Goal: Task Accomplishment & Management: Complete application form

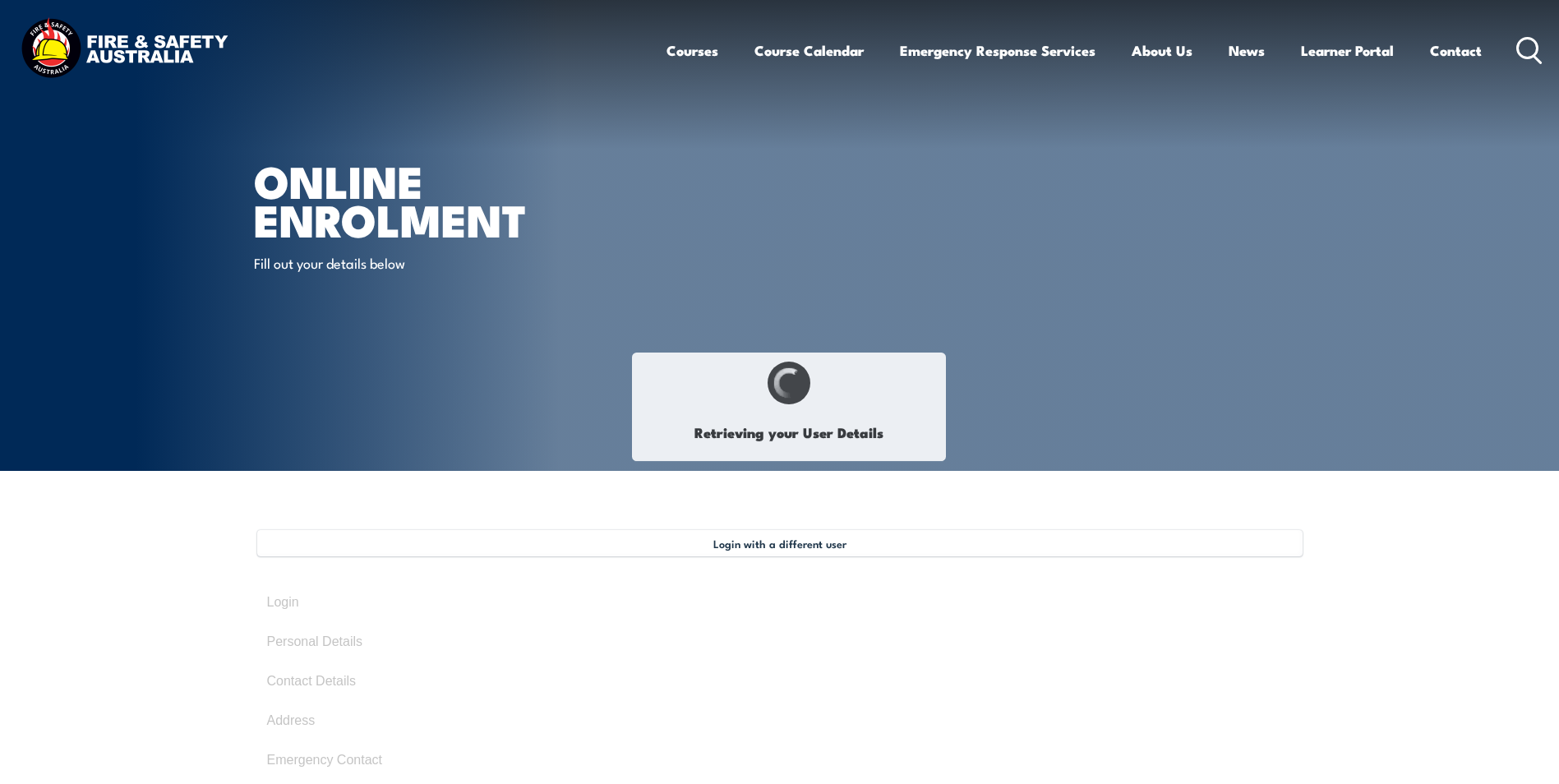
select select "Mr"
type input "[PERSON_NAME]"
type input "[DATE]"
type input "F9WQMG7NUA"
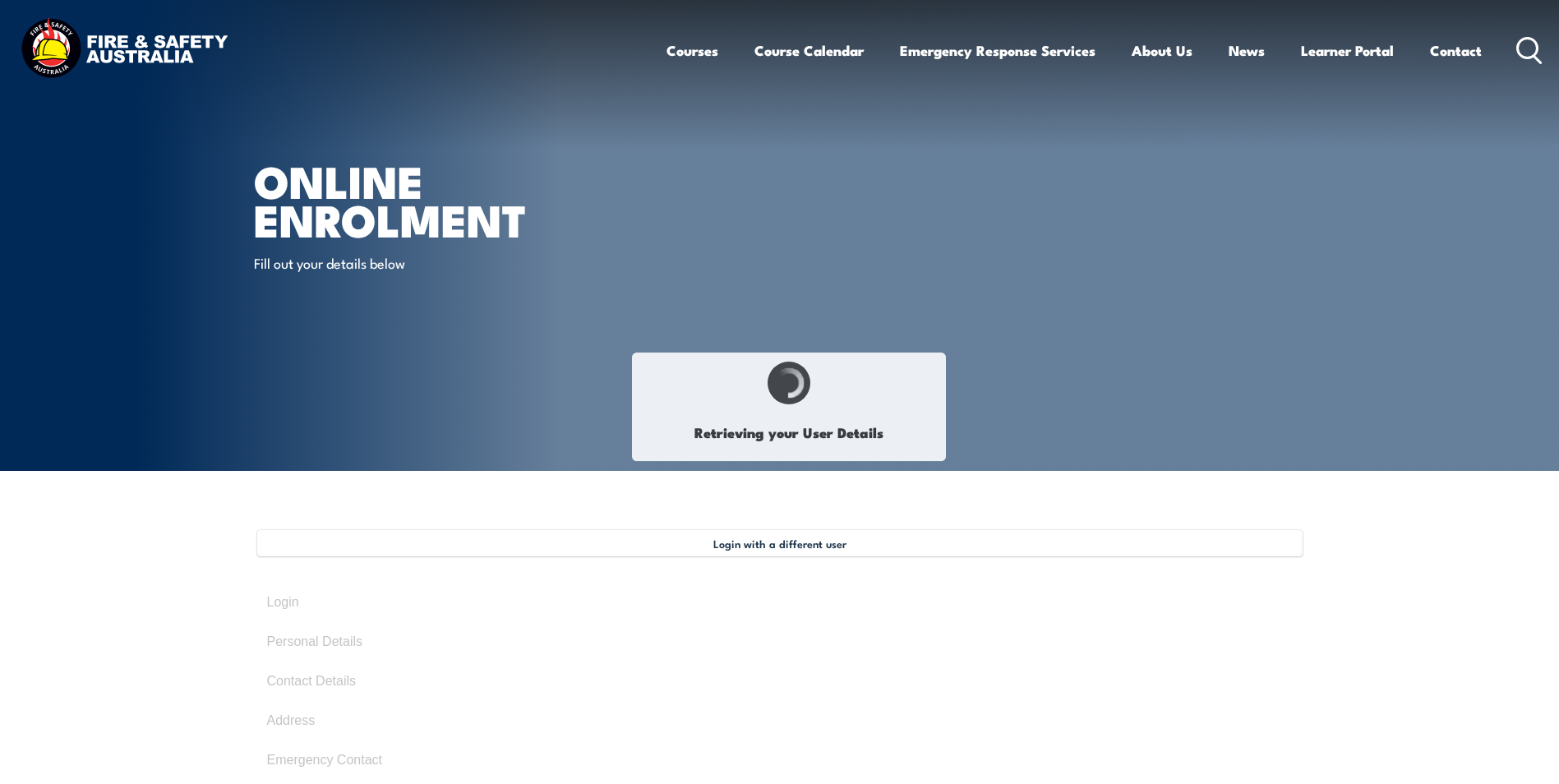
select select "M"
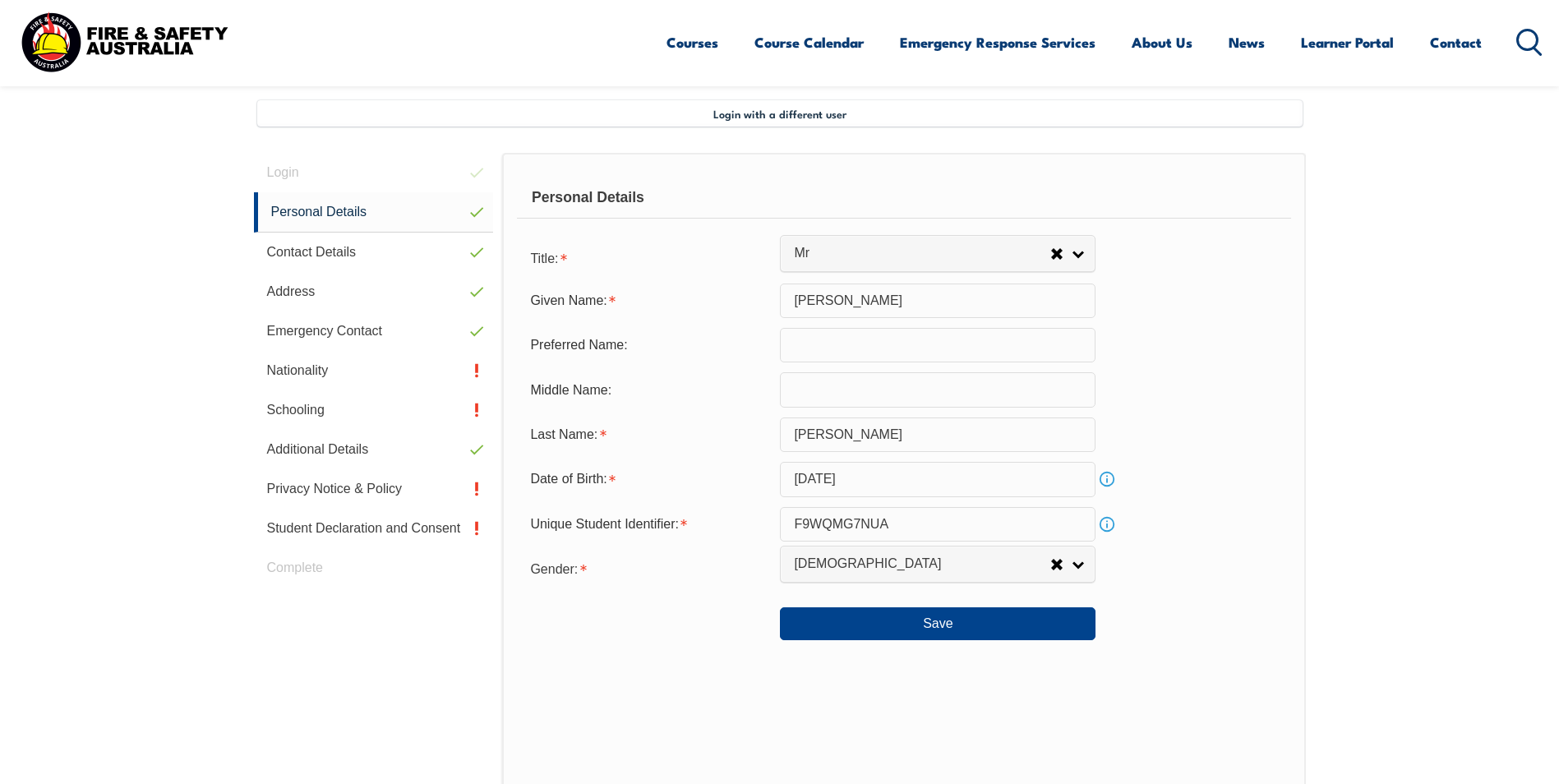
scroll to position [448, 0]
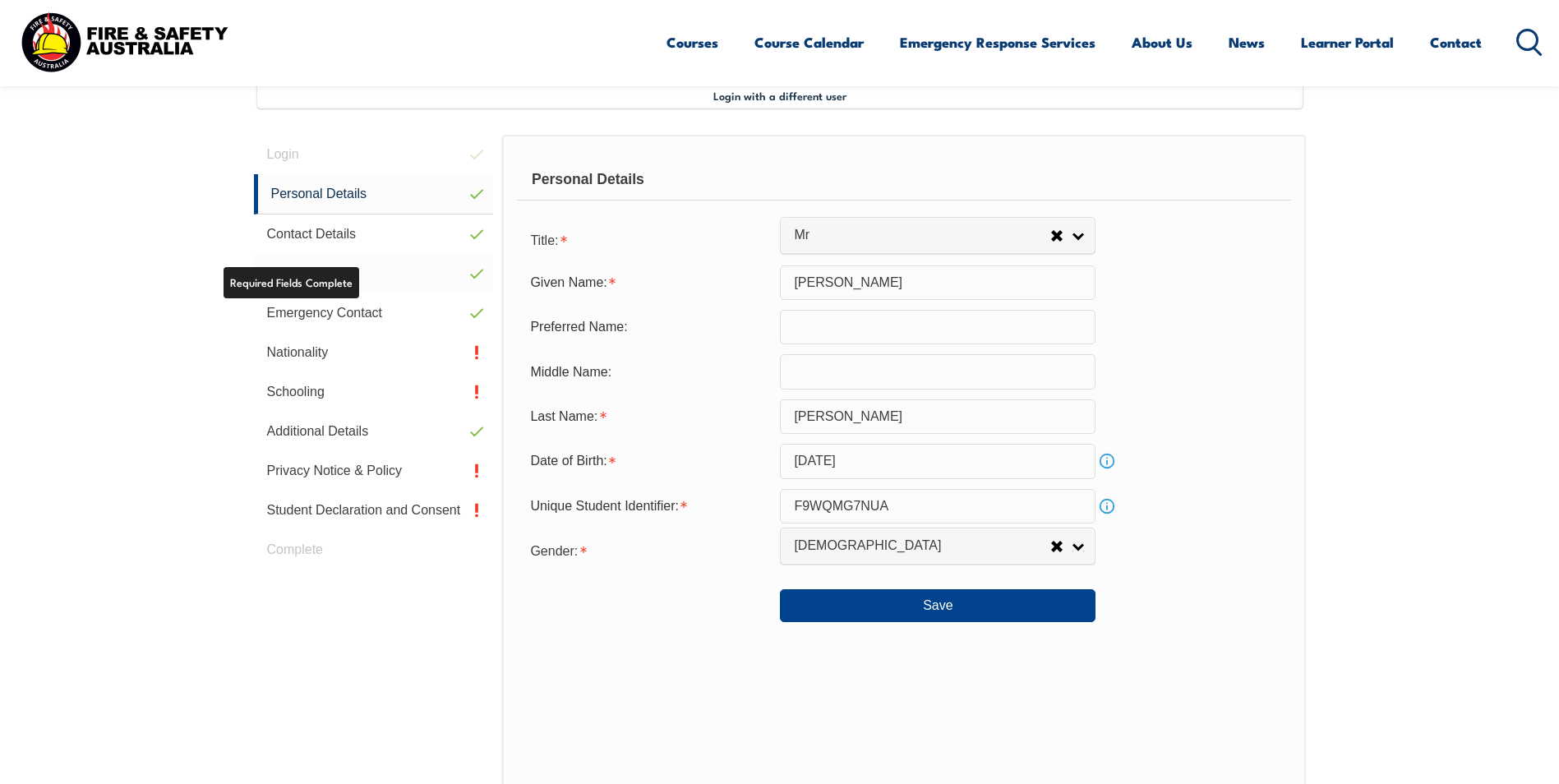
click at [402, 268] on link "Address" at bounding box center [373, 273] width 240 height 40
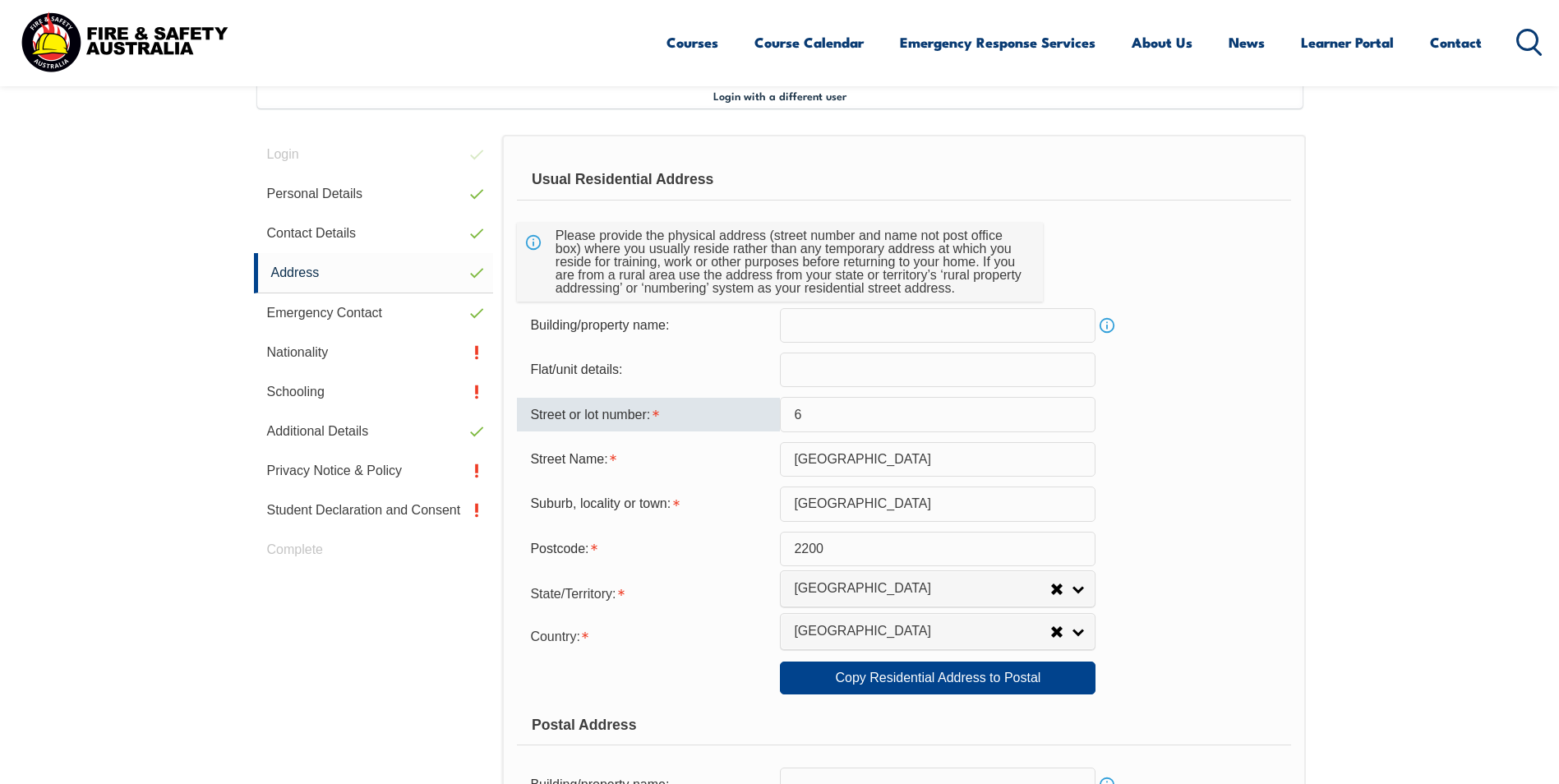
drag, startPoint x: 861, startPoint y: 414, endPoint x: 773, endPoint y: 411, distance: 88.1
click at [773, 411] on div "Street or lot number: 6" at bounding box center [903, 413] width 773 height 34
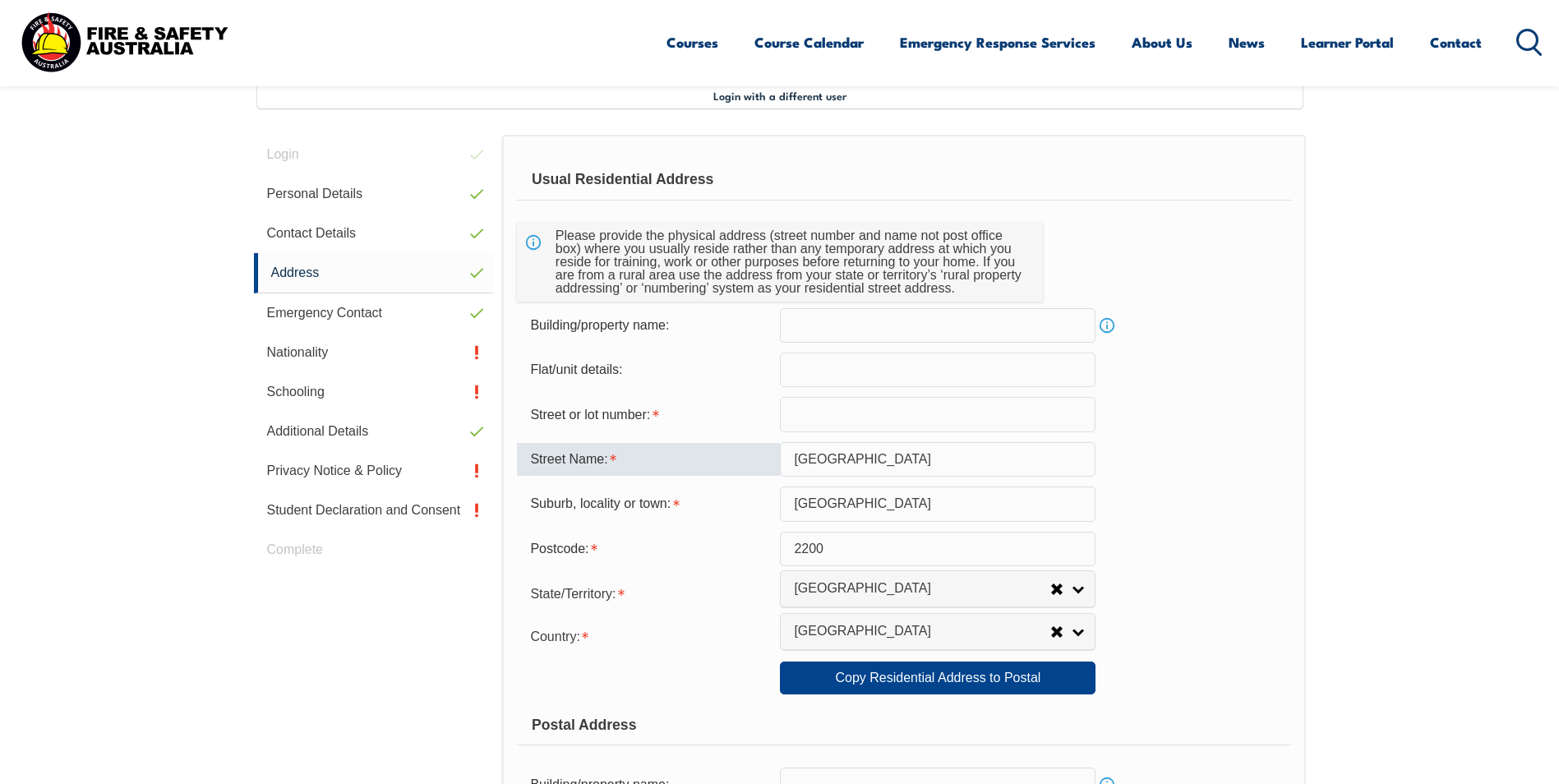
drag, startPoint x: 875, startPoint y: 456, endPoint x: 789, endPoint y: 449, distance: 86.3
click at [789, 449] on input "[GEOGRAPHIC_DATA]" at bounding box center [937, 459] width 316 height 34
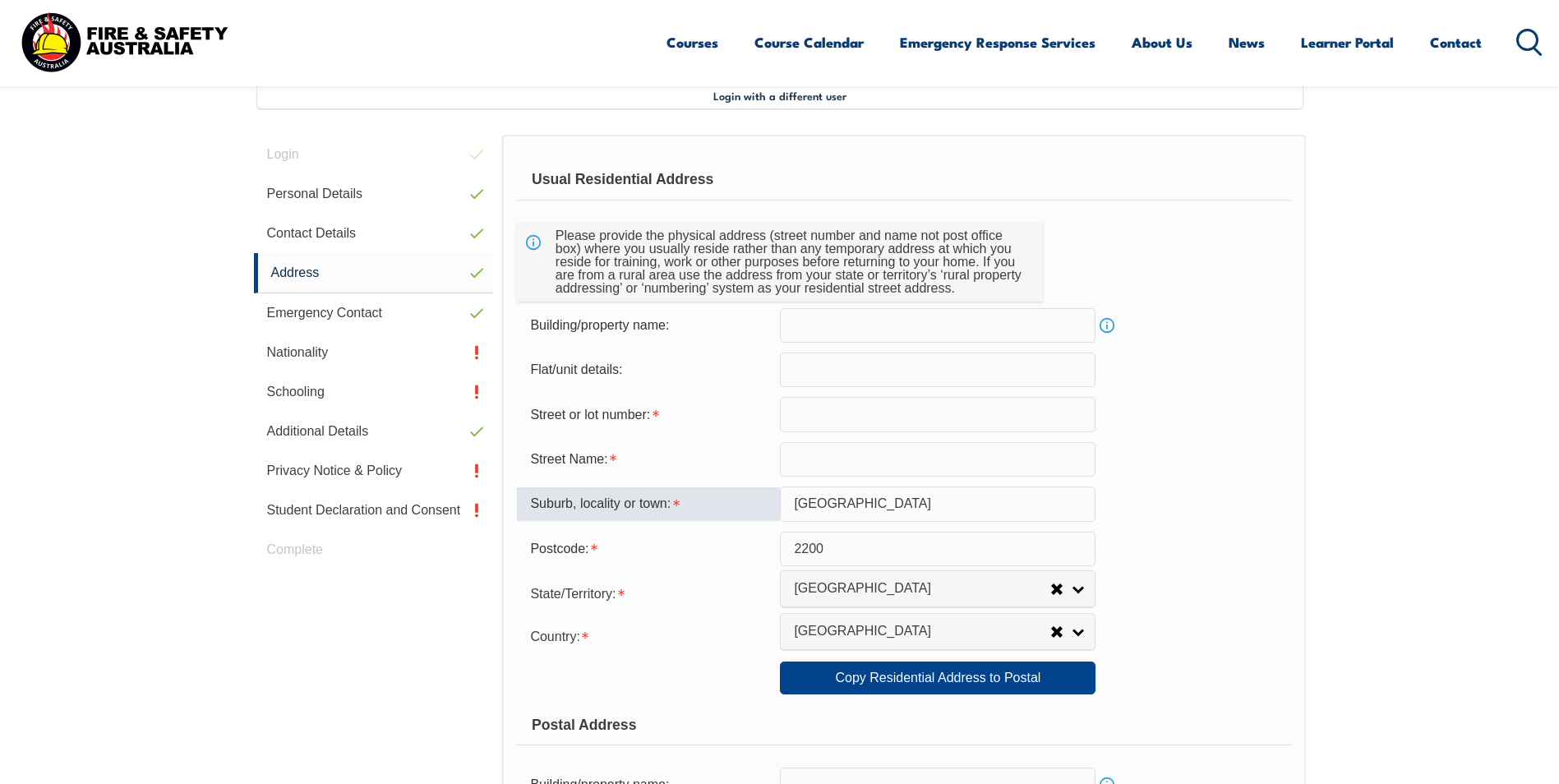
drag, startPoint x: 895, startPoint y: 501, endPoint x: 786, endPoint y: 505, distance: 109.1
click at [786, 505] on input "[GEOGRAPHIC_DATA]" at bounding box center [937, 504] width 316 height 34
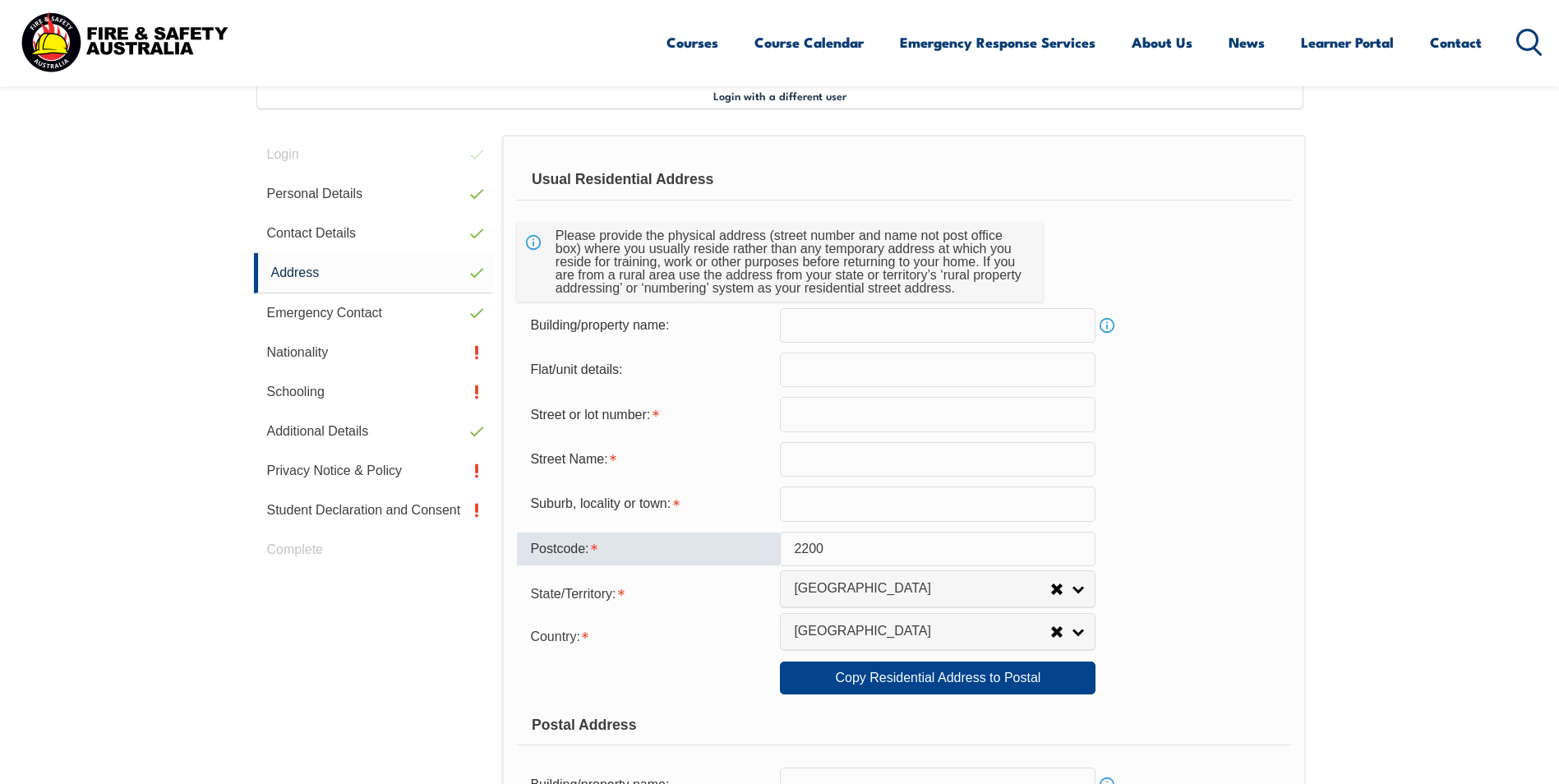
drag, startPoint x: 859, startPoint y: 548, endPoint x: 756, endPoint y: 546, distance: 103.0
click at [756, 546] on div "Postcode: 2200" at bounding box center [903, 548] width 773 height 34
click at [803, 552] on input "text" at bounding box center [937, 548] width 316 height 34
type input "2200"
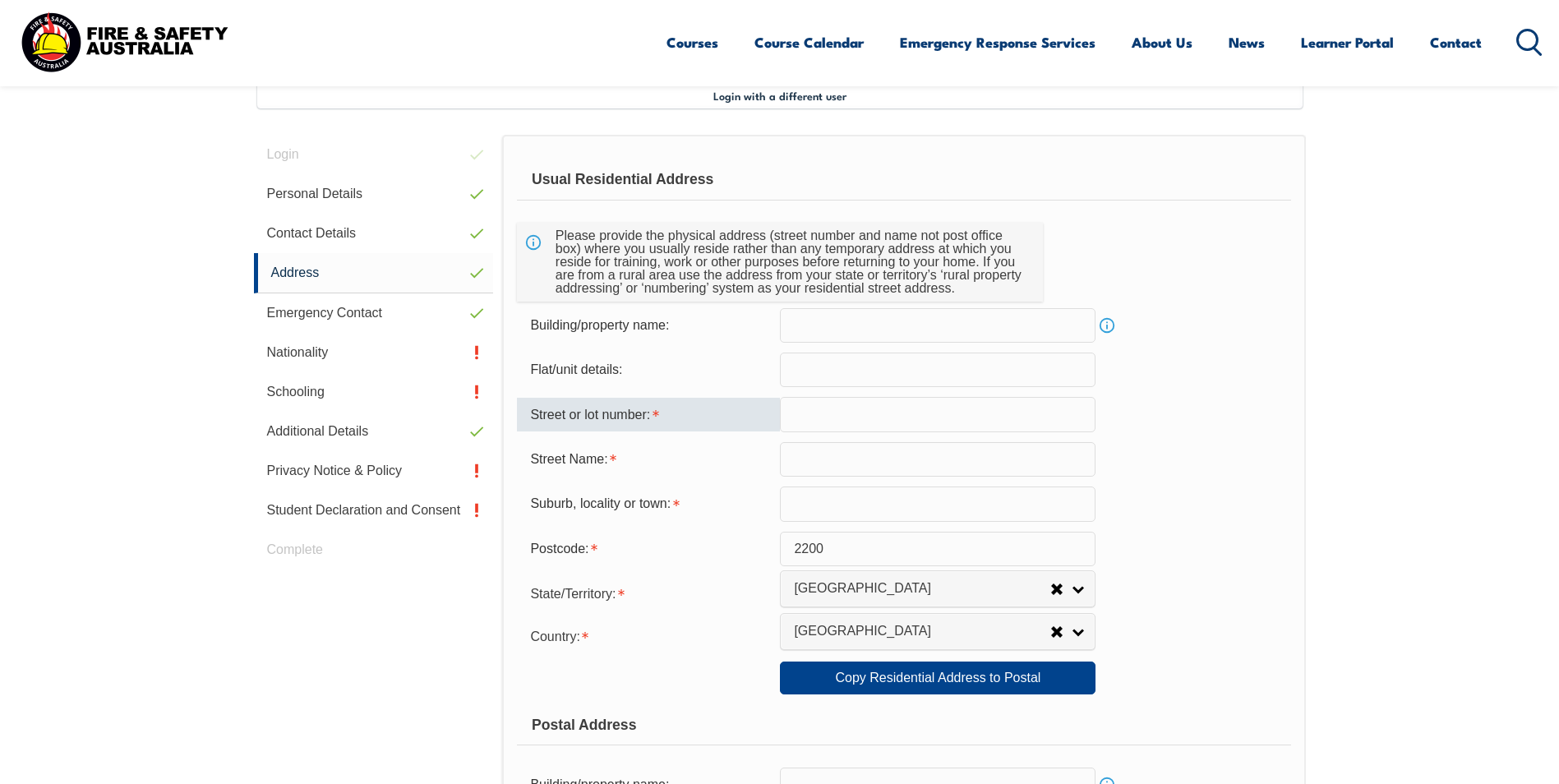
click at [800, 413] on input "text" at bounding box center [937, 413] width 316 height 34
type input "354"
click at [804, 454] on input "text" at bounding box center [937, 459] width 316 height 34
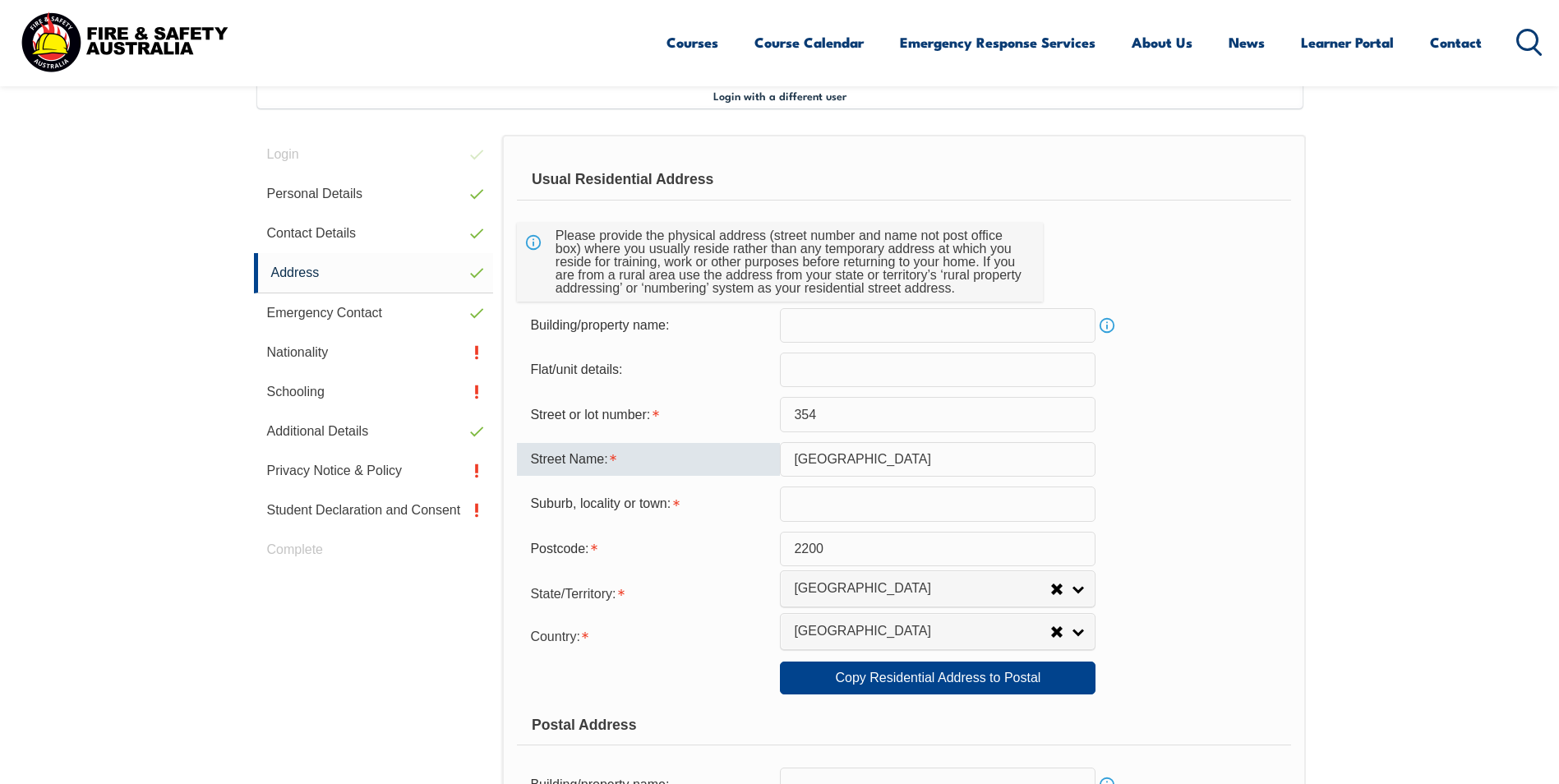
drag, startPoint x: 825, startPoint y: 458, endPoint x: 794, endPoint y: 453, distance: 31.4
click at [794, 453] on input "[GEOGRAPHIC_DATA]" at bounding box center [937, 459] width 316 height 34
type input "[PERSON_NAME] Street"
click at [816, 504] on input "text" at bounding box center [937, 504] width 316 height 34
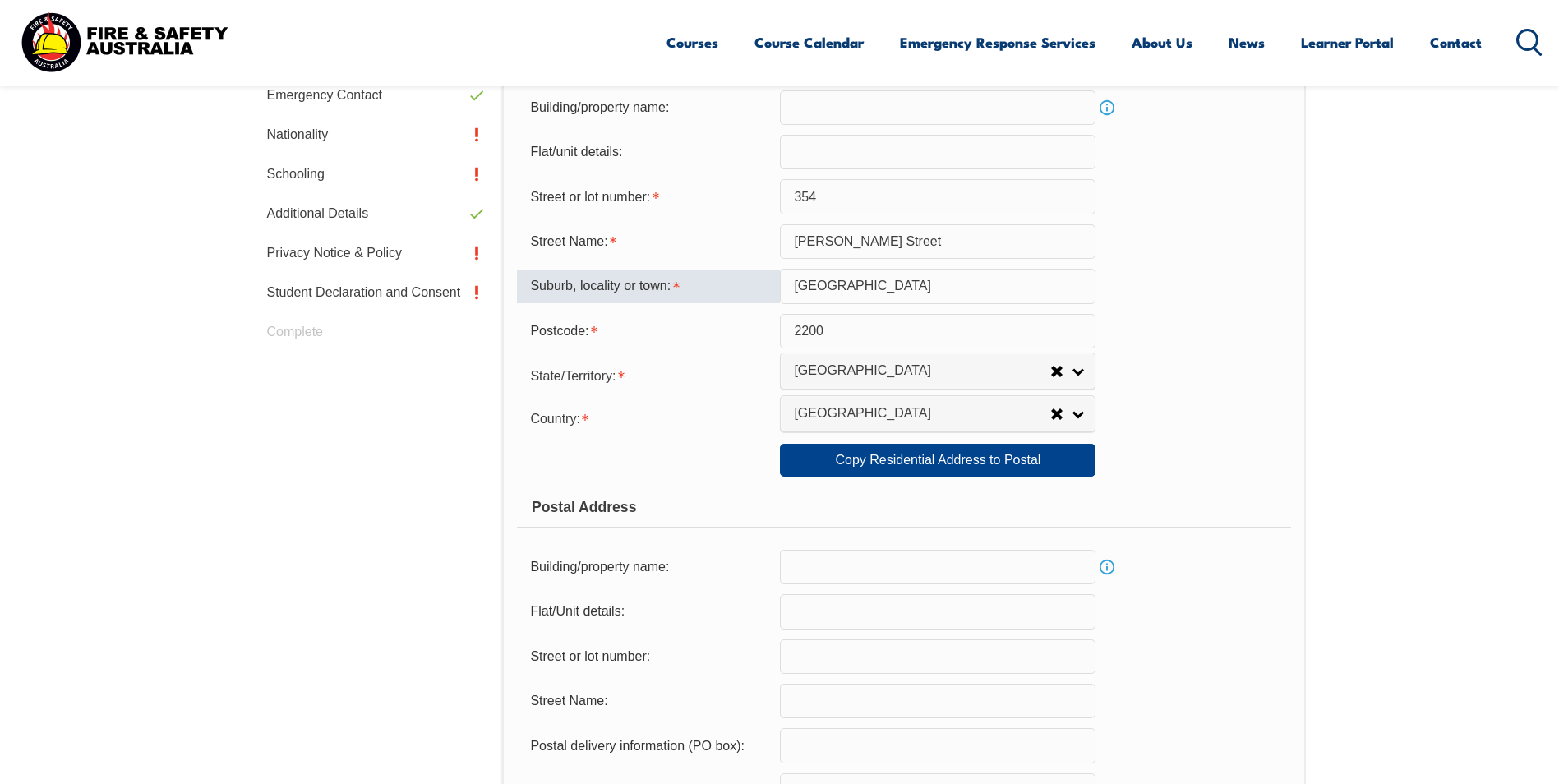
scroll to position [694, 0]
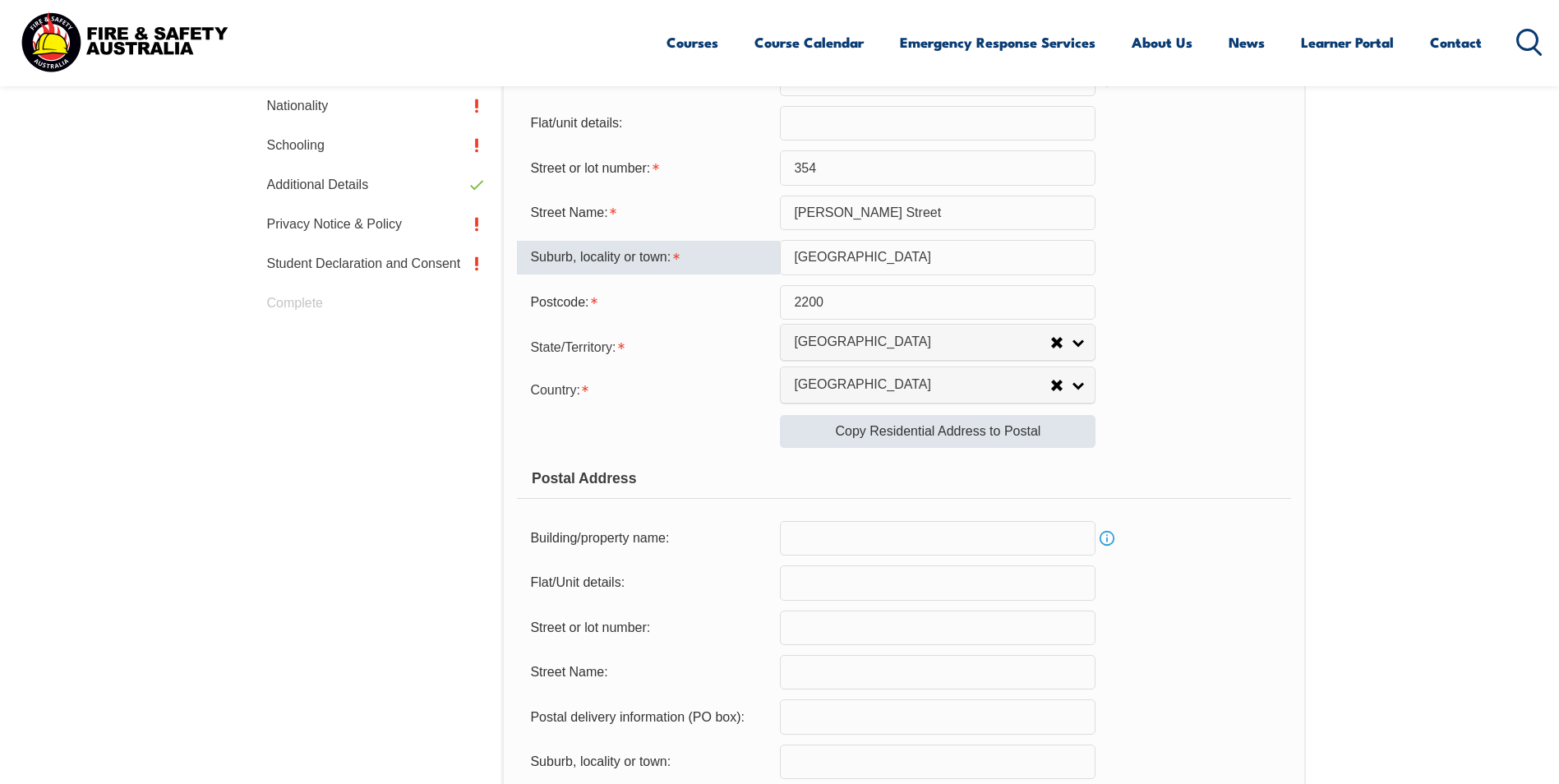
type input "[GEOGRAPHIC_DATA]"
click at [892, 429] on link "Copy Residential Address to Postal" at bounding box center [937, 432] width 316 height 33
type input "354"
type input "[PERSON_NAME] Street"
type input "[GEOGRAPHIC_DATA]"
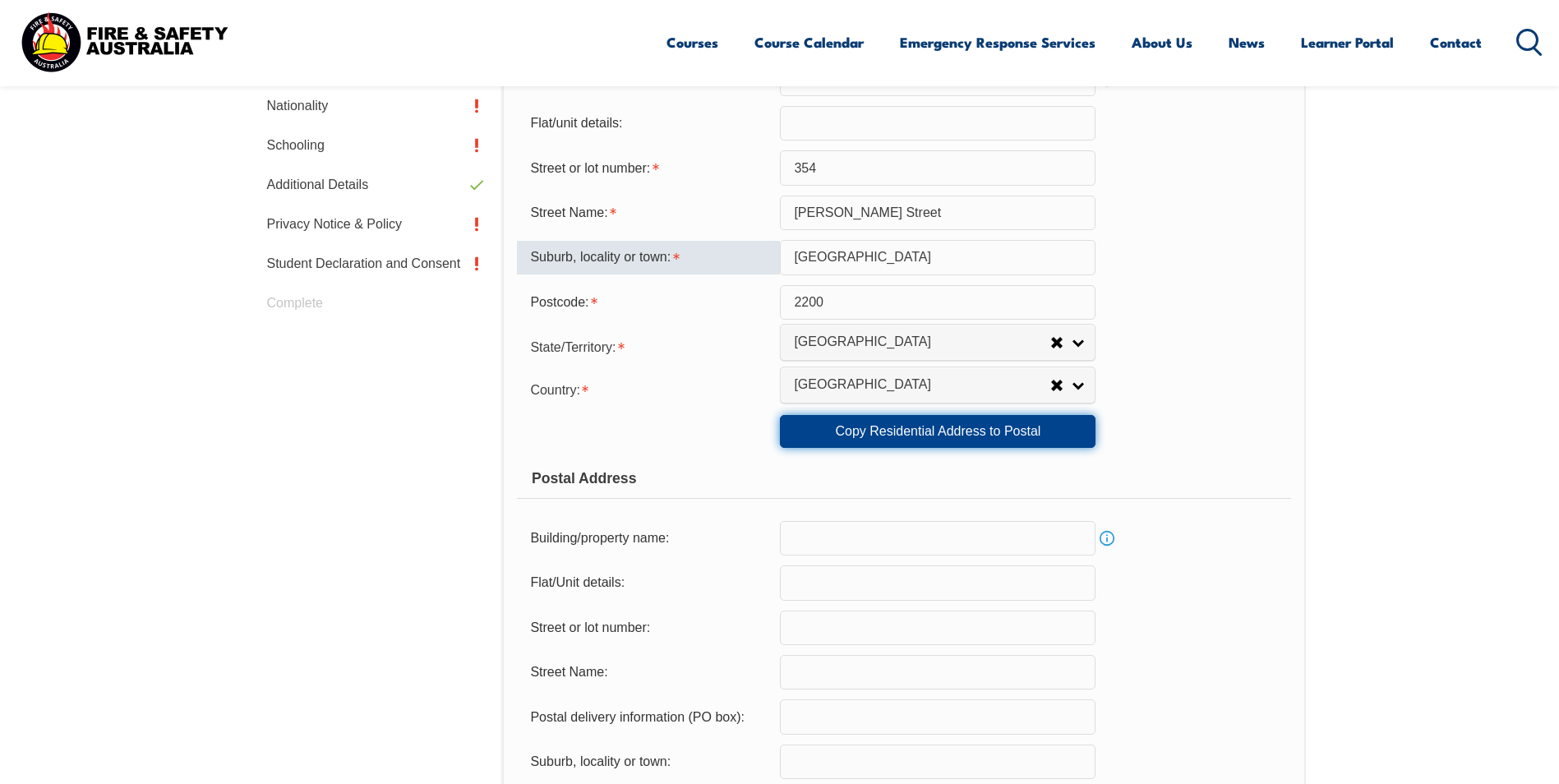
select select "[GEOGRAPHIC_DATA]"
type input "2200"
select select "1101"
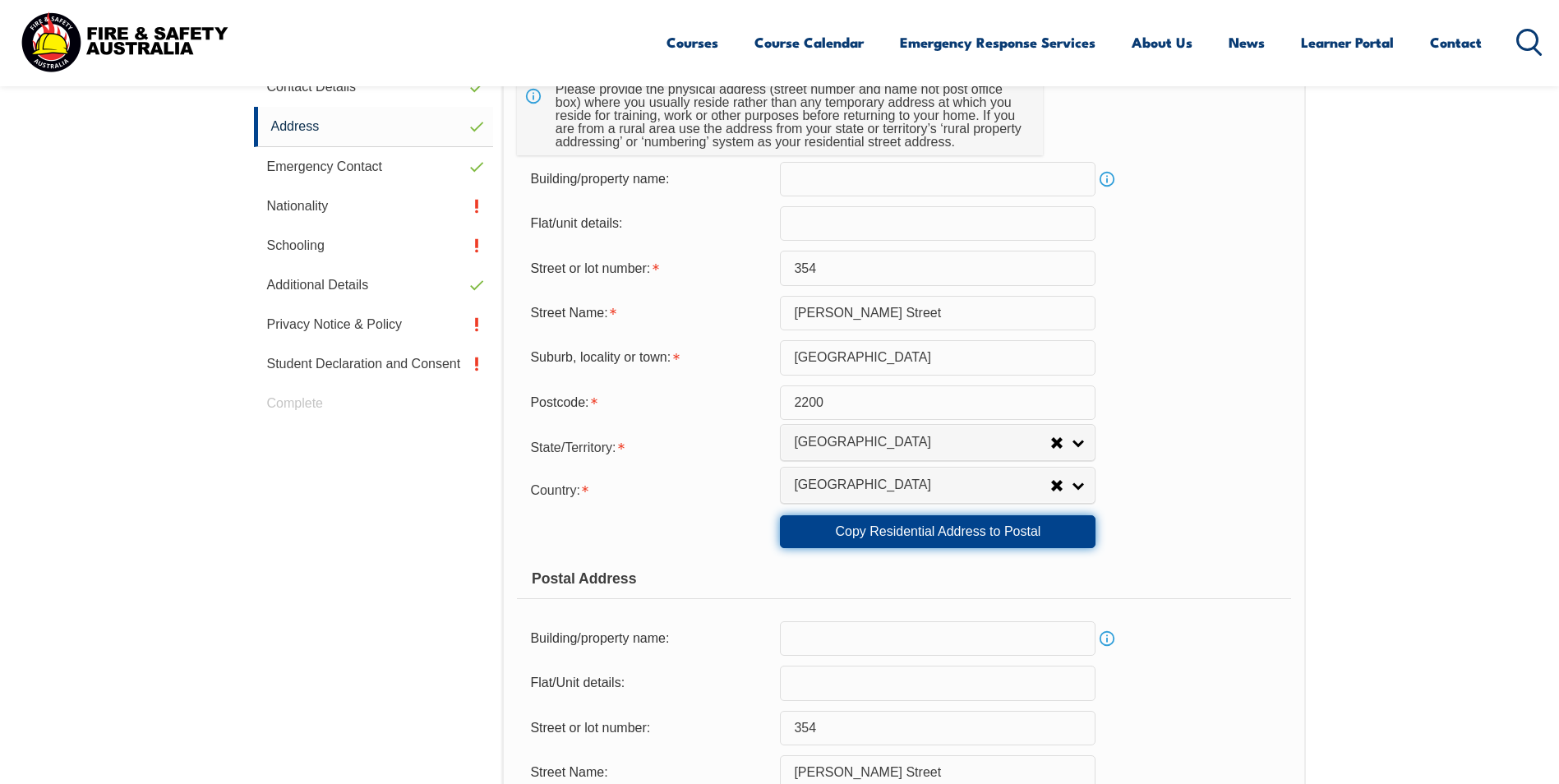
scroll to position [612, 0]
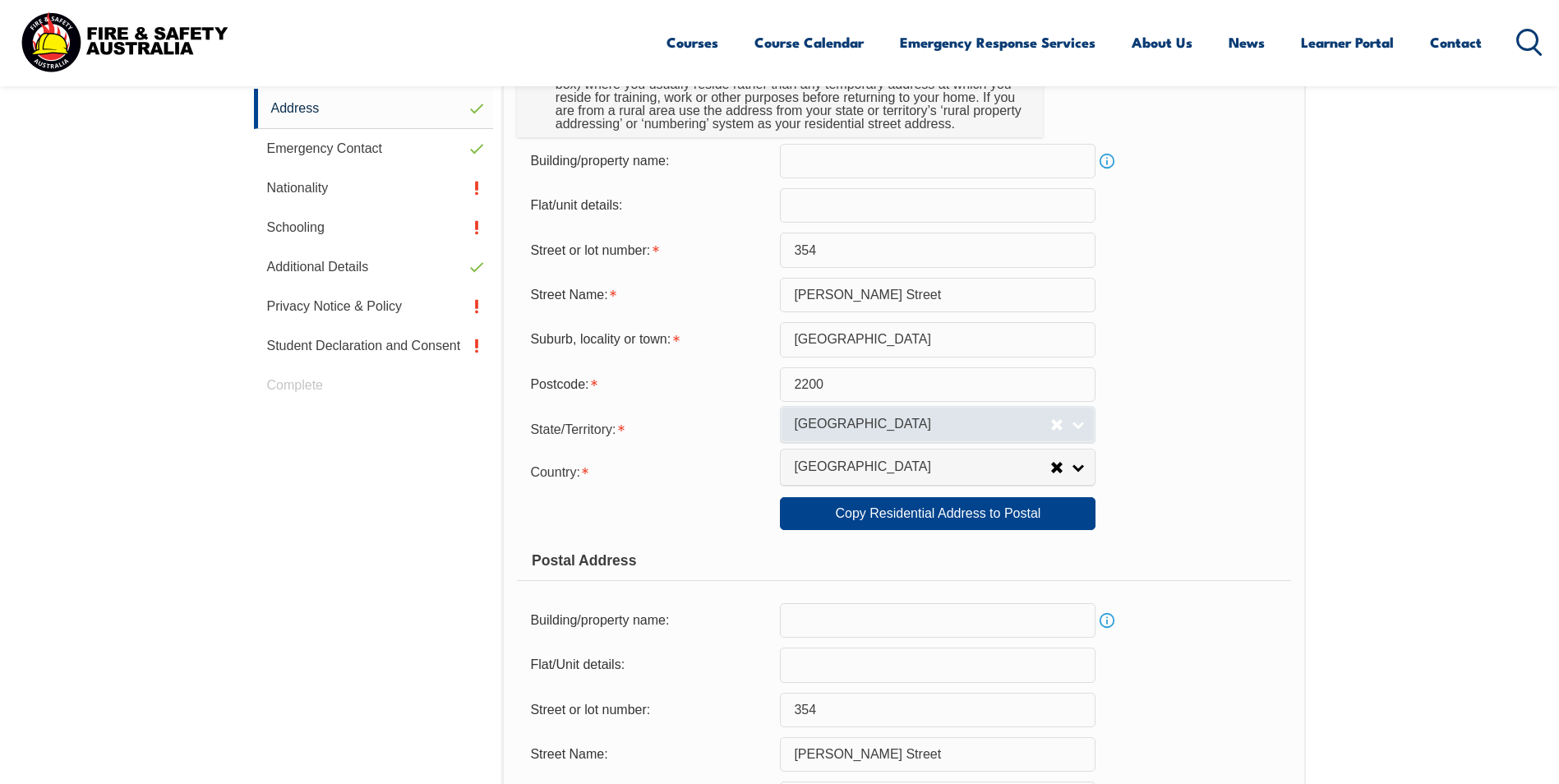
click at [1081, 422] on link "[GEOGRAPHIC_DATA]" at bounding box center [937, 424] width 316 height 37
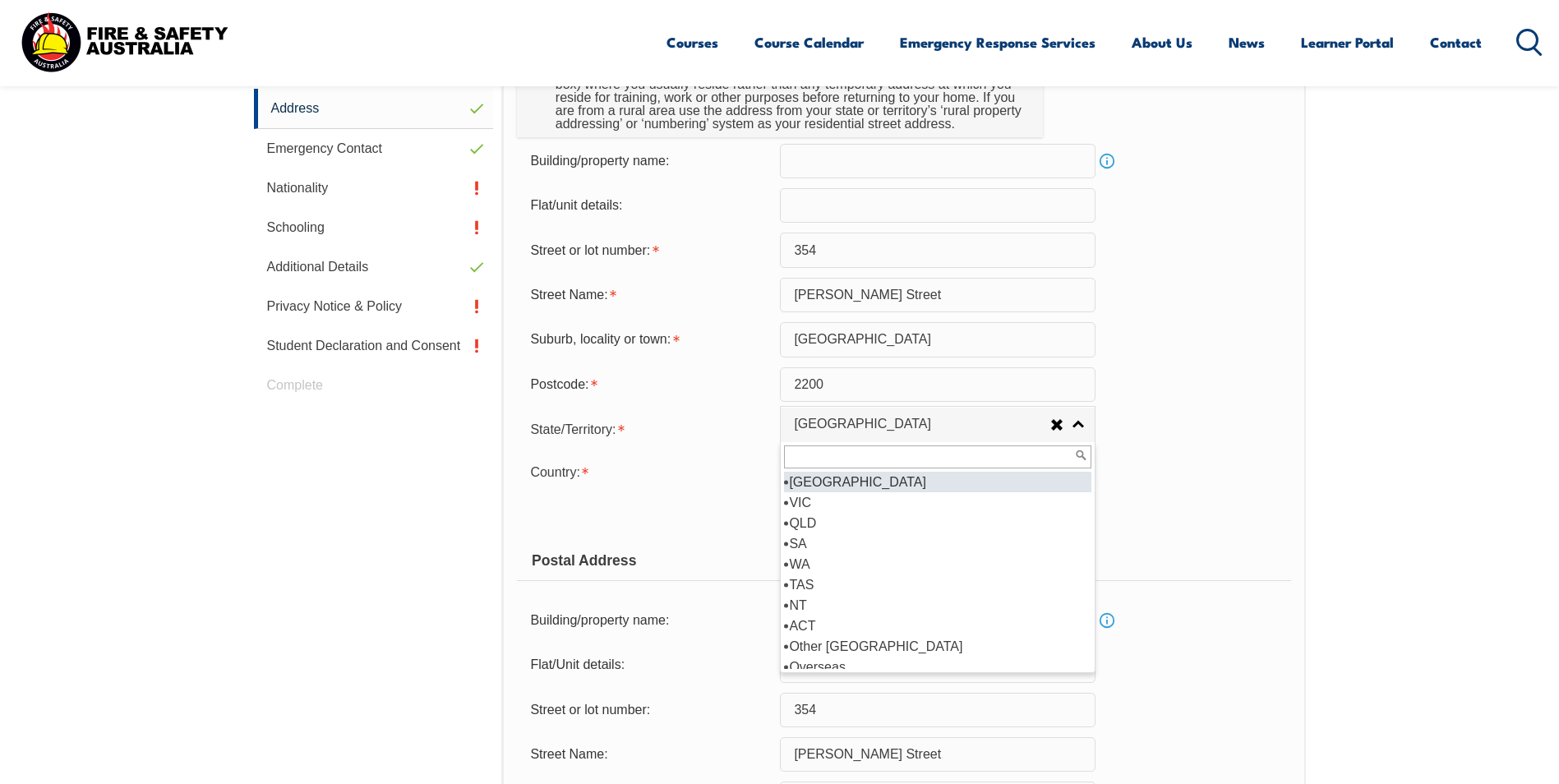
click at [802, 480] on li "[GEOGRAPHIC_DATA]" at bounding box center [937, 481] width 307 height 21
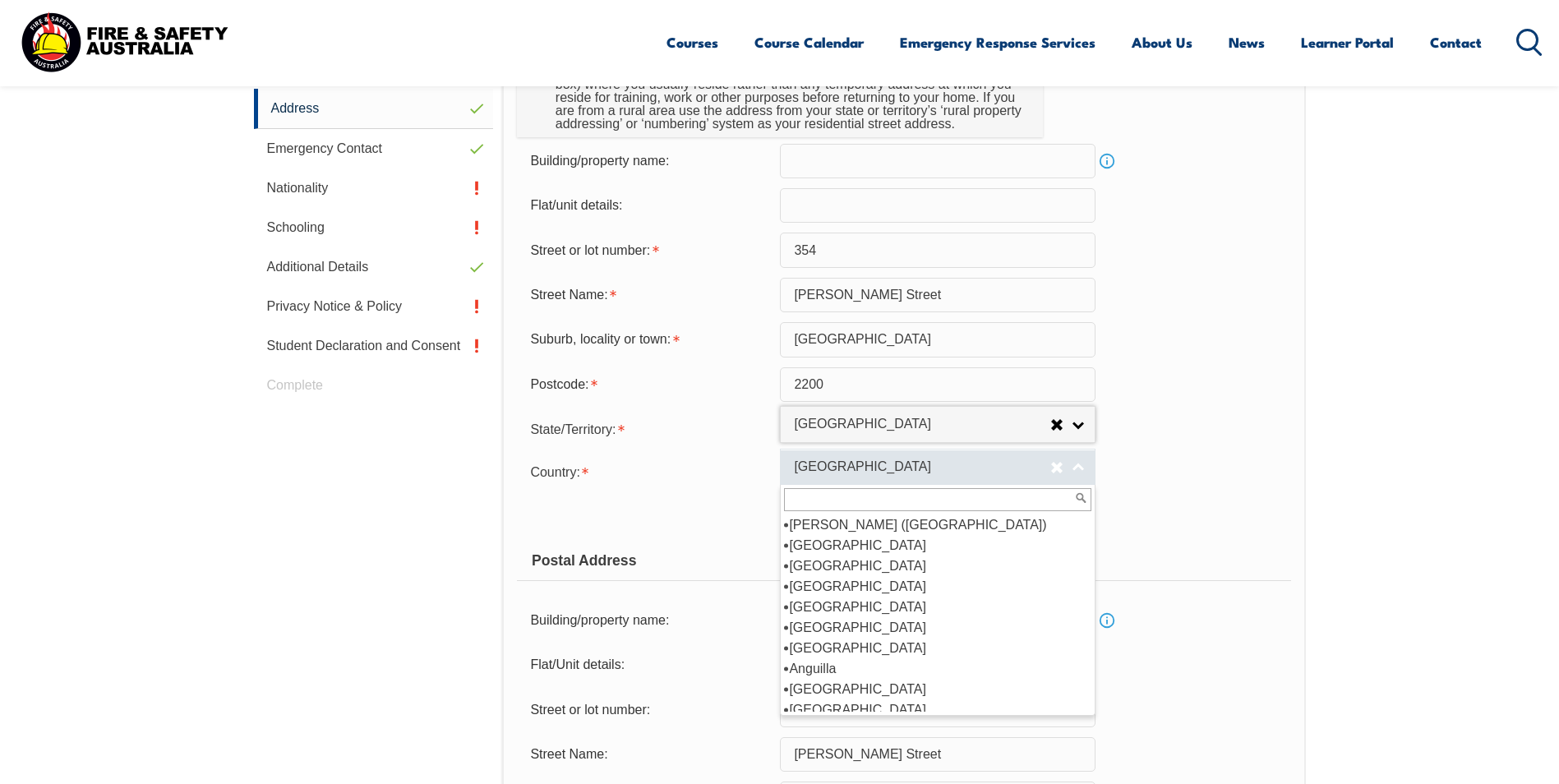
click at [1080, 467] on link "[GEOGRAPHIC_DATA]" at bounding box center [937, 467] width 316 height 37
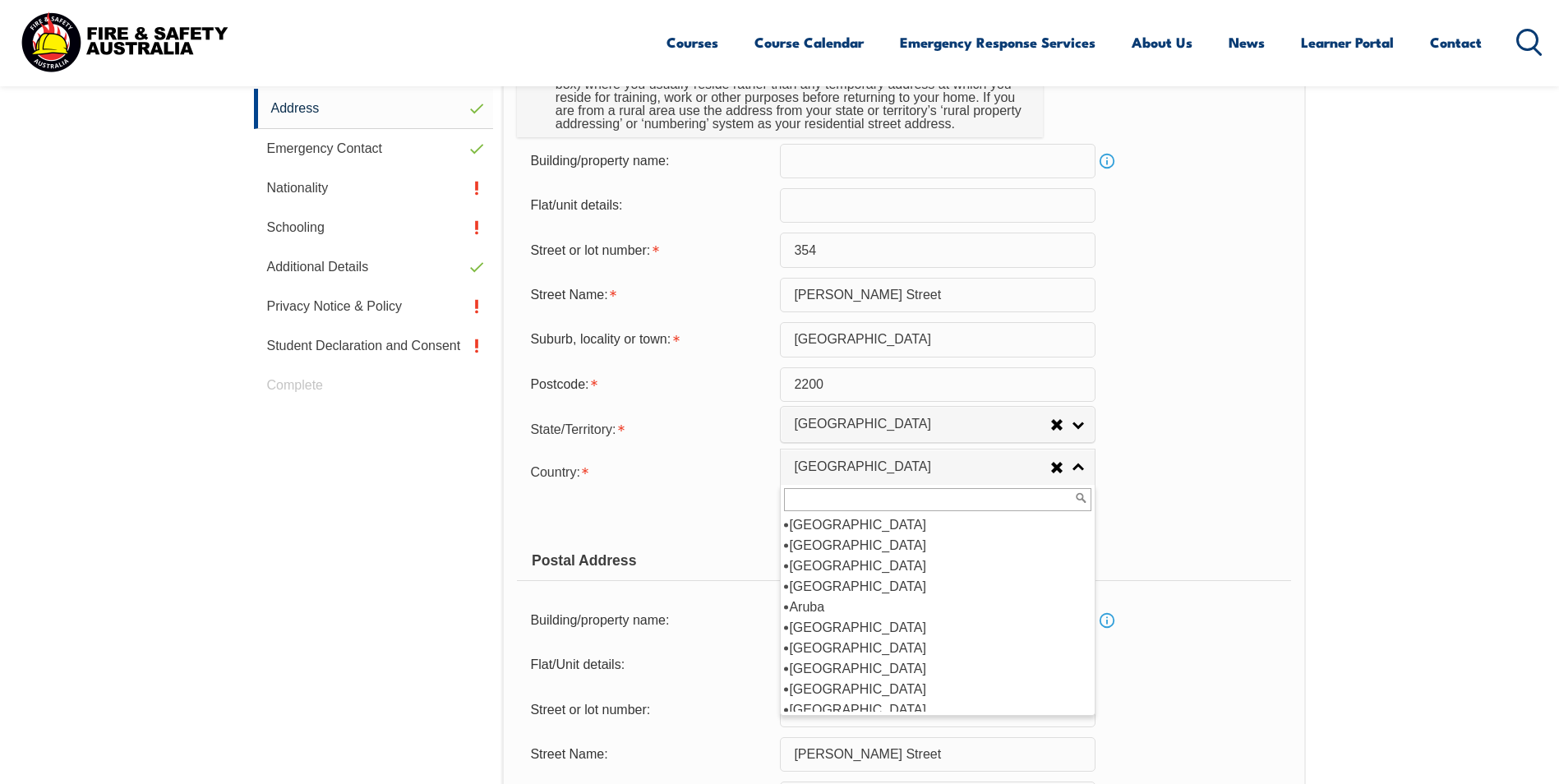
scroll to position [247, 0]
click at [823, 545] on li "[GEOGRAPHIC_DATA]" at bounding box center [937, 545] width 307 height 21
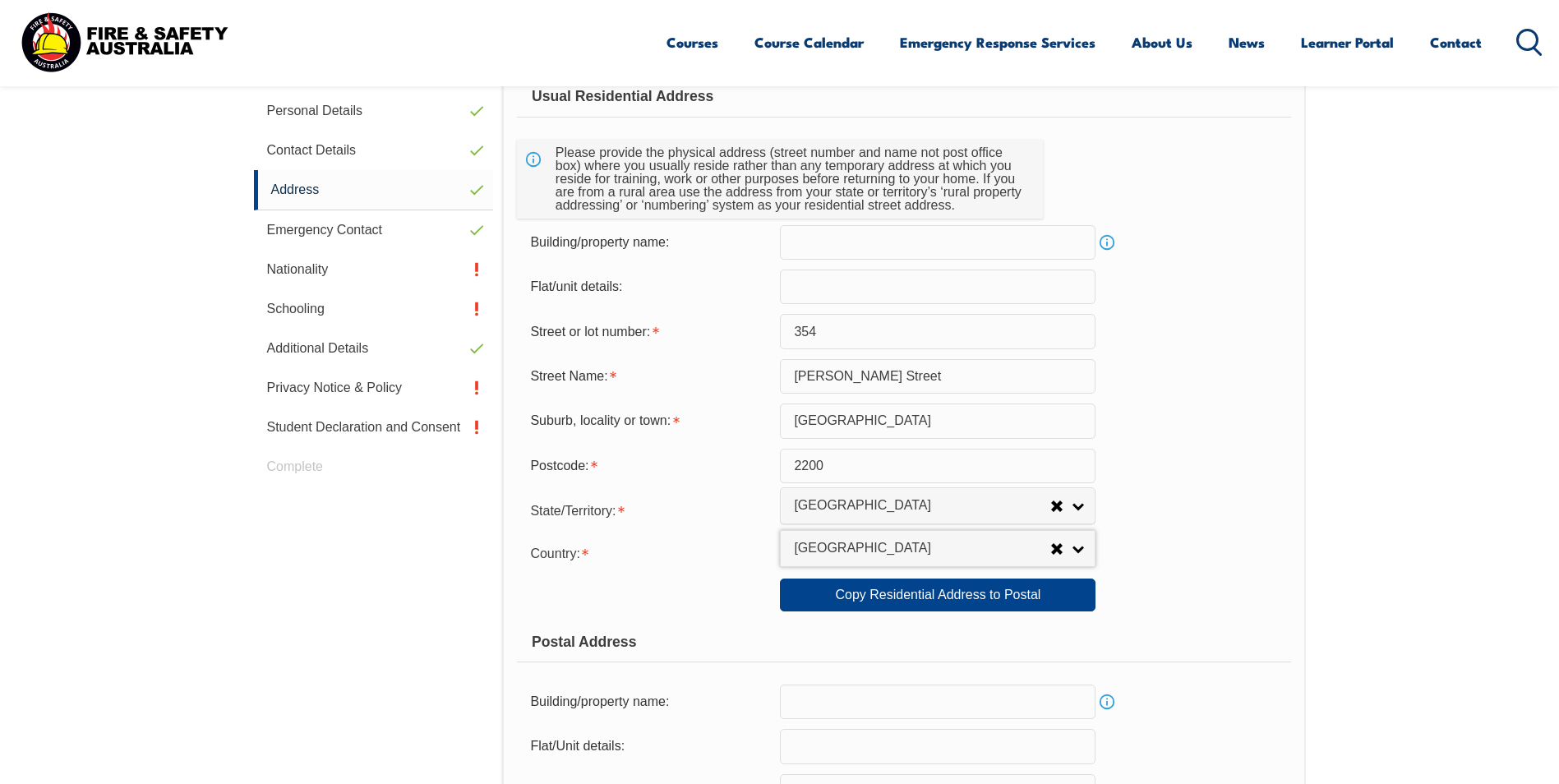
scroll to position [530, 0]
click at [314, 267] on link "Nationality" at bounding box center [373, 270] width 240 height 40
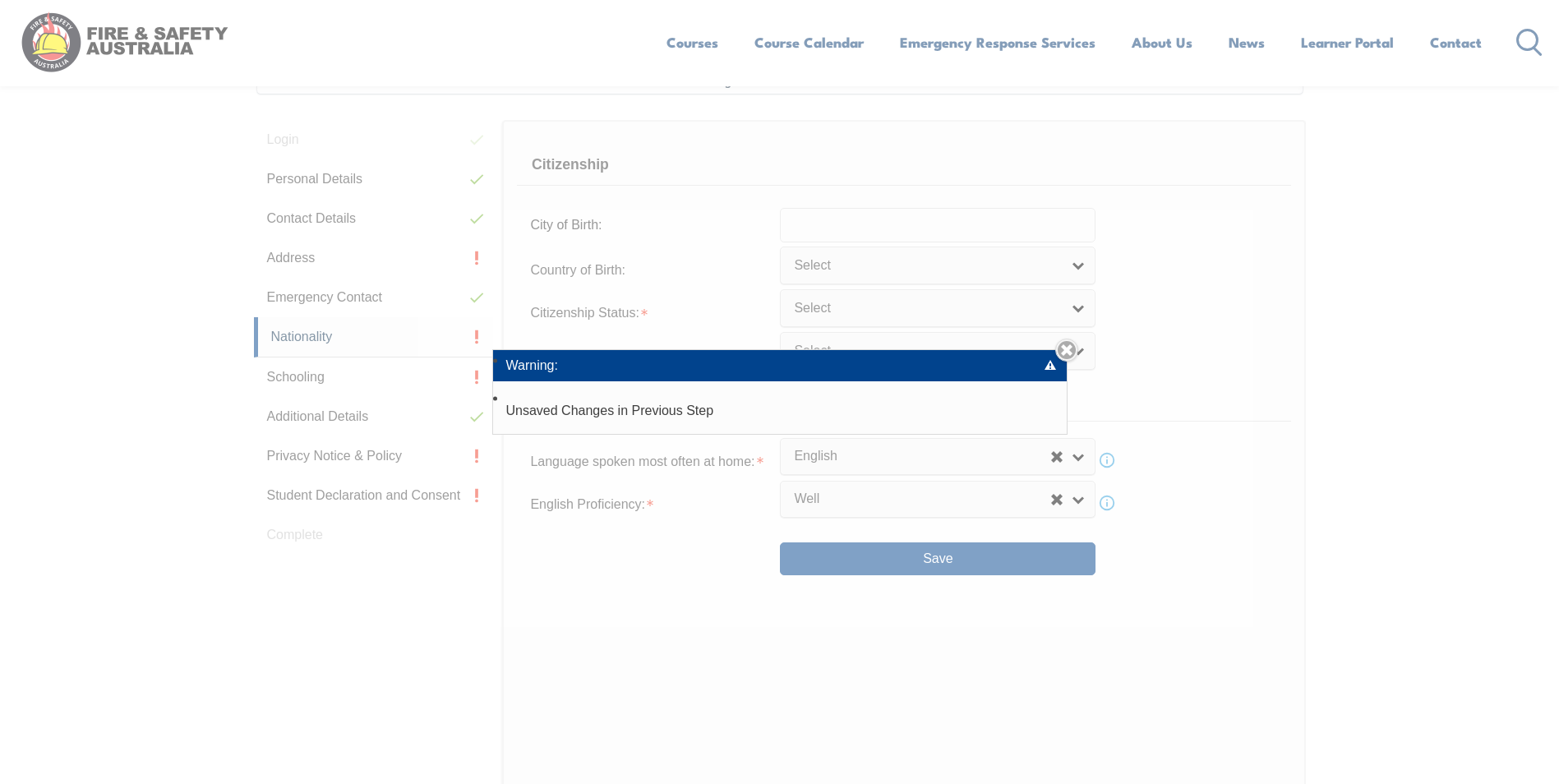
scroll to position [448, 0]
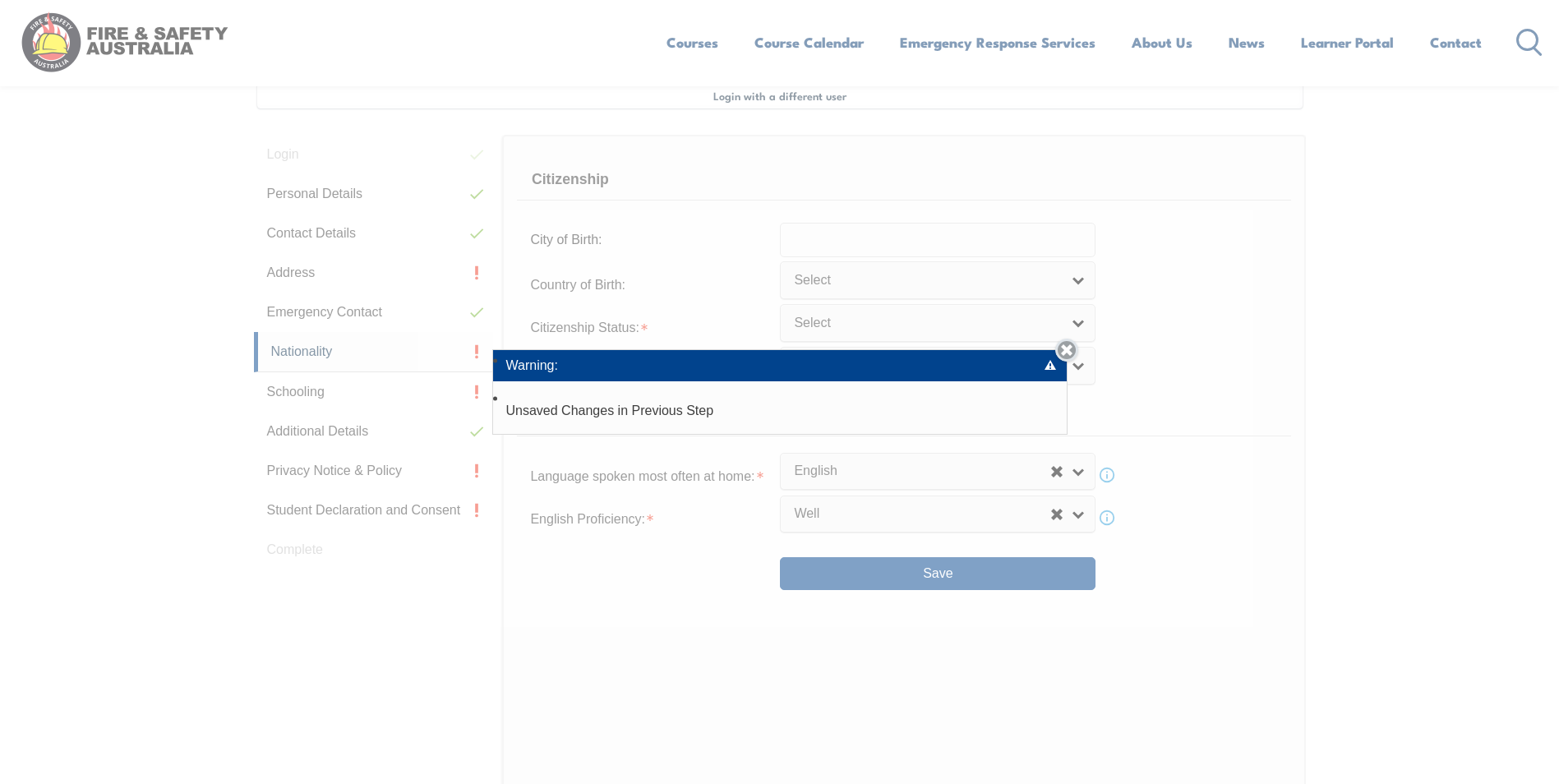
click at [1075, 349] on link "Close" at bounding box center [1066, 350] width 23 height 23
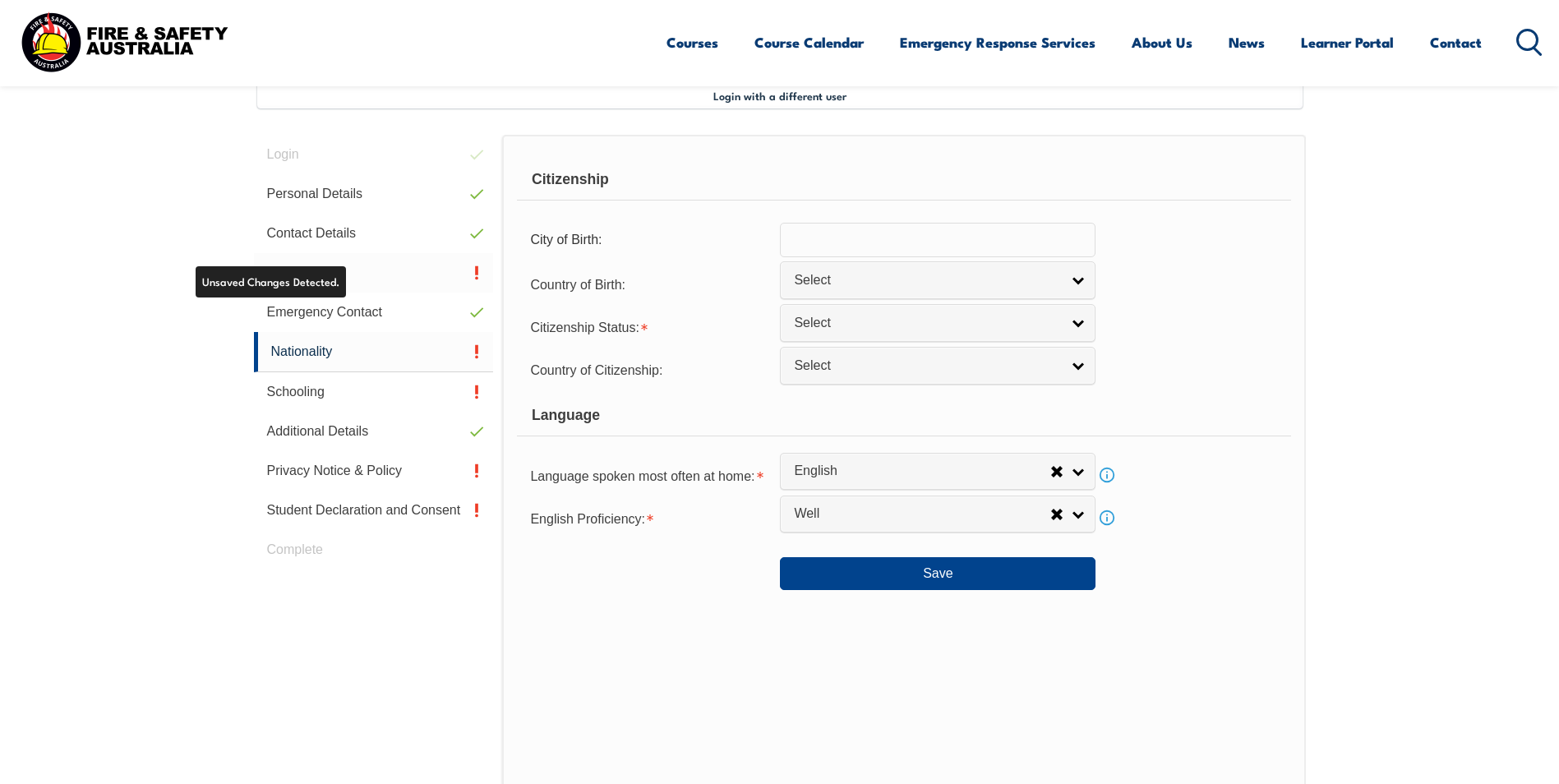
click at [310, 282] on link "Address" at bounding box center [373, 273] width 240 height 40
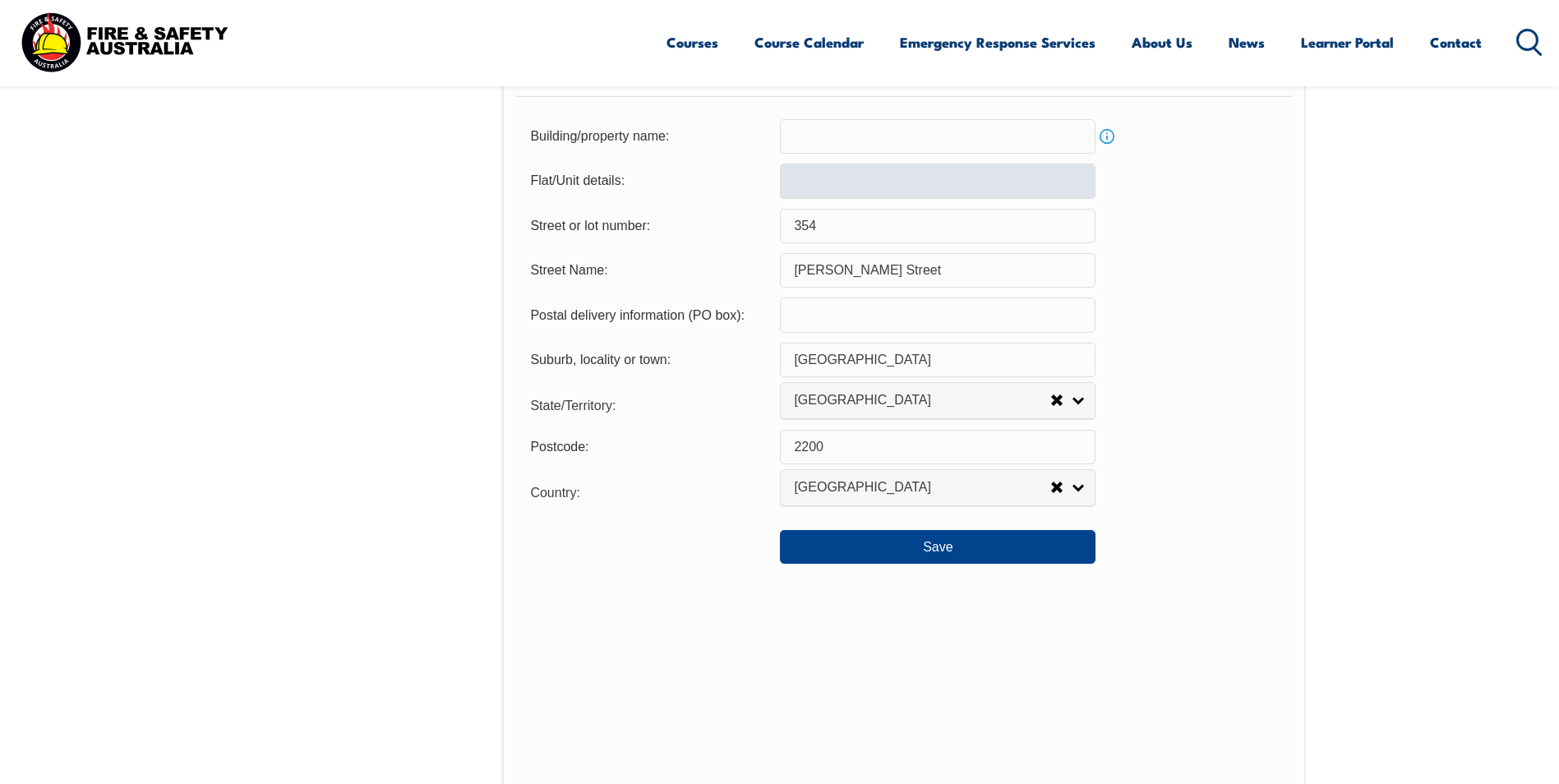
scroll to position [1105, 0]
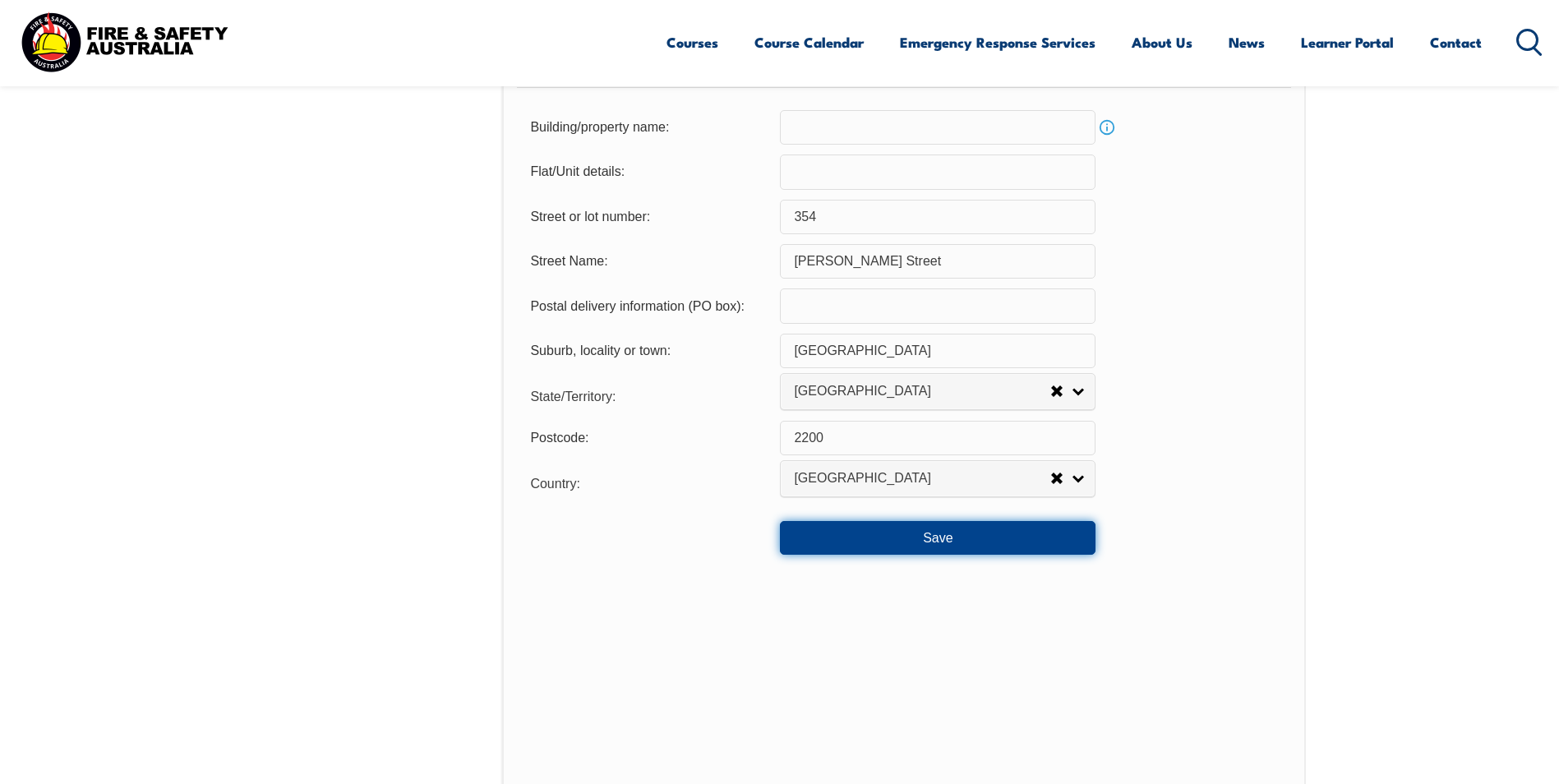
click at [928, 537] on button "Save" at bounding box center [937, 537] width 316 height 33
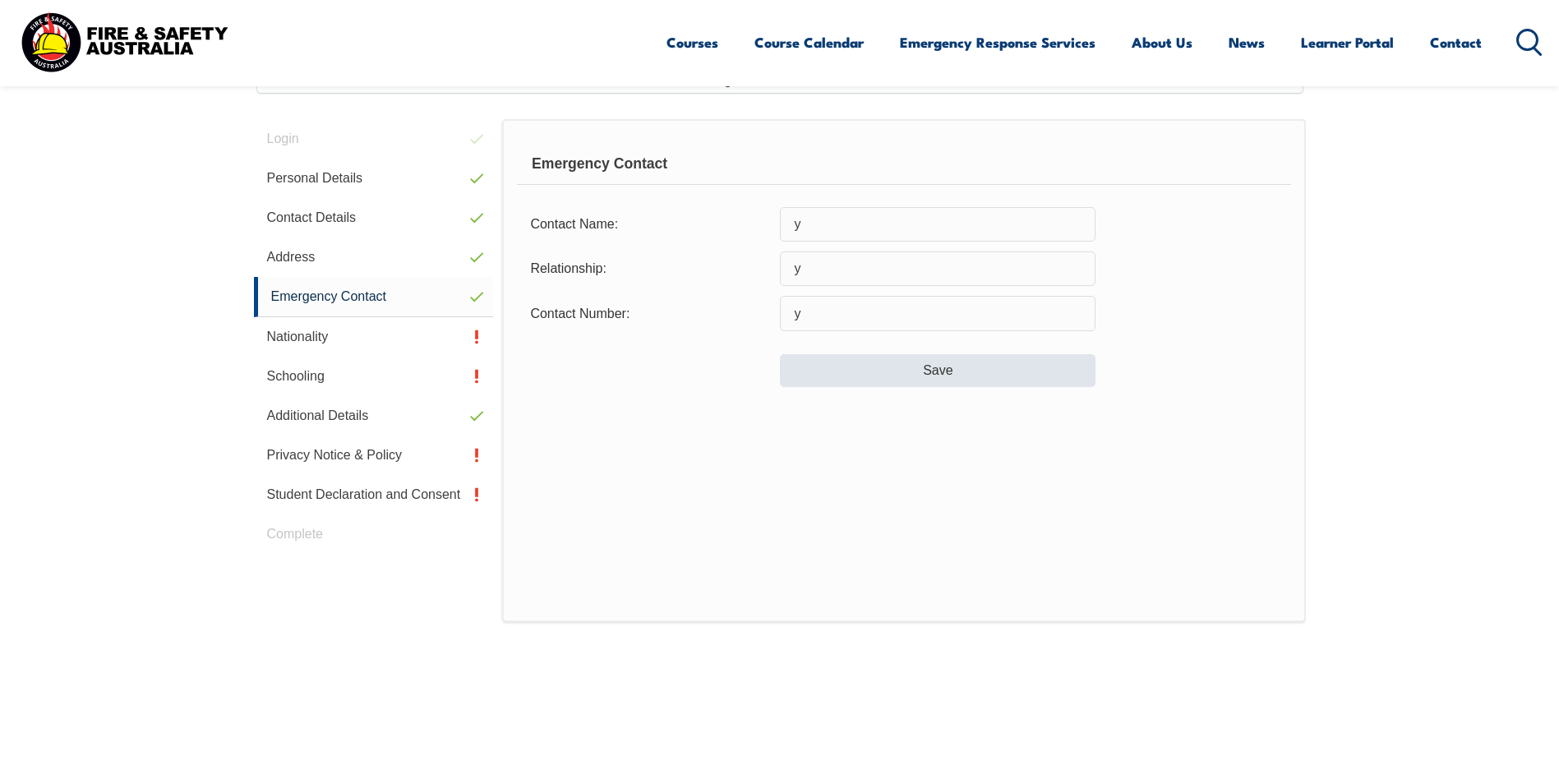
scroll to position [448, 0]
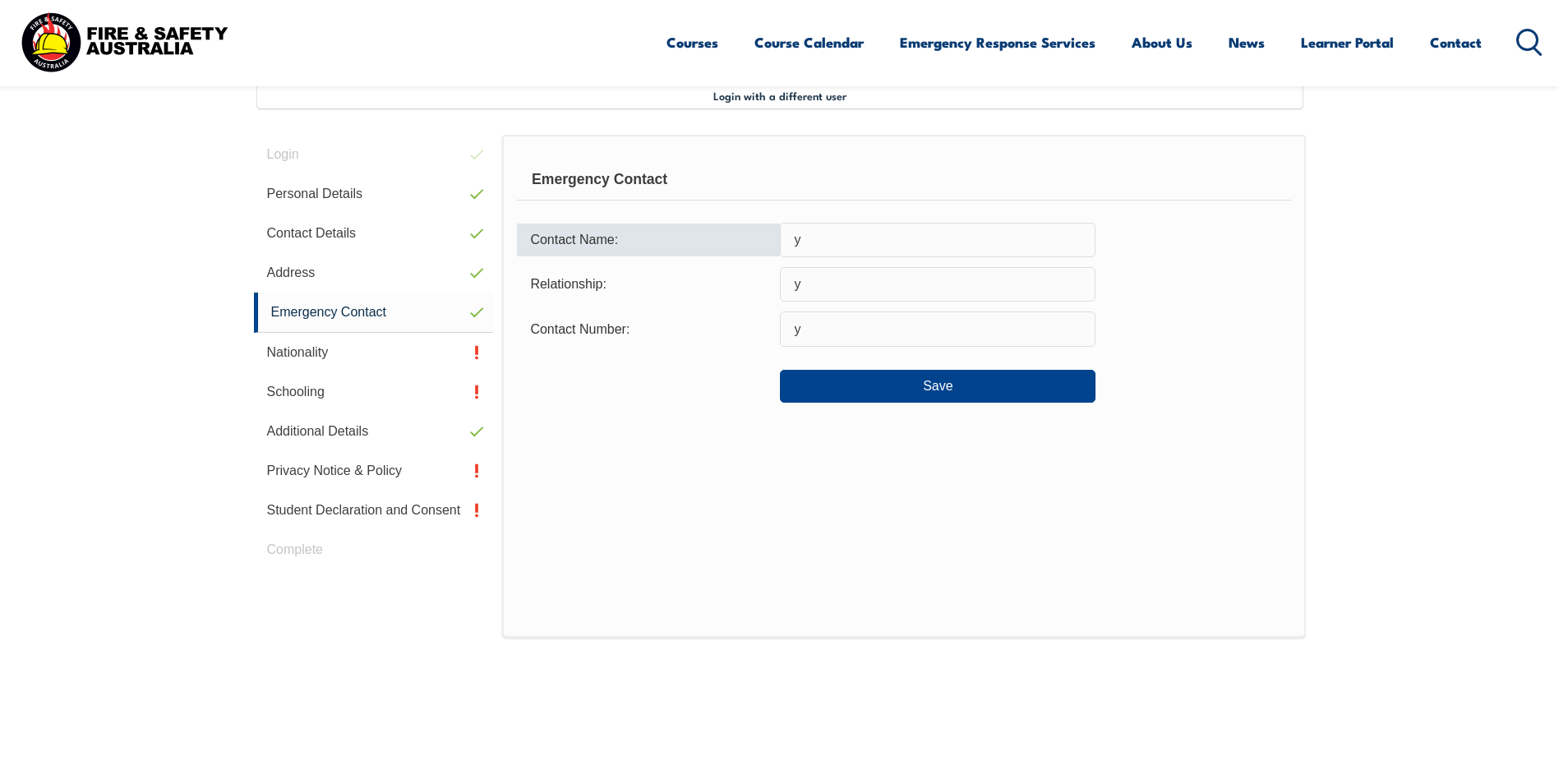
drag, startPoint x: 814, startPoint y: 241, endPoint x: 755, endPoint y: 234, distance: 59.4
click at [755, 234] on div "Contact Name: y" at bounding box center [903, 240] width 773 height 34
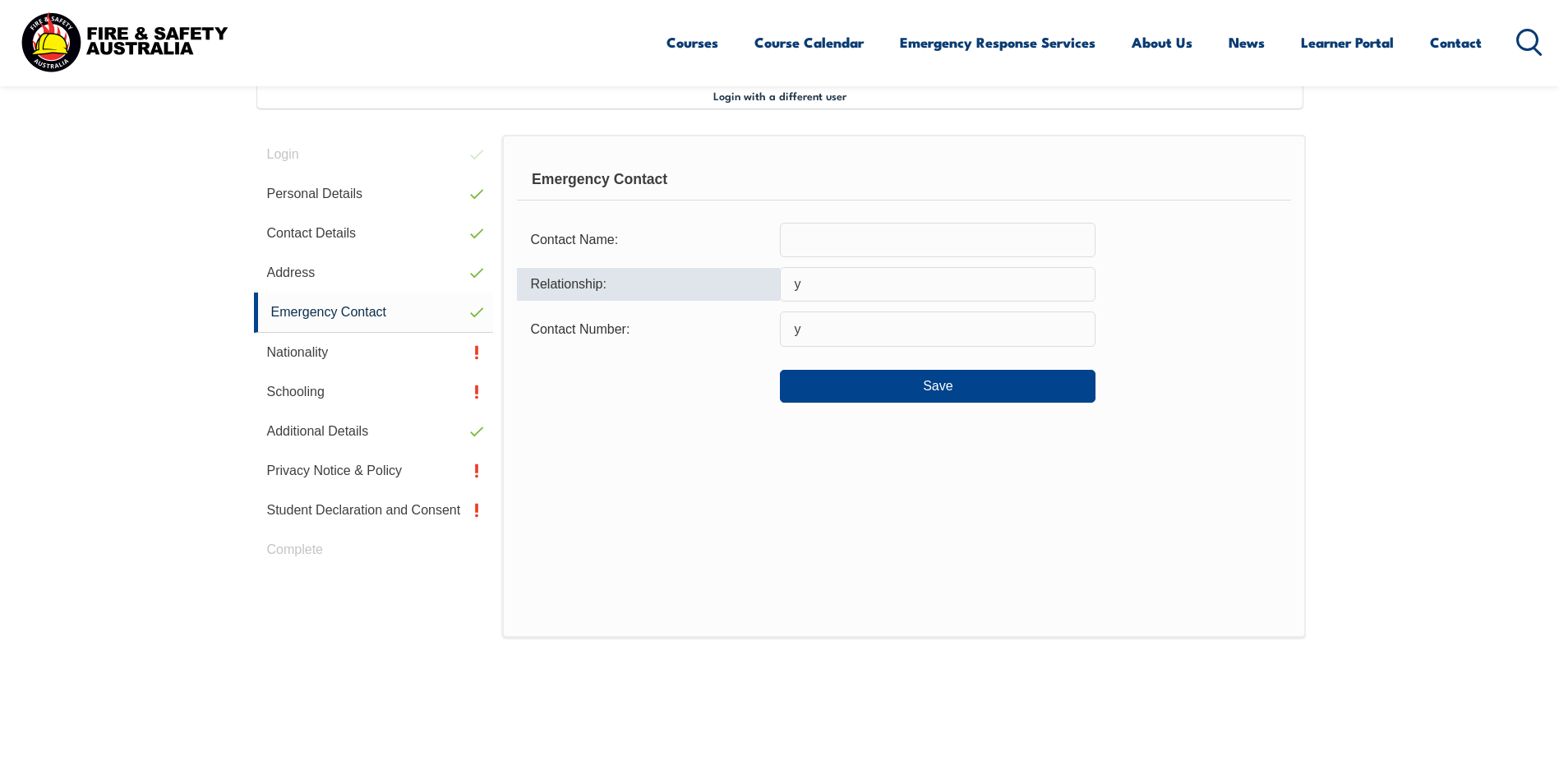
drag, startPoint x: 806, startPoint y: 279, endPoint x: 755, endPoint y: 278, distance: 51.0
click at [757, 278] on div "Relationship: y" at bounding box center [903, 285] width 773 height 34
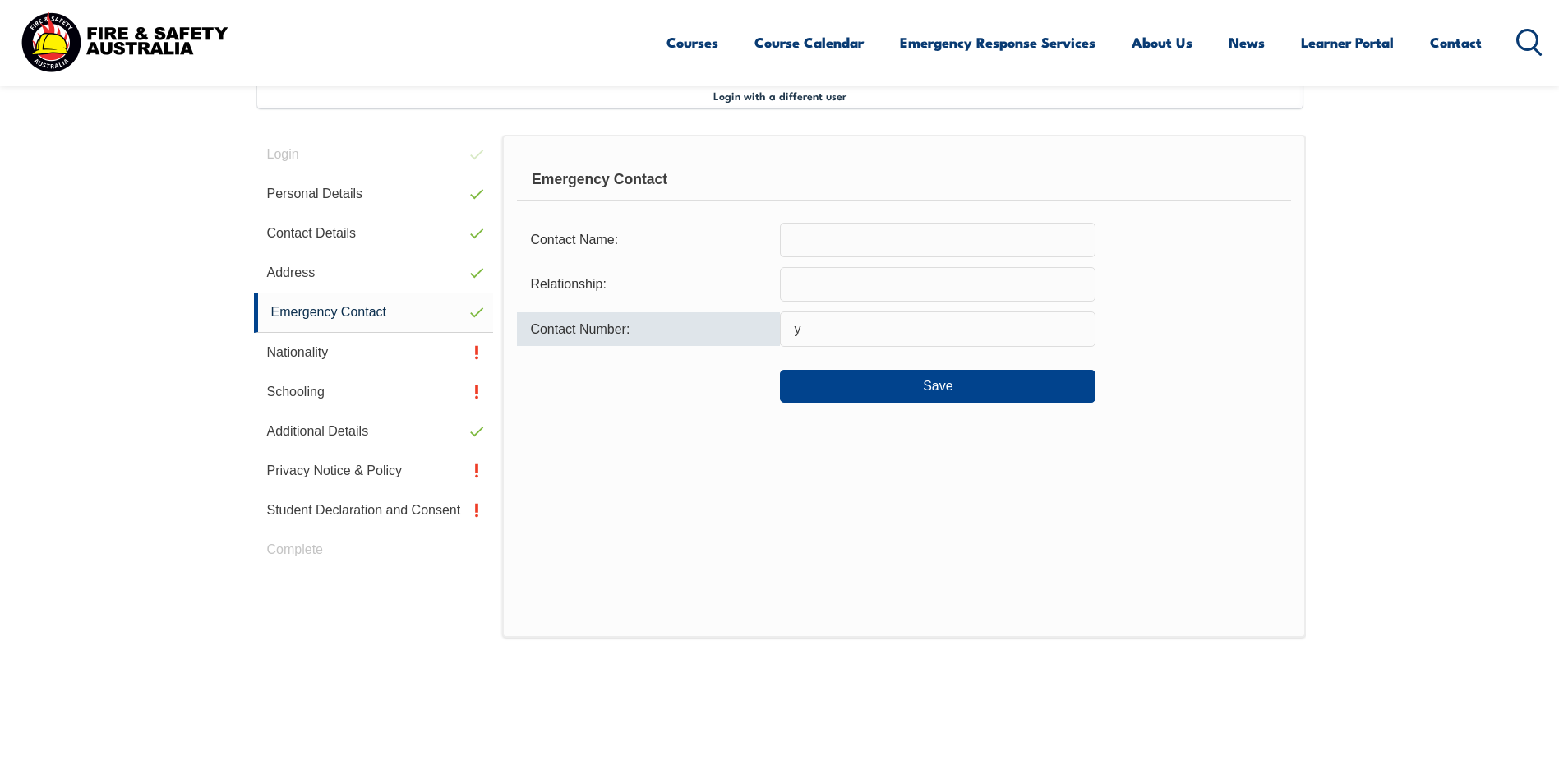
drag, startPoint x: 838, startPoint y: 325, endPoint x: 755, endPoint y: 324, distance: 83.0
click at [755, 324] on div "Contact Number: y" at bounding box center [903, 328] width 773 height 34
click at [951, 387] on button "Save" at bounding box center [937, 386] width 316 height 33
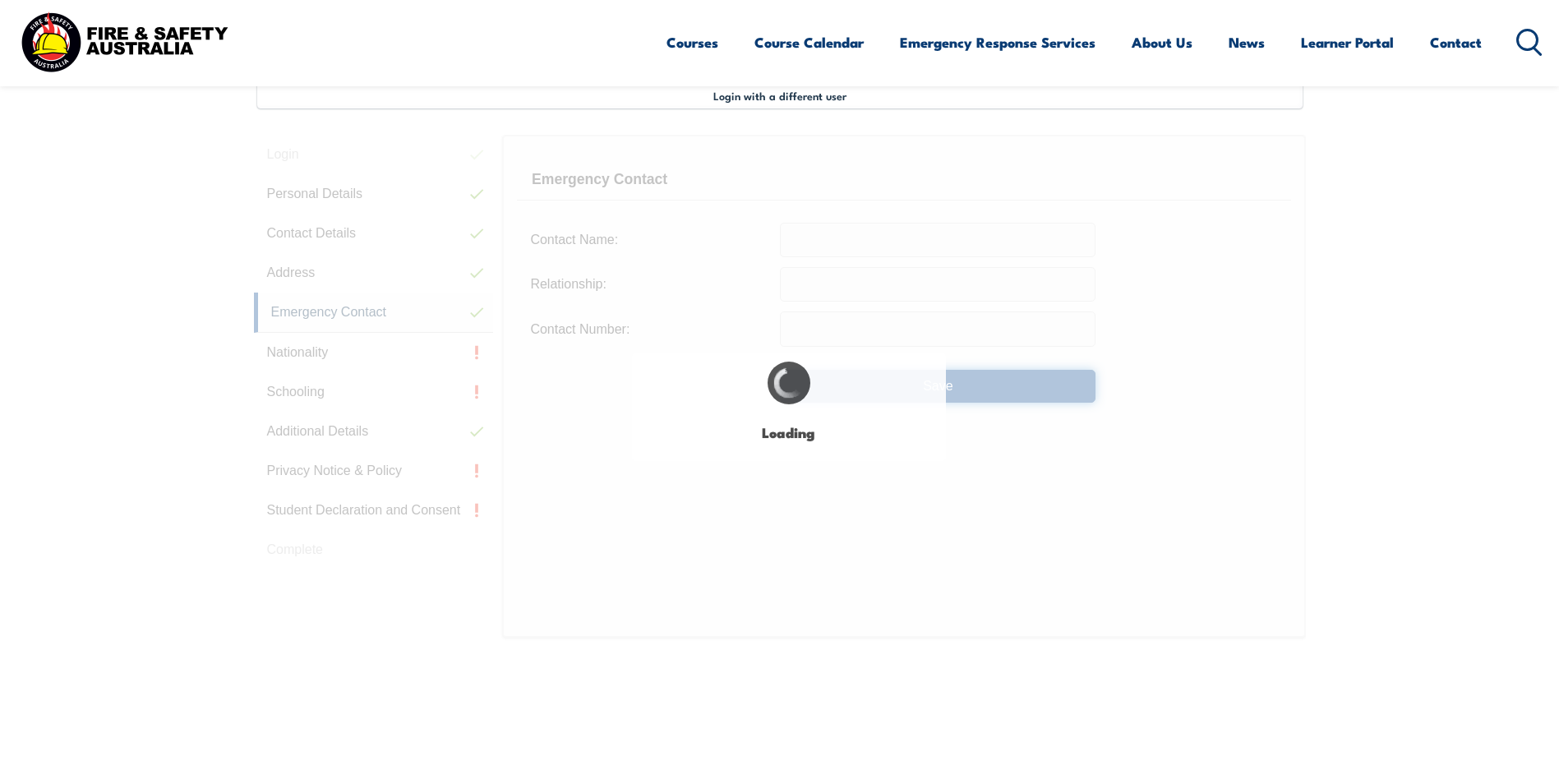
type input "y"
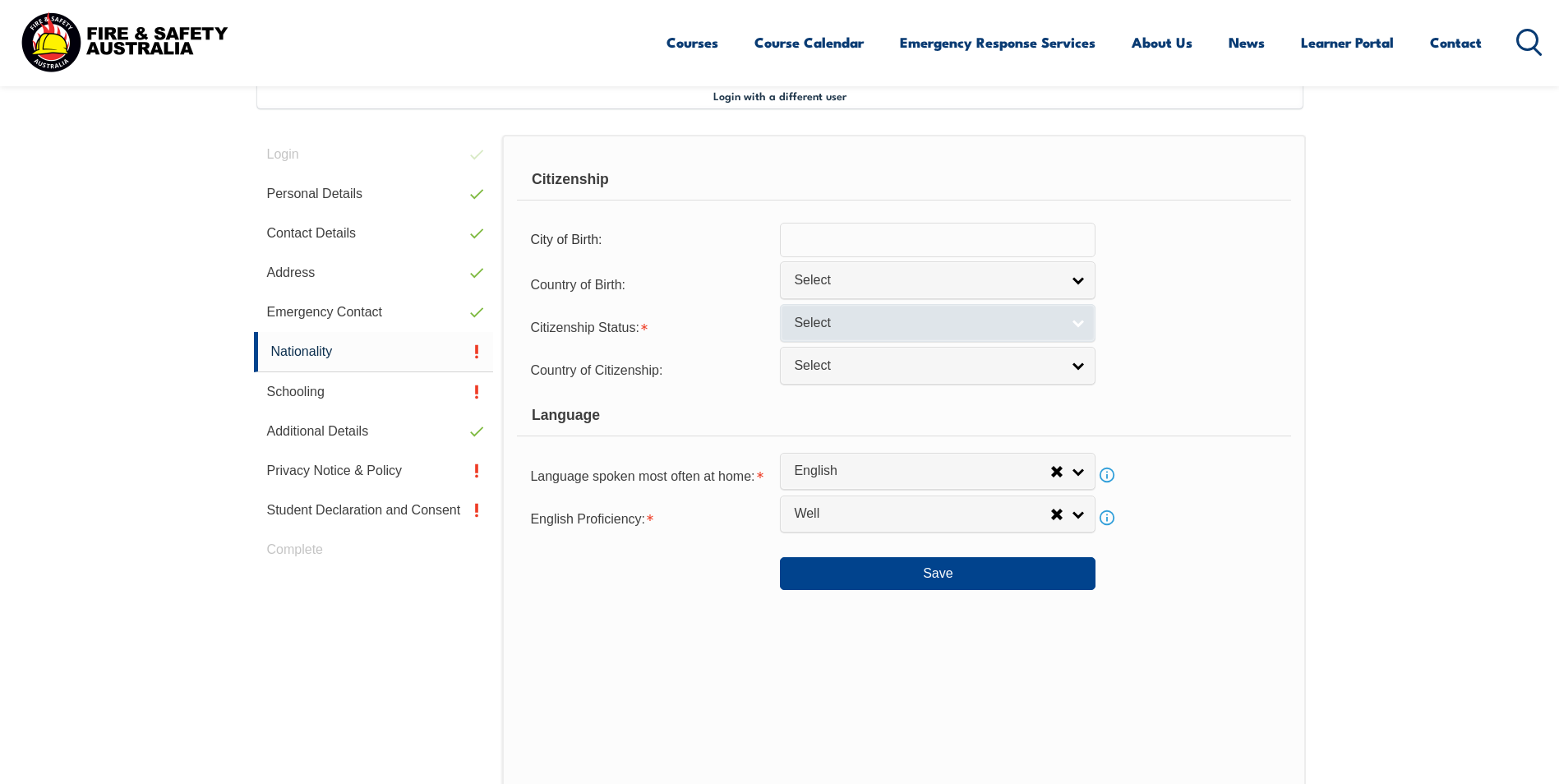
click at [1079, 320] on link "Select" at bounding box center [937, 322] width 316 height 37
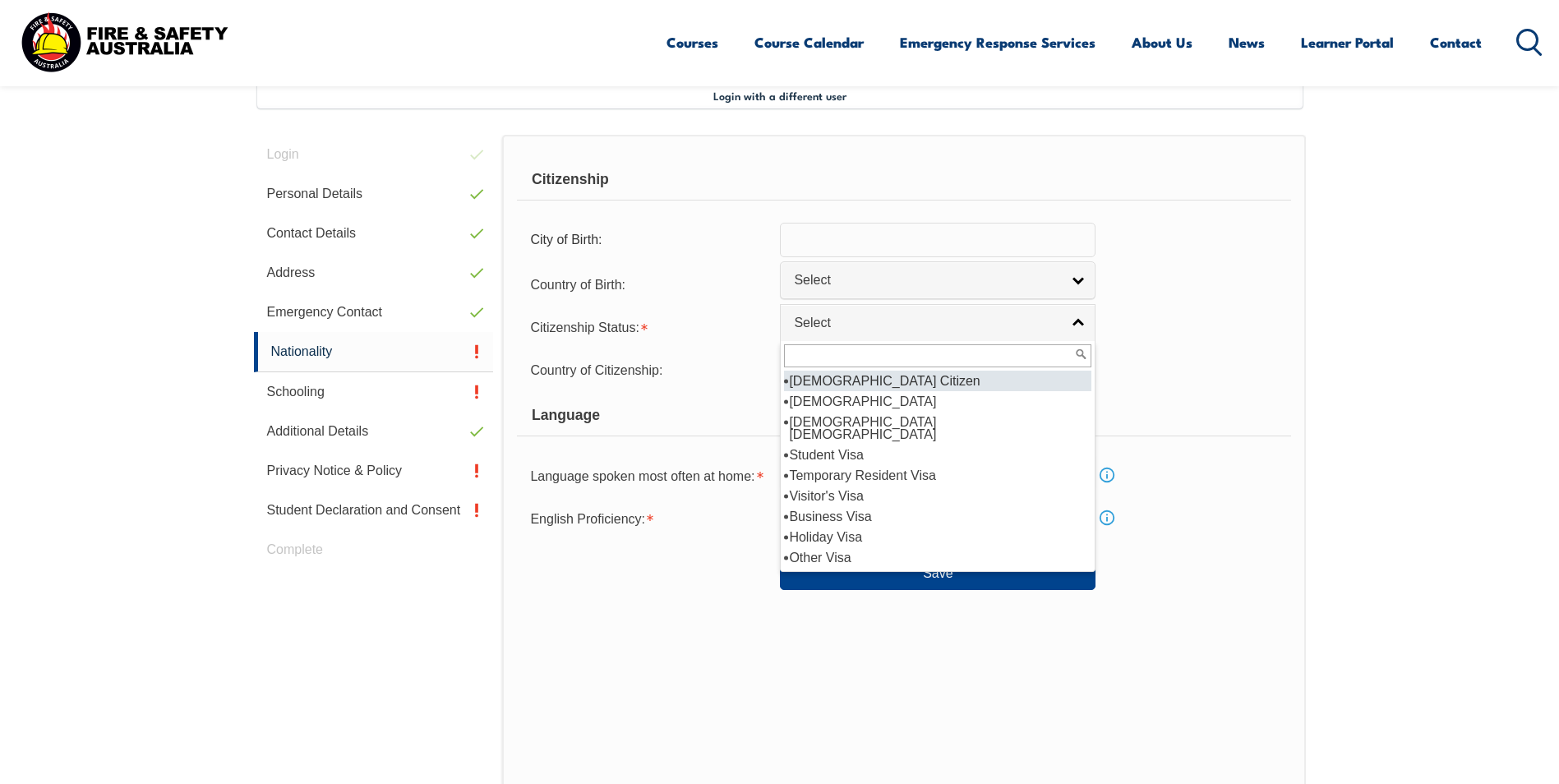
click at [882, 379] on li "[DEMOGRAPHIC_DATA] Citizen" at bounding box center [937, 381] width 307 height 21
select select "1"
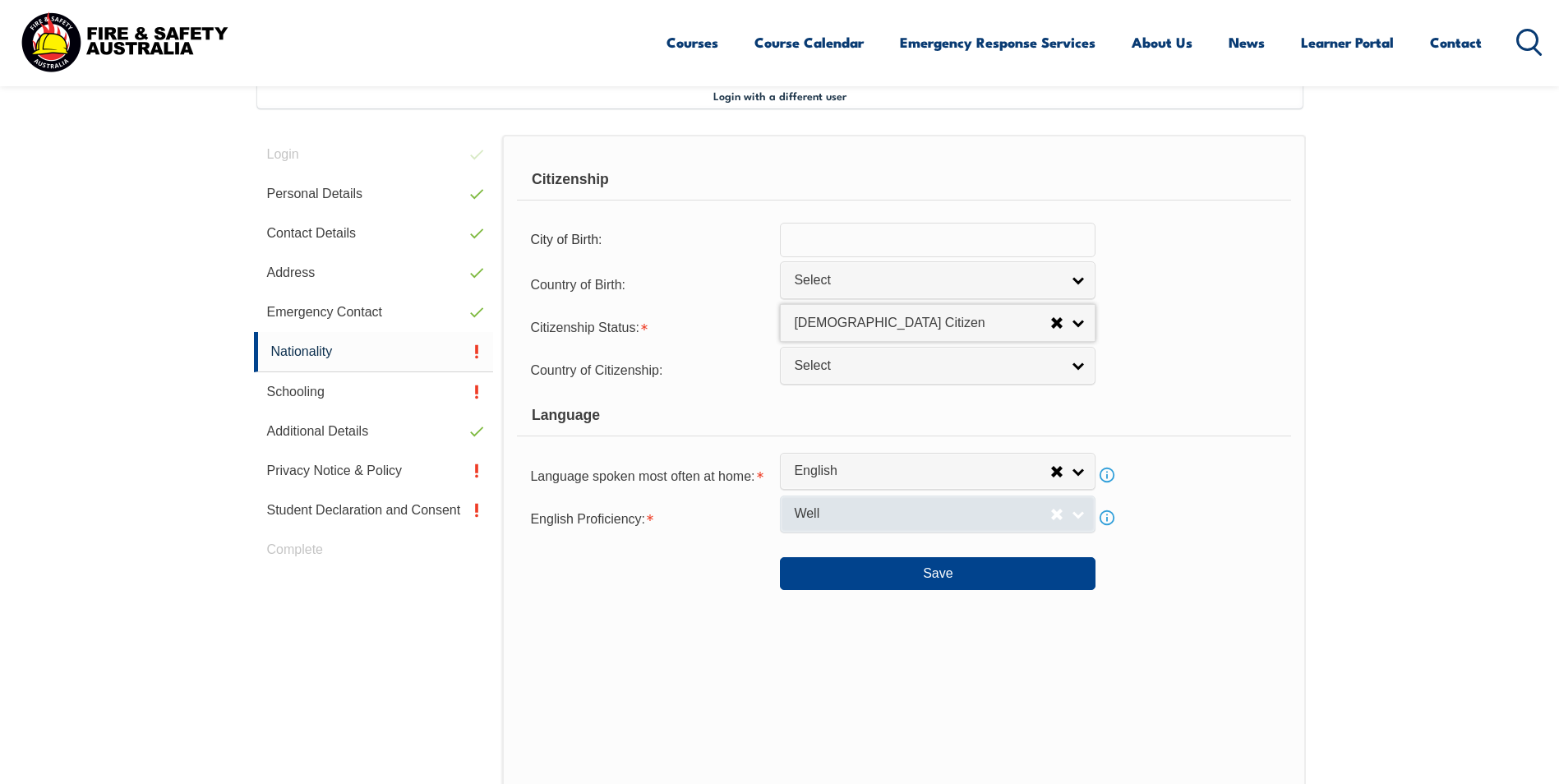
click at [1077, 511] on link "Well" at bounding box center [937, 513] width 316 height 37
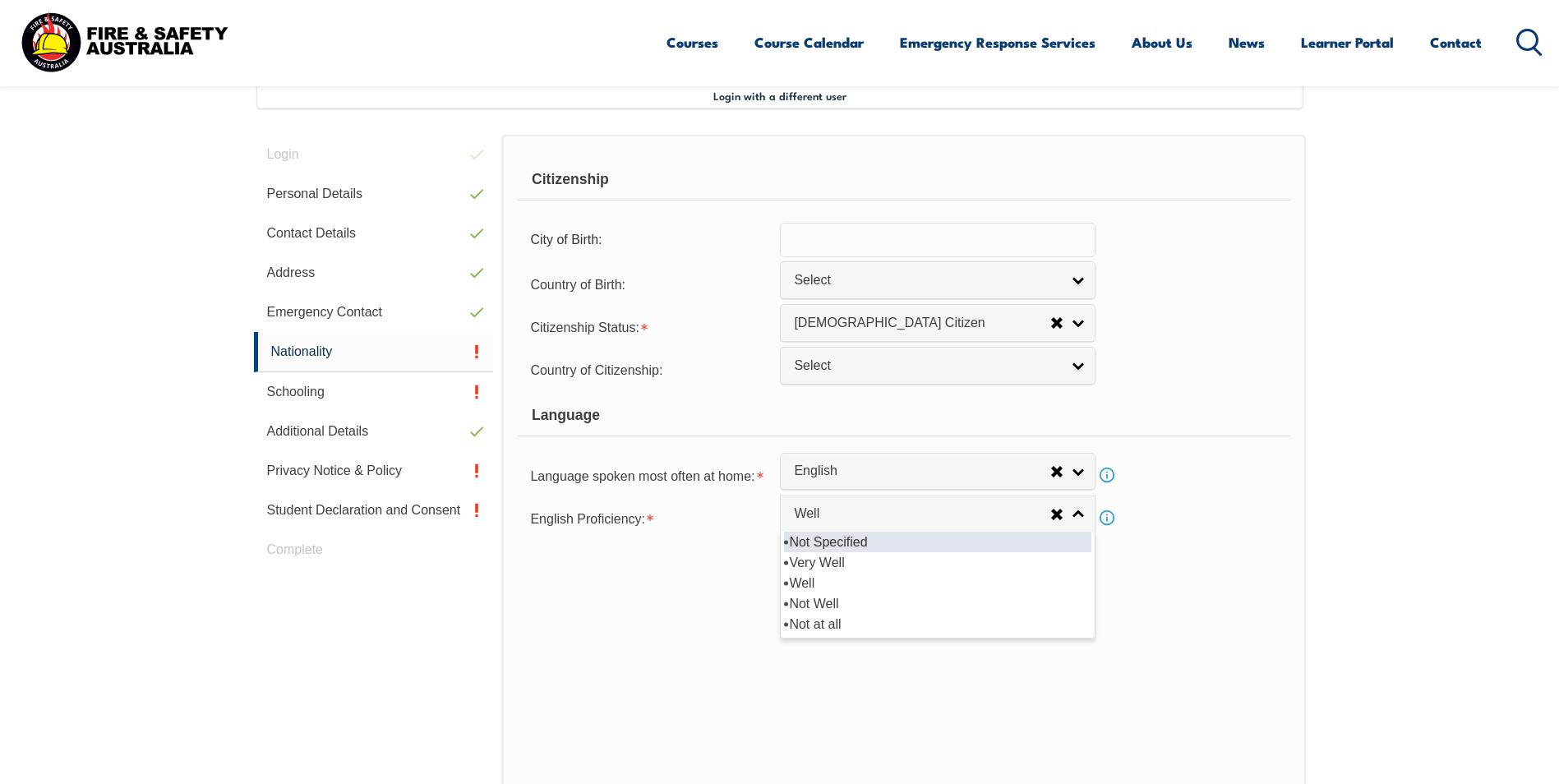
click at [842, 542] on li "Not Specified" at bounding box center [937, 542] width 307 height 21
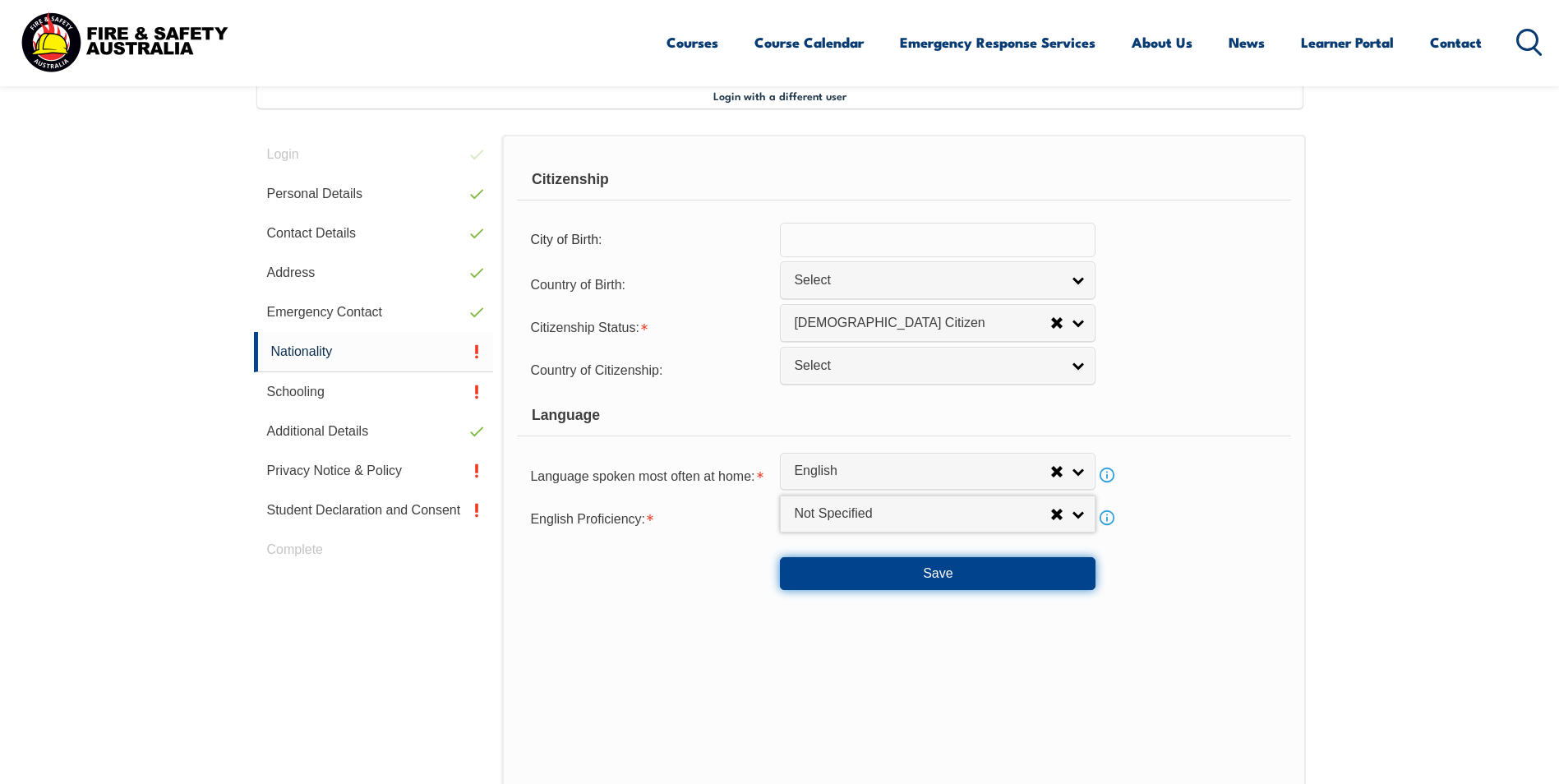
click at [932, 574] on button "Save" at bounding box center [937, 573] width 316 height 33
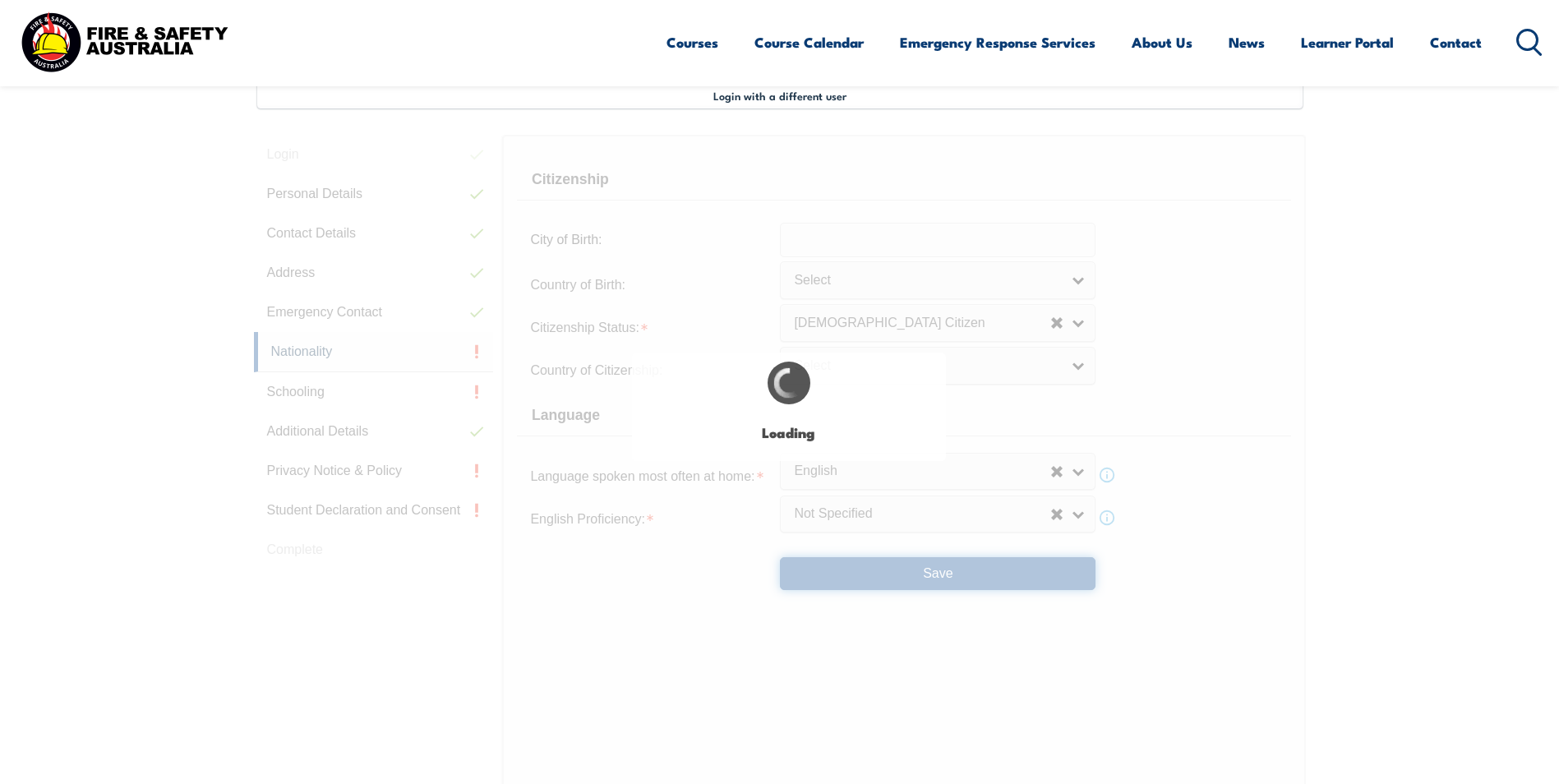
select select "2"
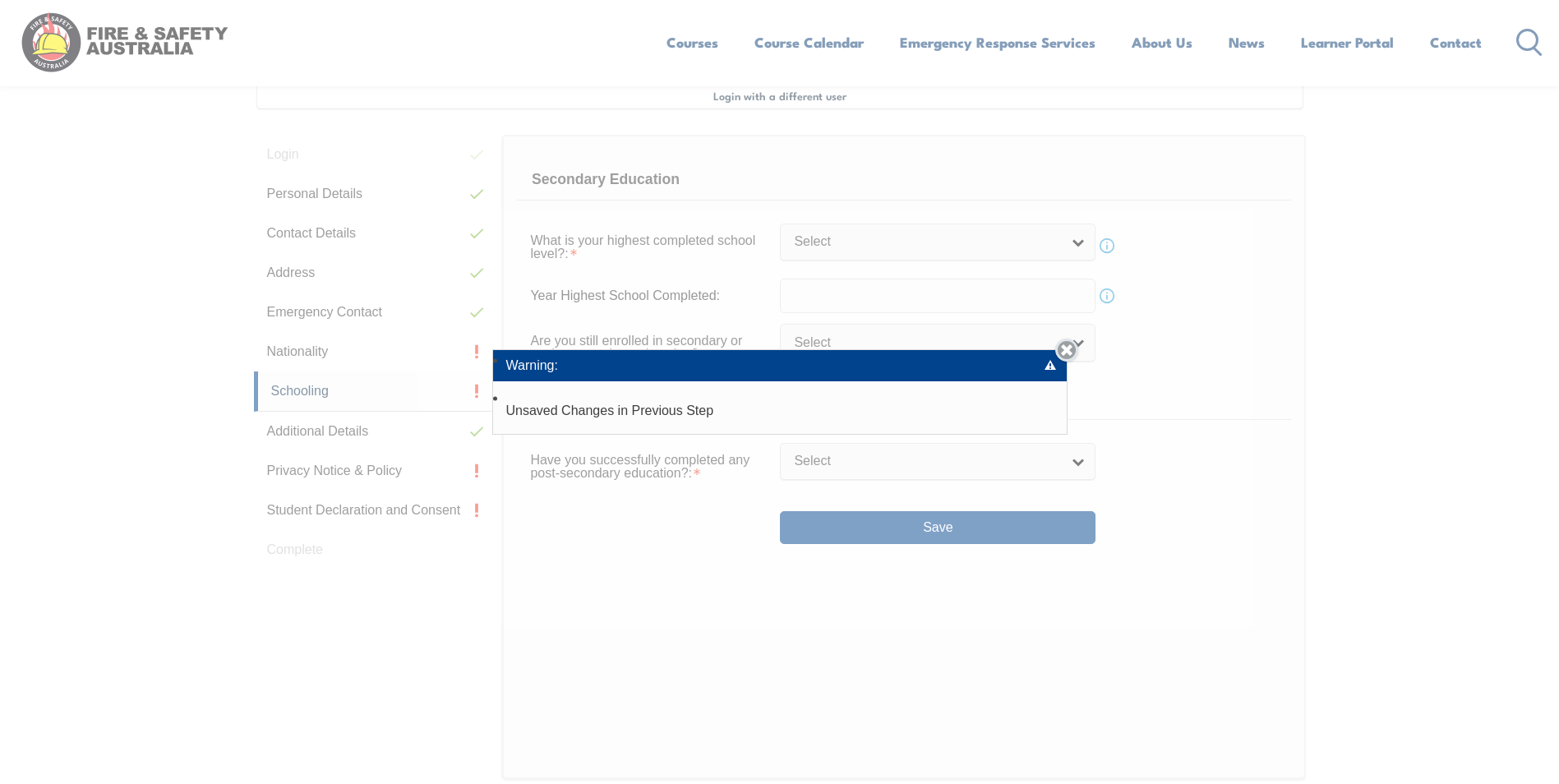
click at [1072, 351] on link "Close" at bounding box center [1066, 350] width 23 height 23
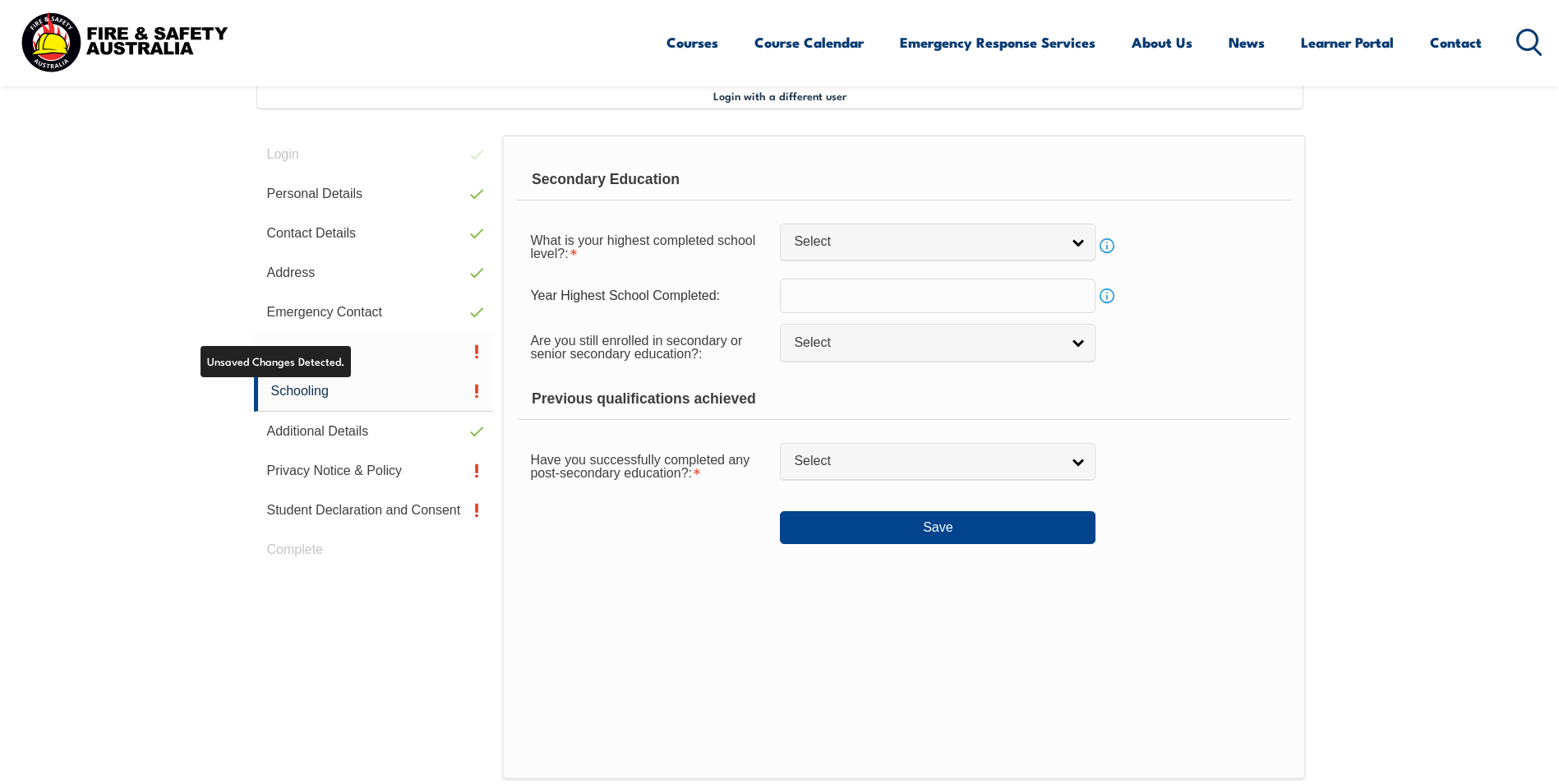
click at [321, 354] on link "Nationality" at bounding box center [373, 352] width 240 height 40
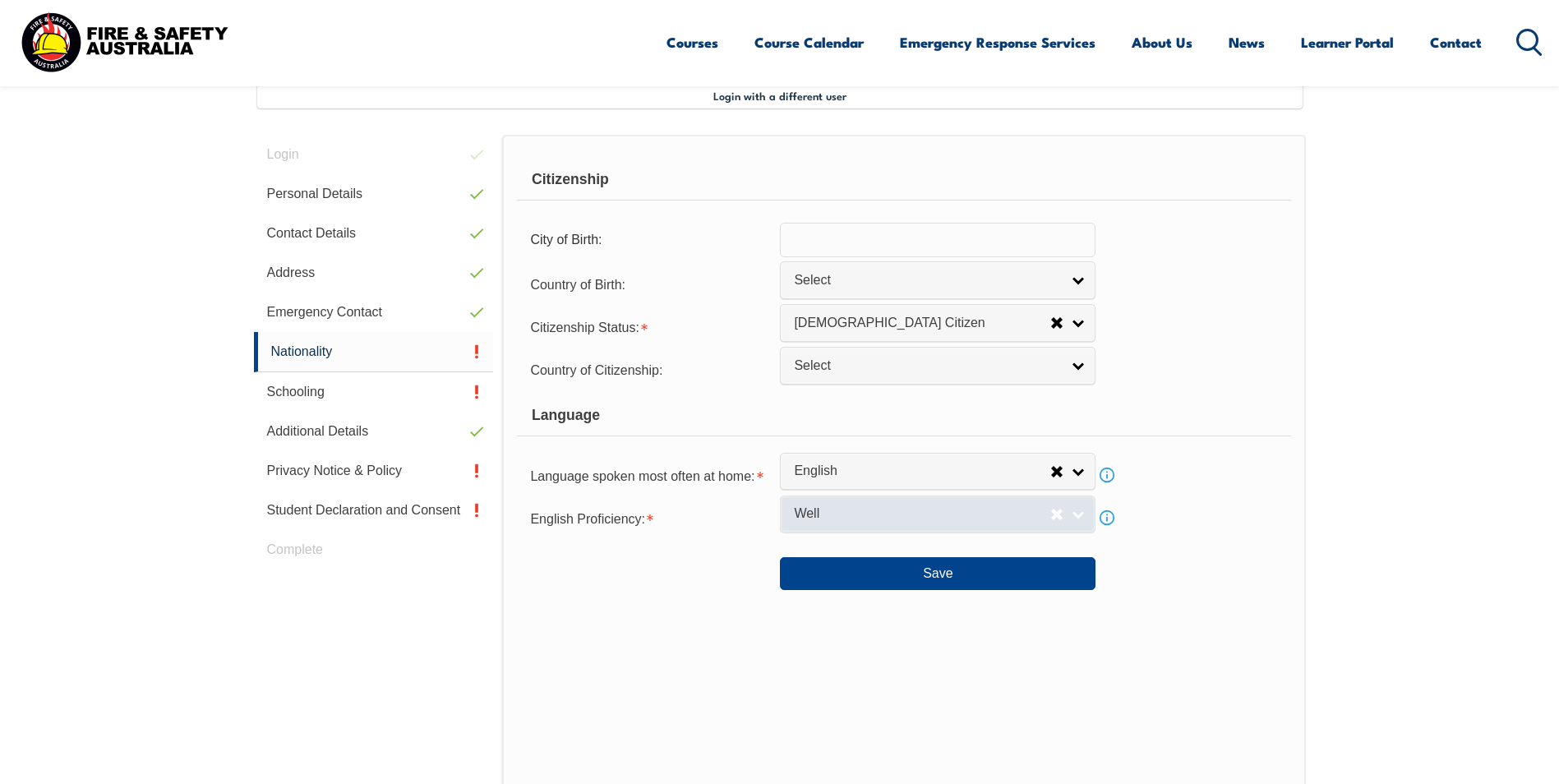
click at [1078, 512] on link "Well" at bounding box center [937, 513] width 316 height 37
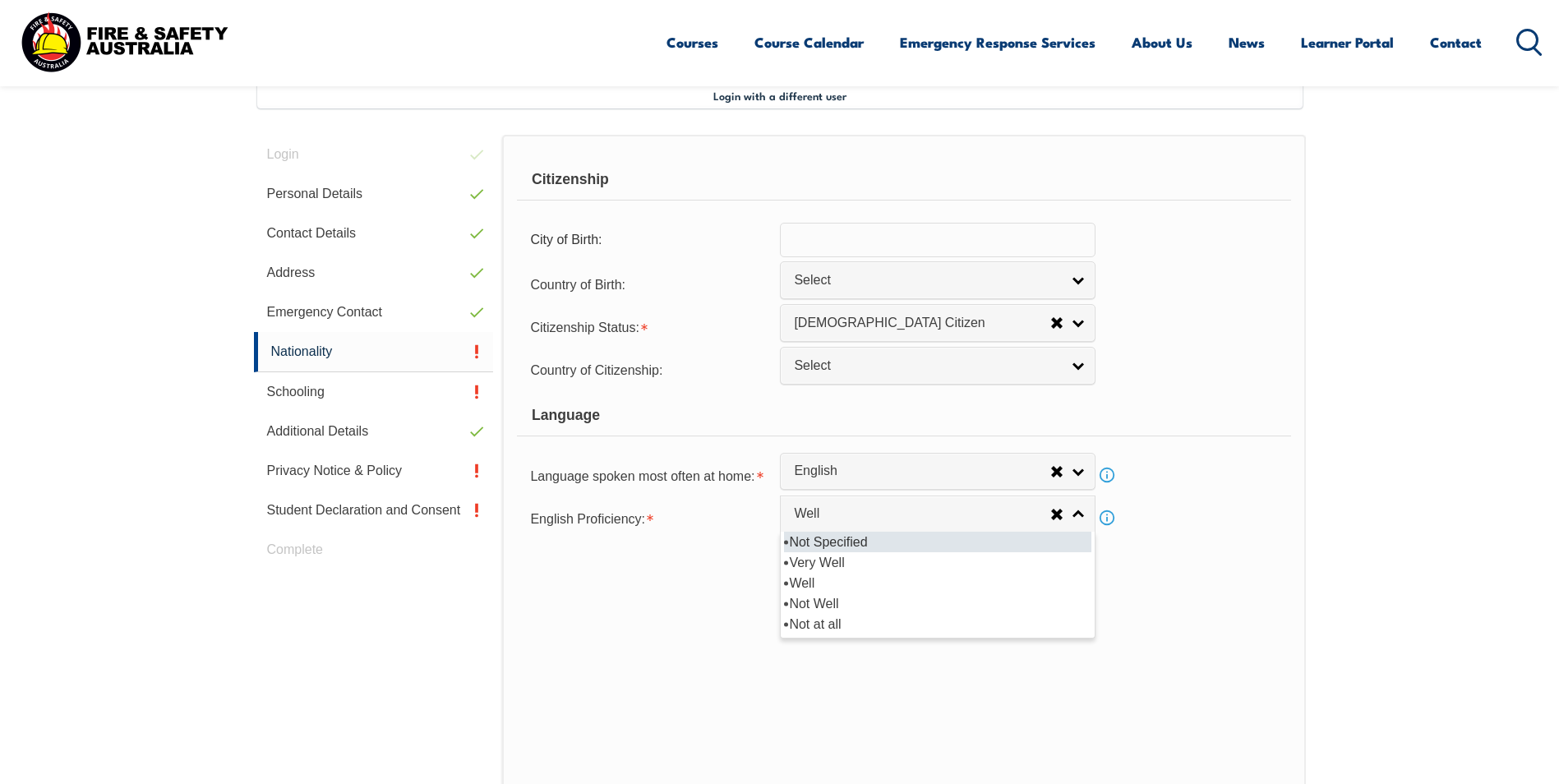
click at [866, 544] on li "Not Specified" at bounding box center [937, 542] width 307 height 21
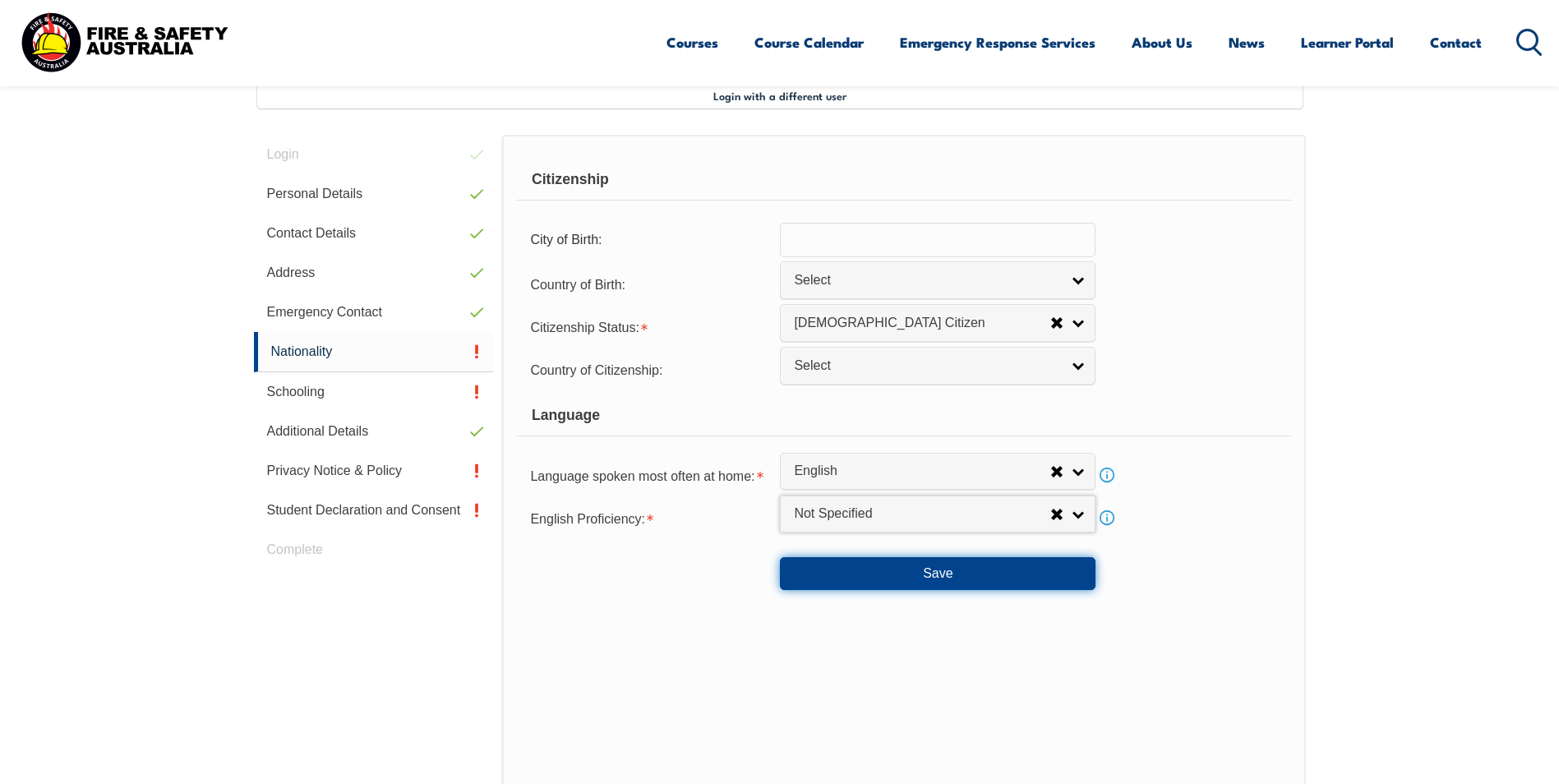
click at [940, 575] on button "Save" at bounding box center [937, 573] width 316 height 33
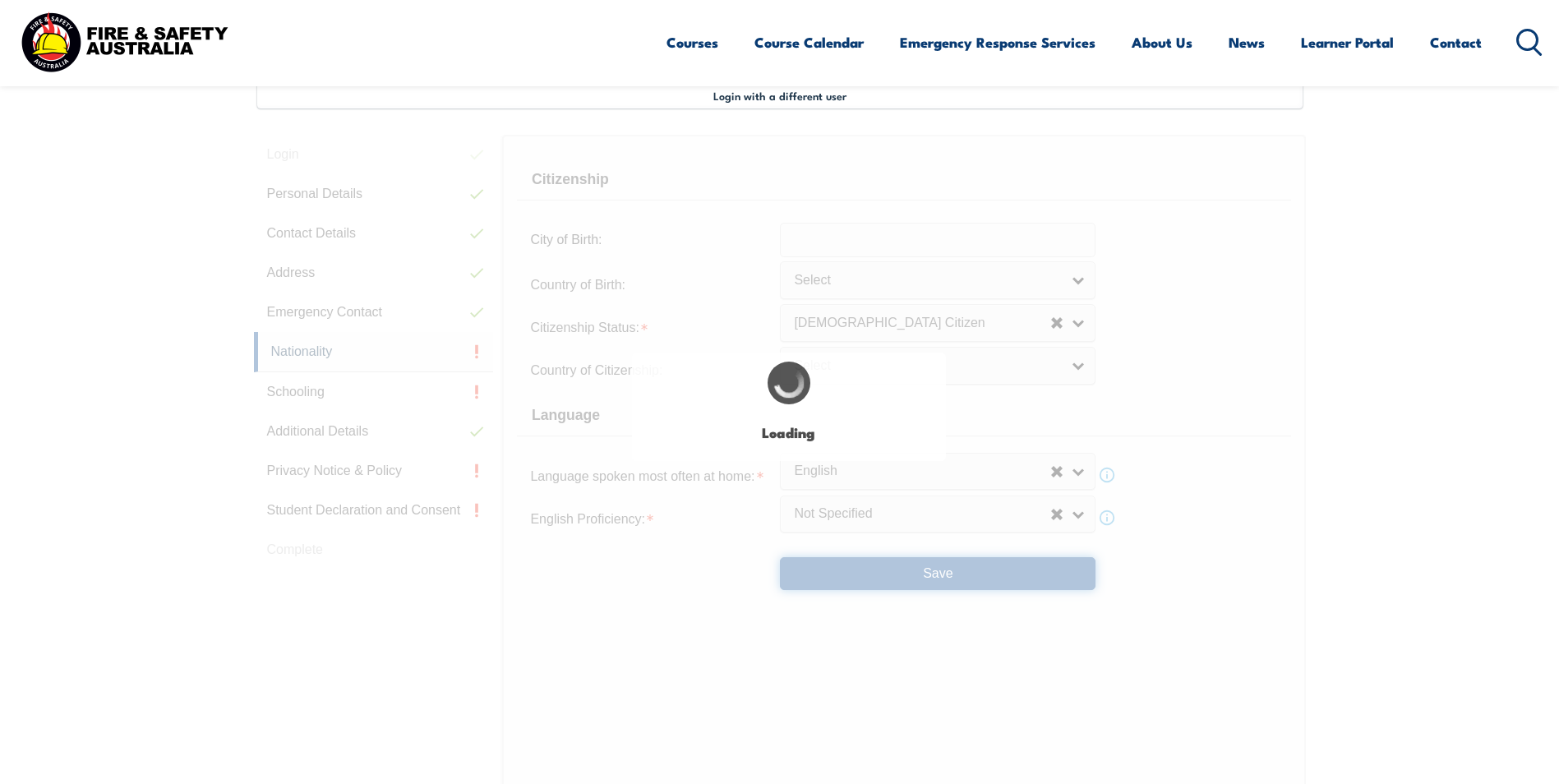
select select "2"
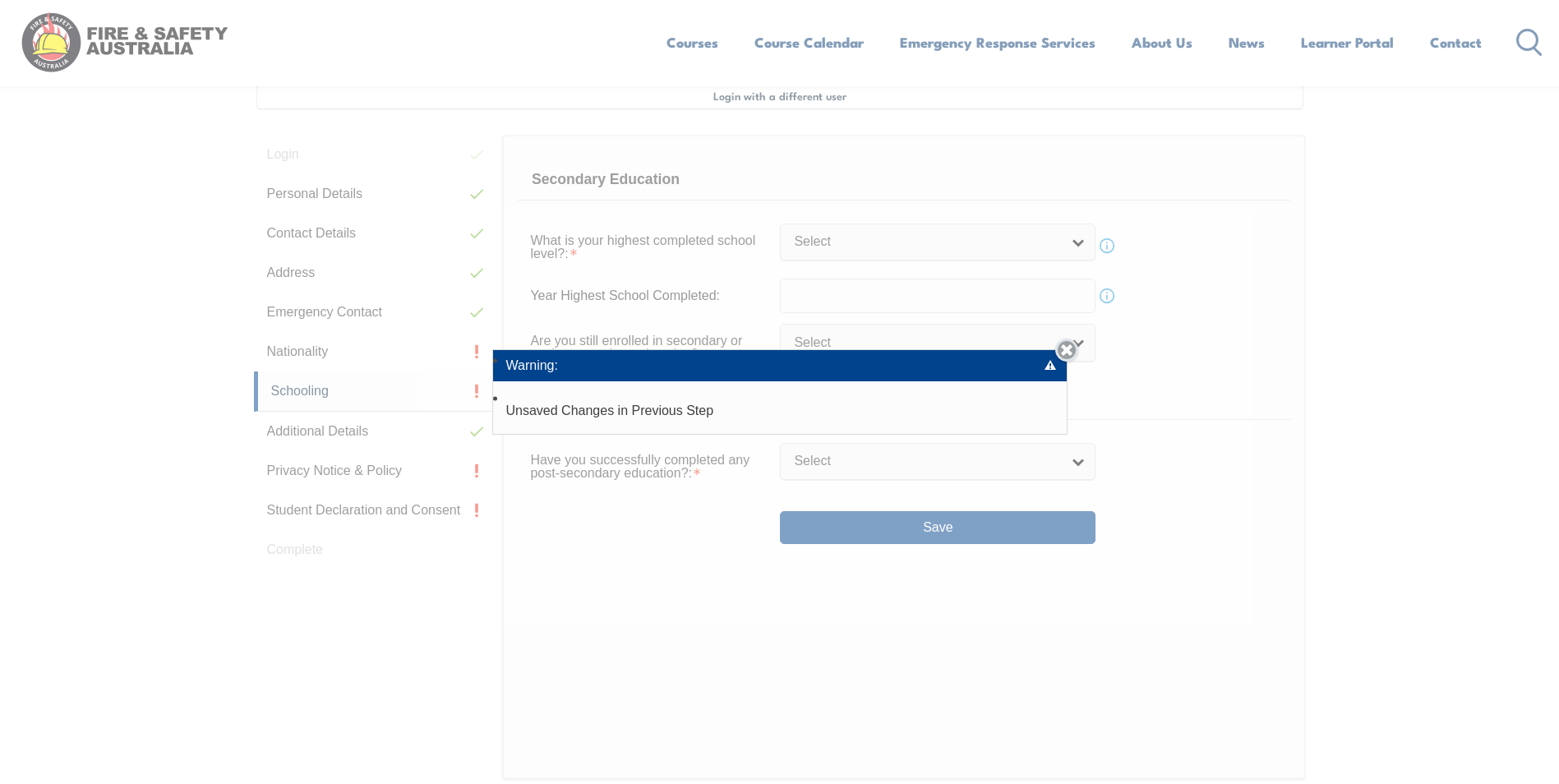
click at [1071, 347] on link "Close" at bounding box center [1066, 350] width 23 height 23
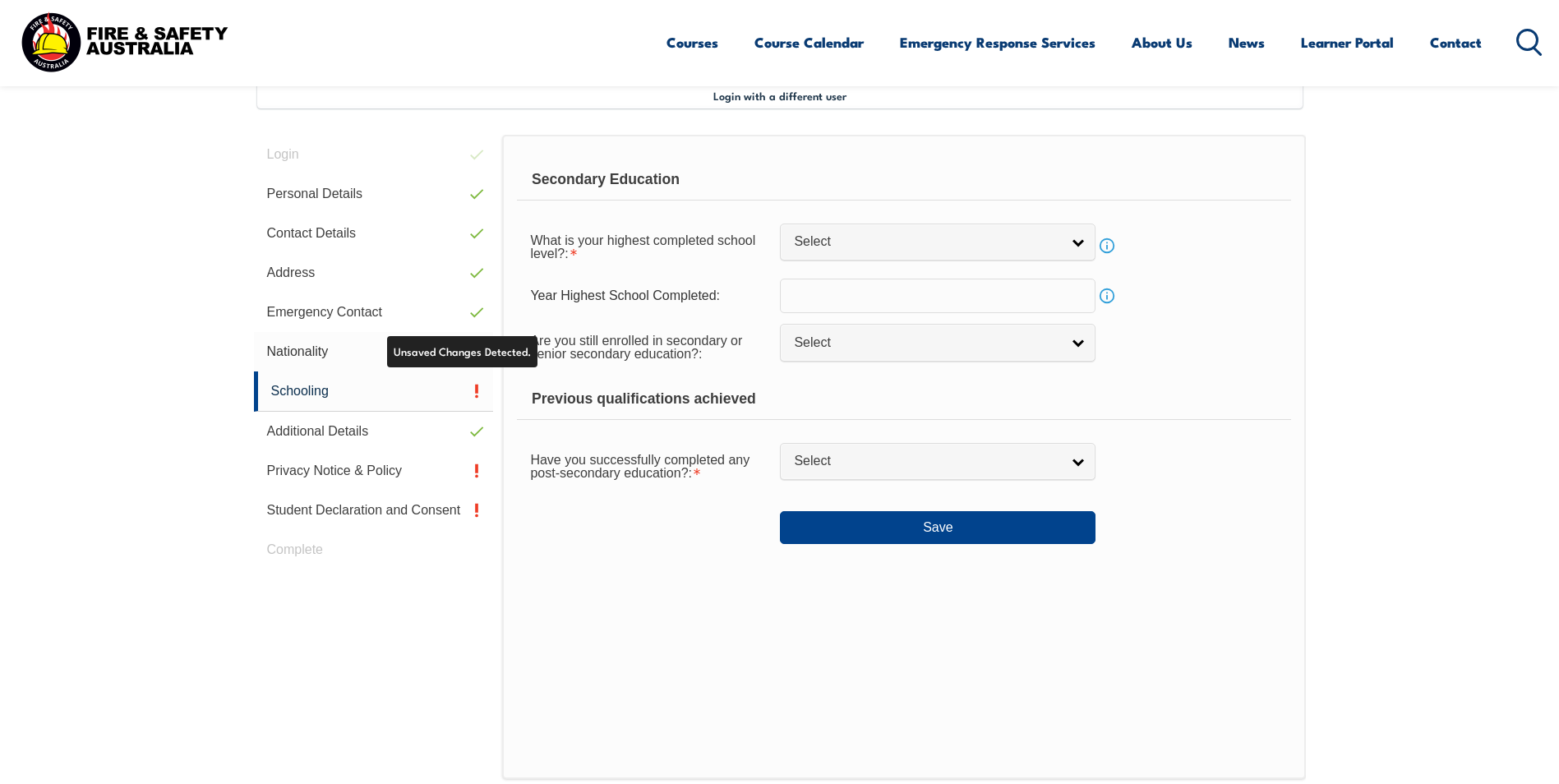
click at [298, 353] on link "Nationality" at bounding box center [373, 352] width 240 height 40
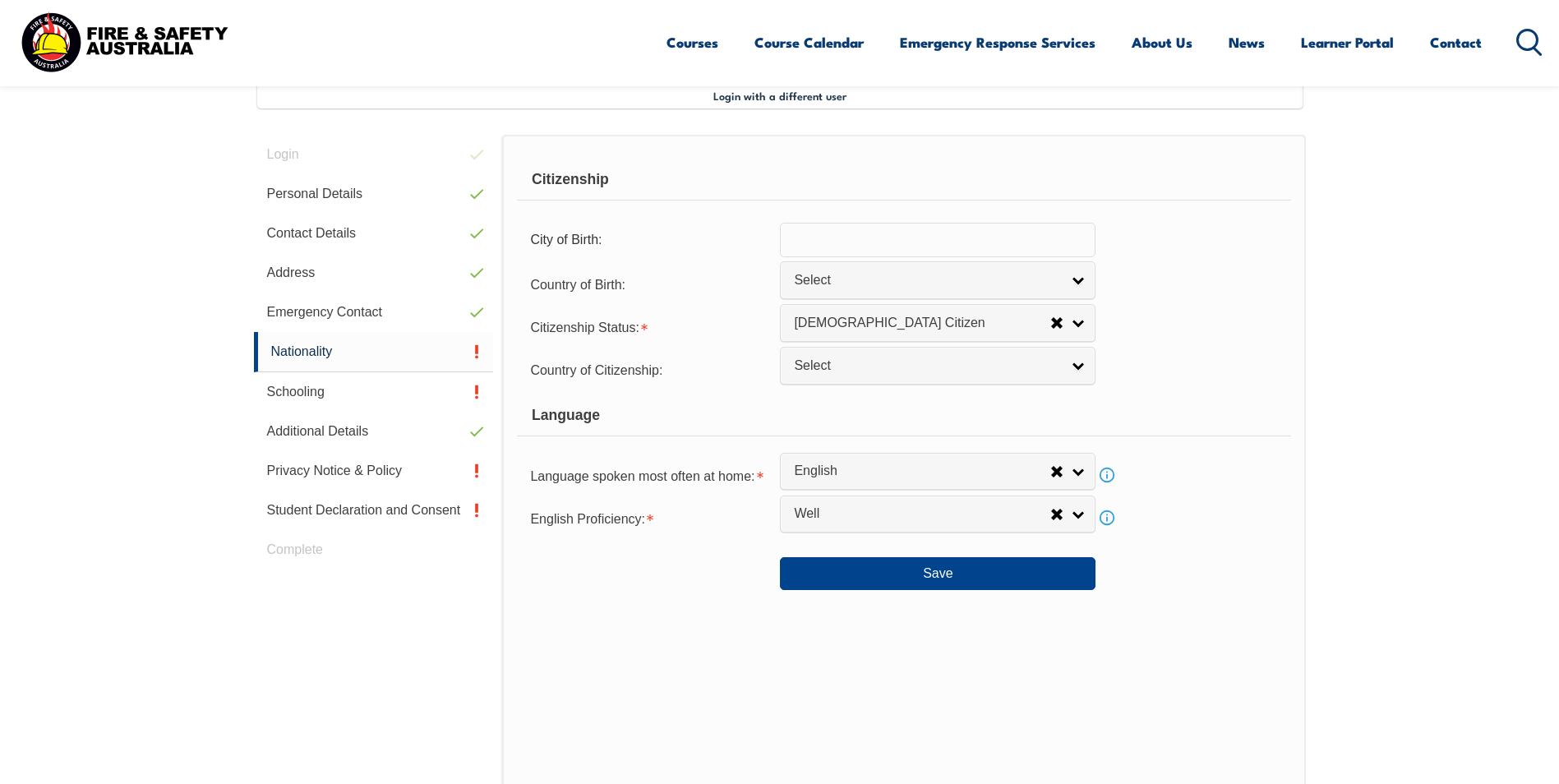
click at [1106, 474] on link "Info" at bounding box center [1107, 475] width 23 height 23
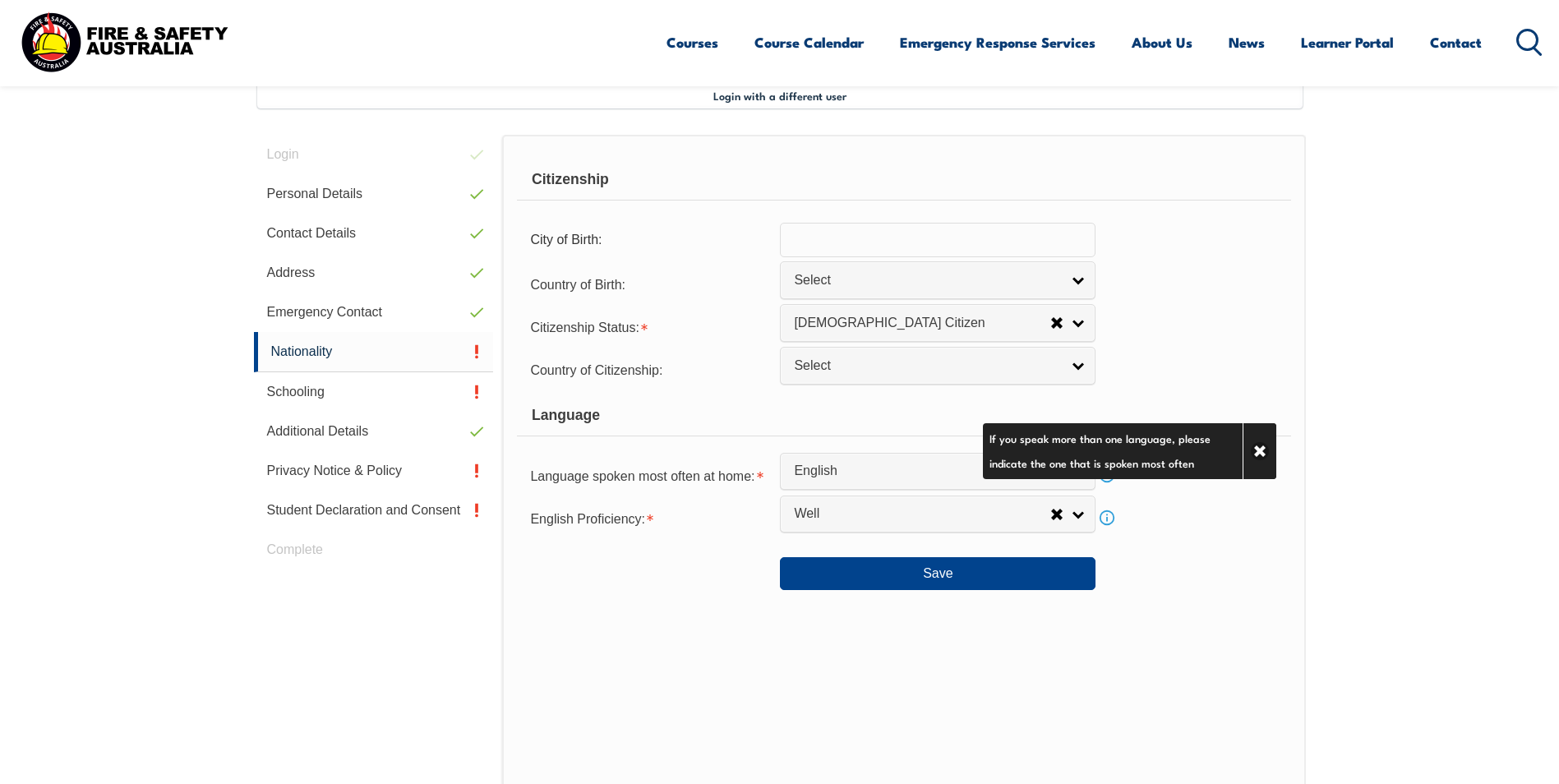
click at [1210, 507] on div "English Proficiency: Not Specified Very Well Well Not Well Not at all Well Info" at bounding box center [903, 518] width 773 height 33
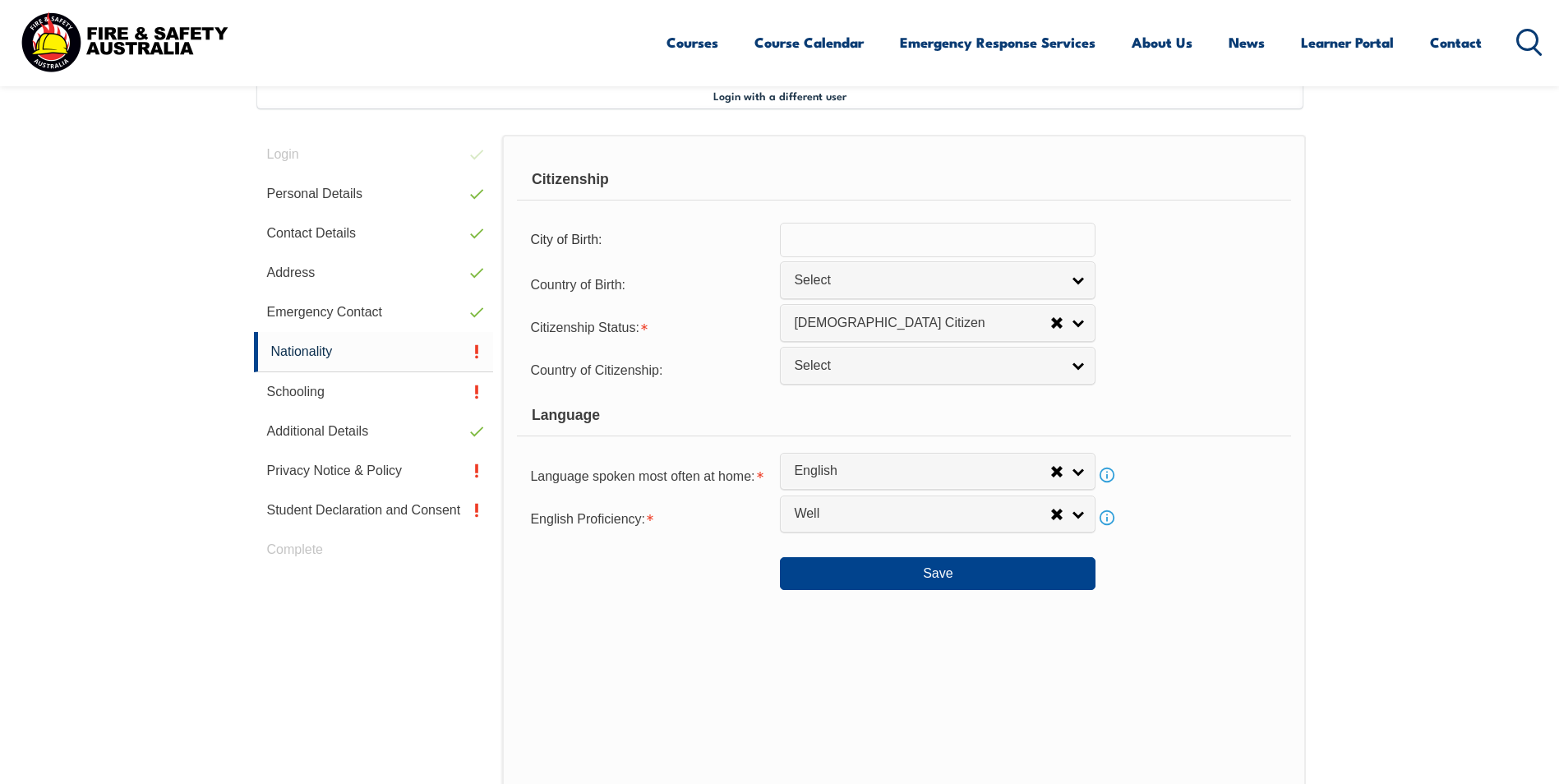
click at [1113, 469] on link "Info" at bounding box center [1107, 475] width 23 height 23
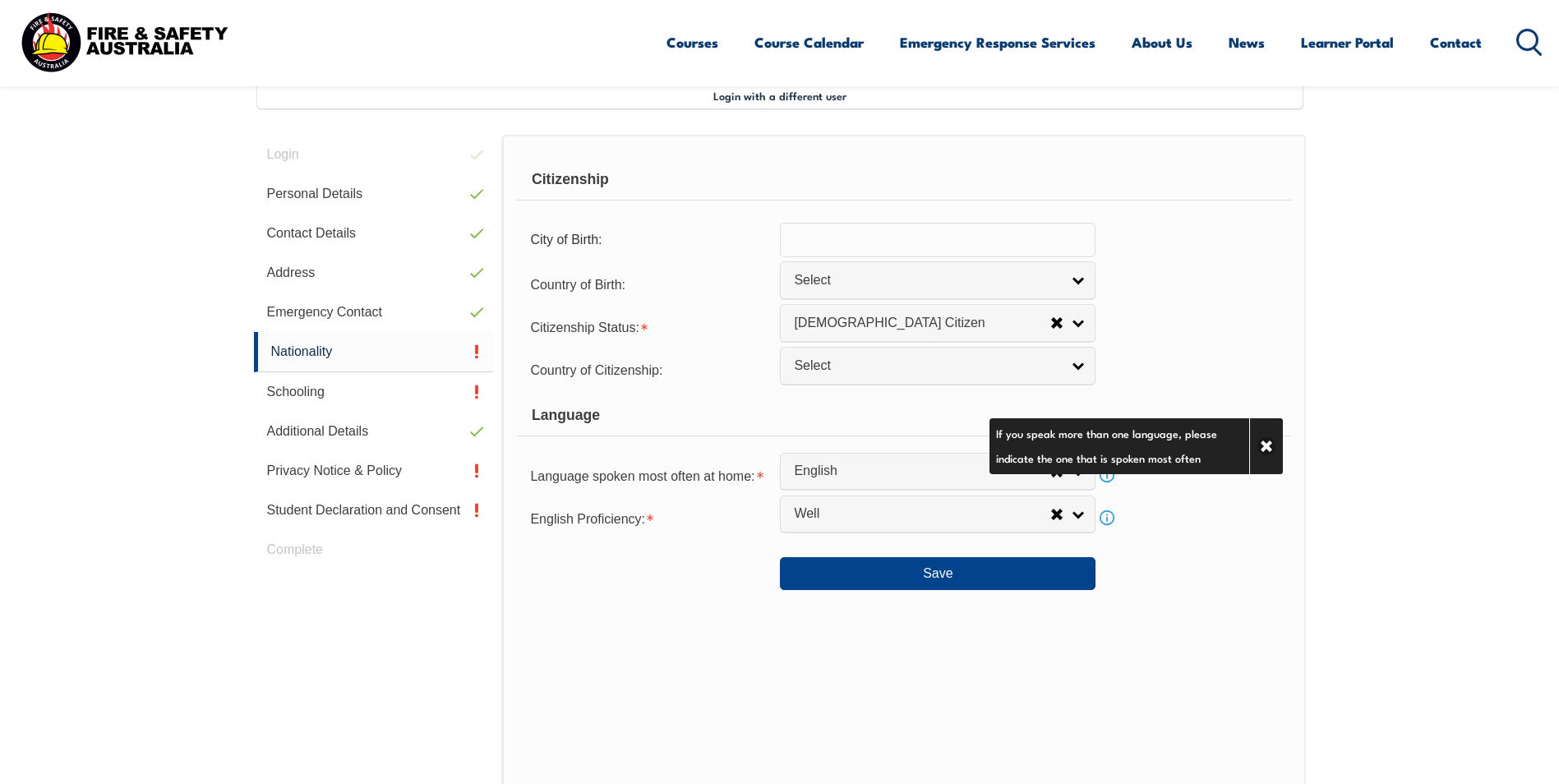
click at [1165, 505] on div "English Proficiency: Not Specified Very Well Well Not Well Not at all Well Info" at bounding box center [903, 518] width 773 height 33
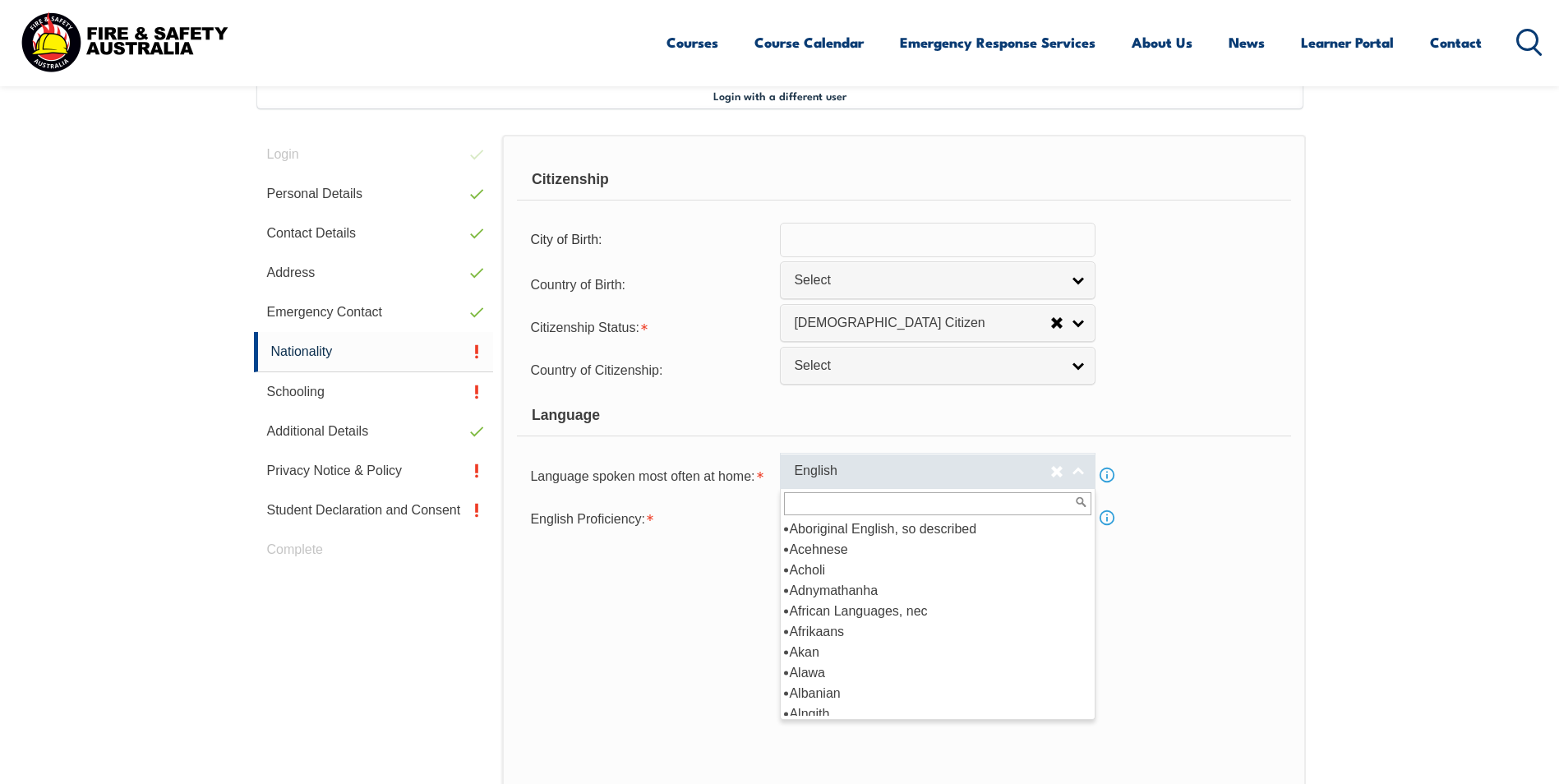
click at [1073, 470] on link "English" at bounding box center [937, 470] width 316 height 37
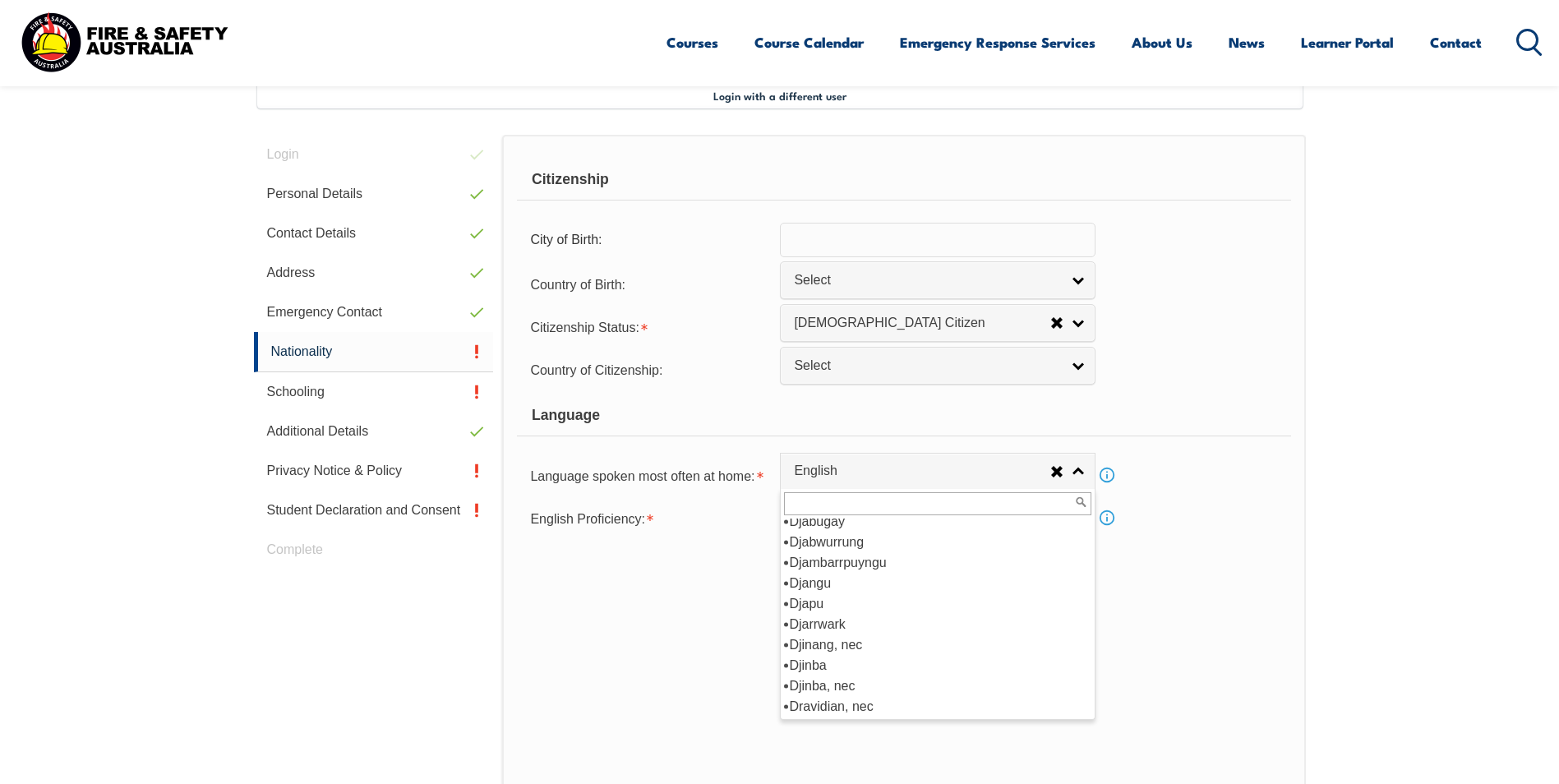
scroll to position [1950, 0]
click at [821, 642] on li "English" at bounding box center [937, 645] width 307 height 21
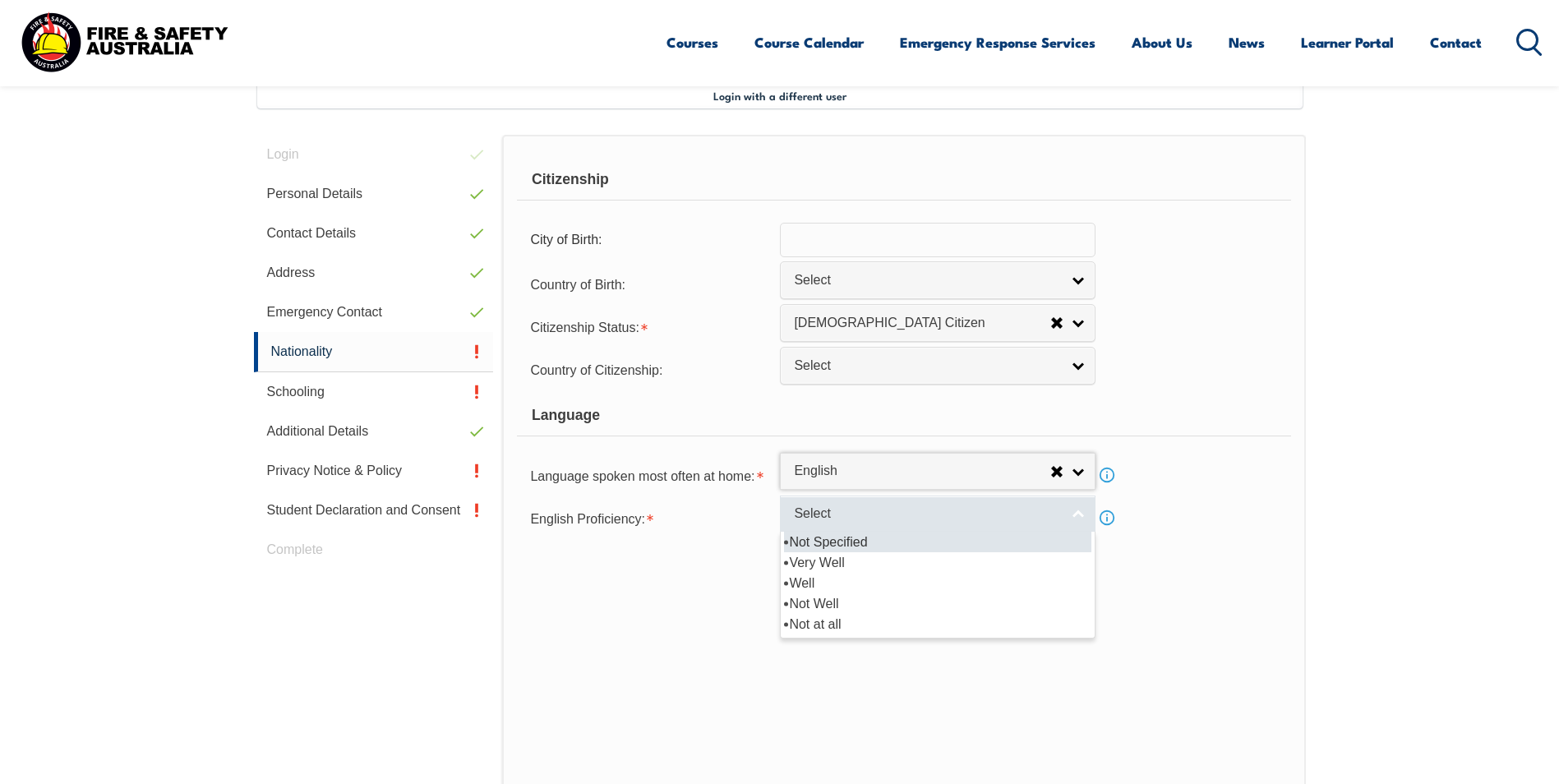
click at [1080, 515] on link "Select" at bounding box center [937, 513] width 316 height 37
click at [844, 541] on li "Not Specified" at bounding box center [937, 542] width 307 height 21
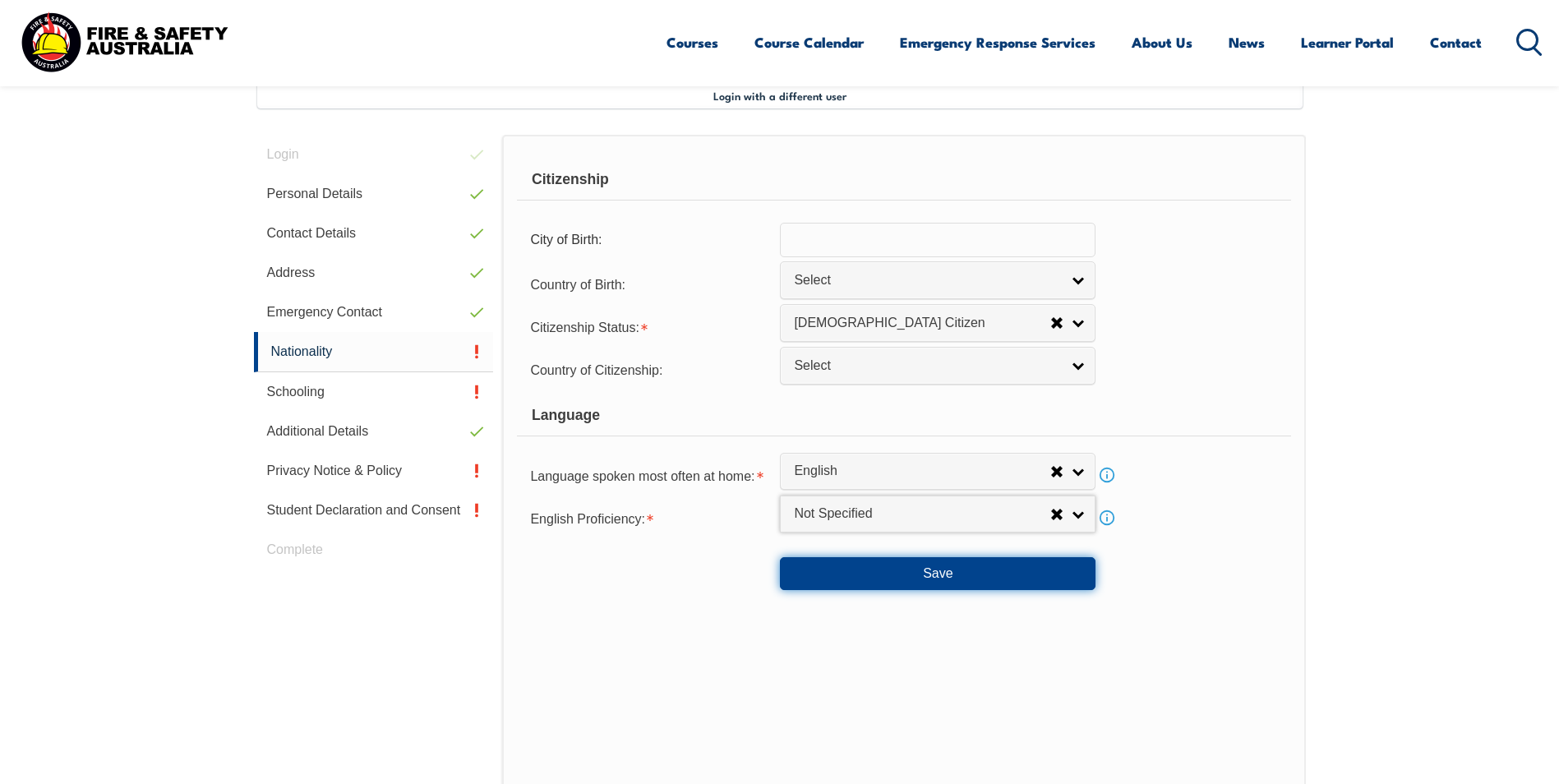
click at [911, 577] on button "Save" at bounding box center [937, 573] width 316 height 33
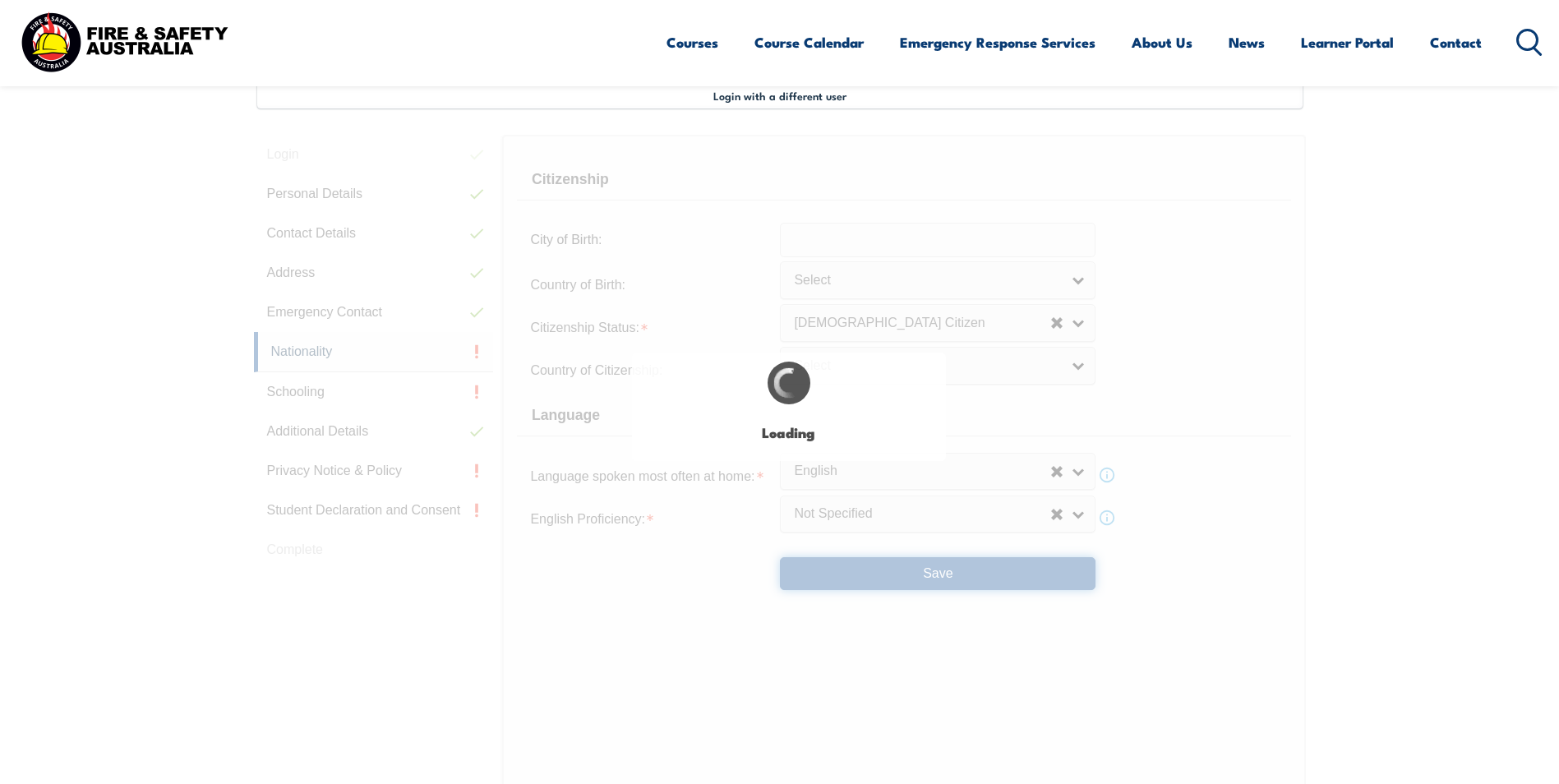
select select "2"
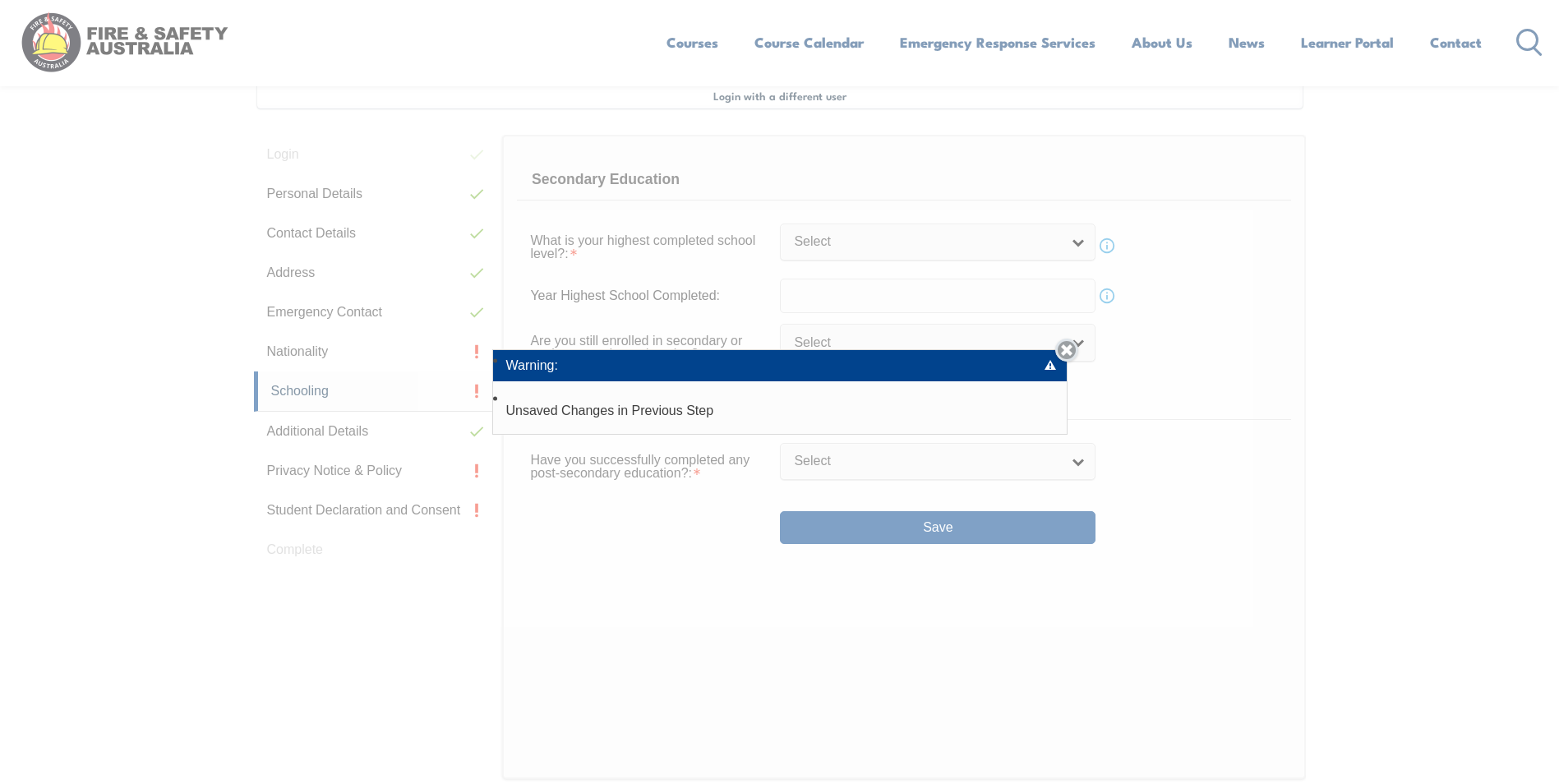
click at [1074, 346] on link "Close" at bounding box center [1066, 350] width 23 height 23
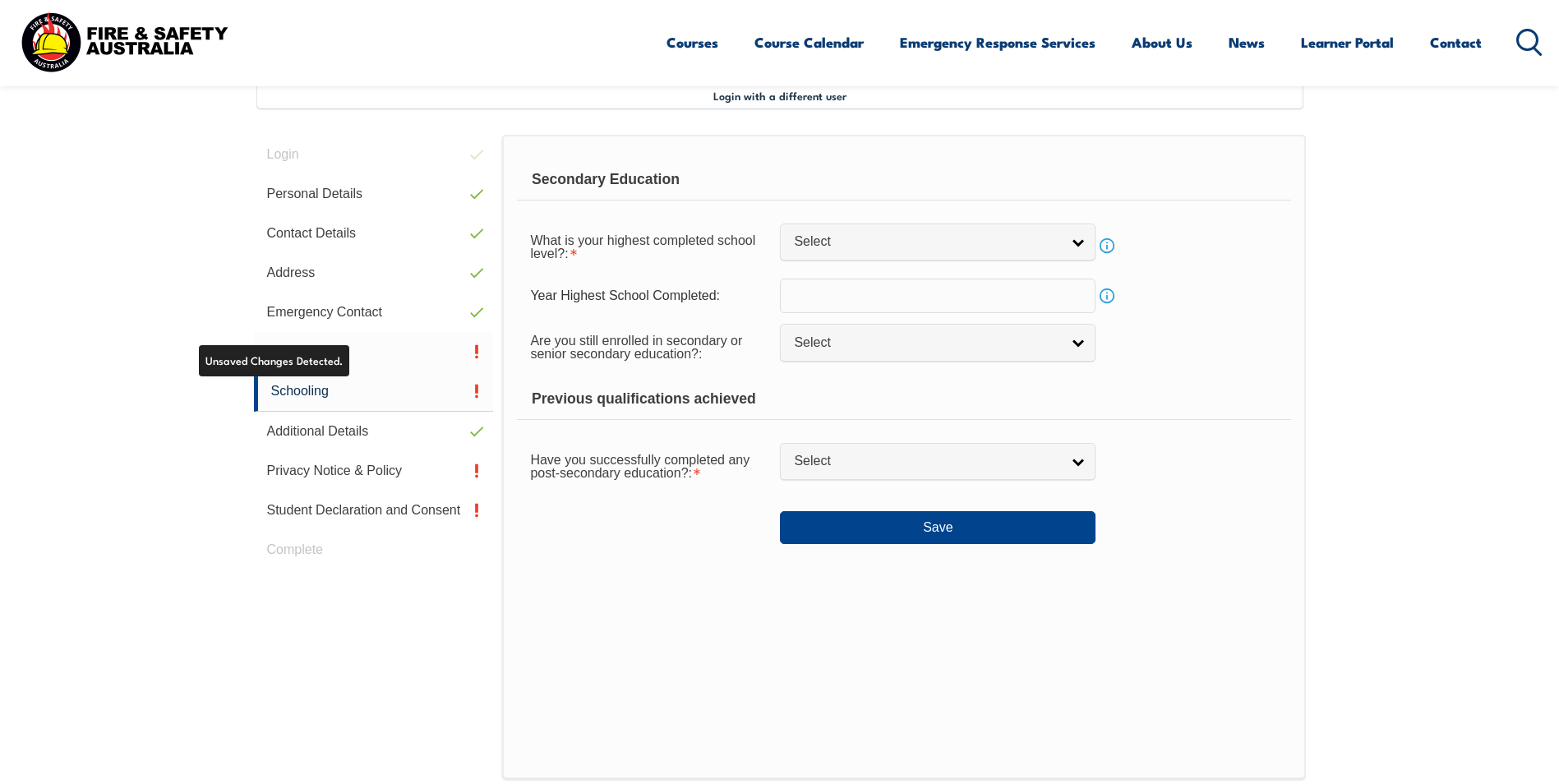
click at [304, 348] on link "Nationality" at bounding box center [373, 352] width 240 height 40
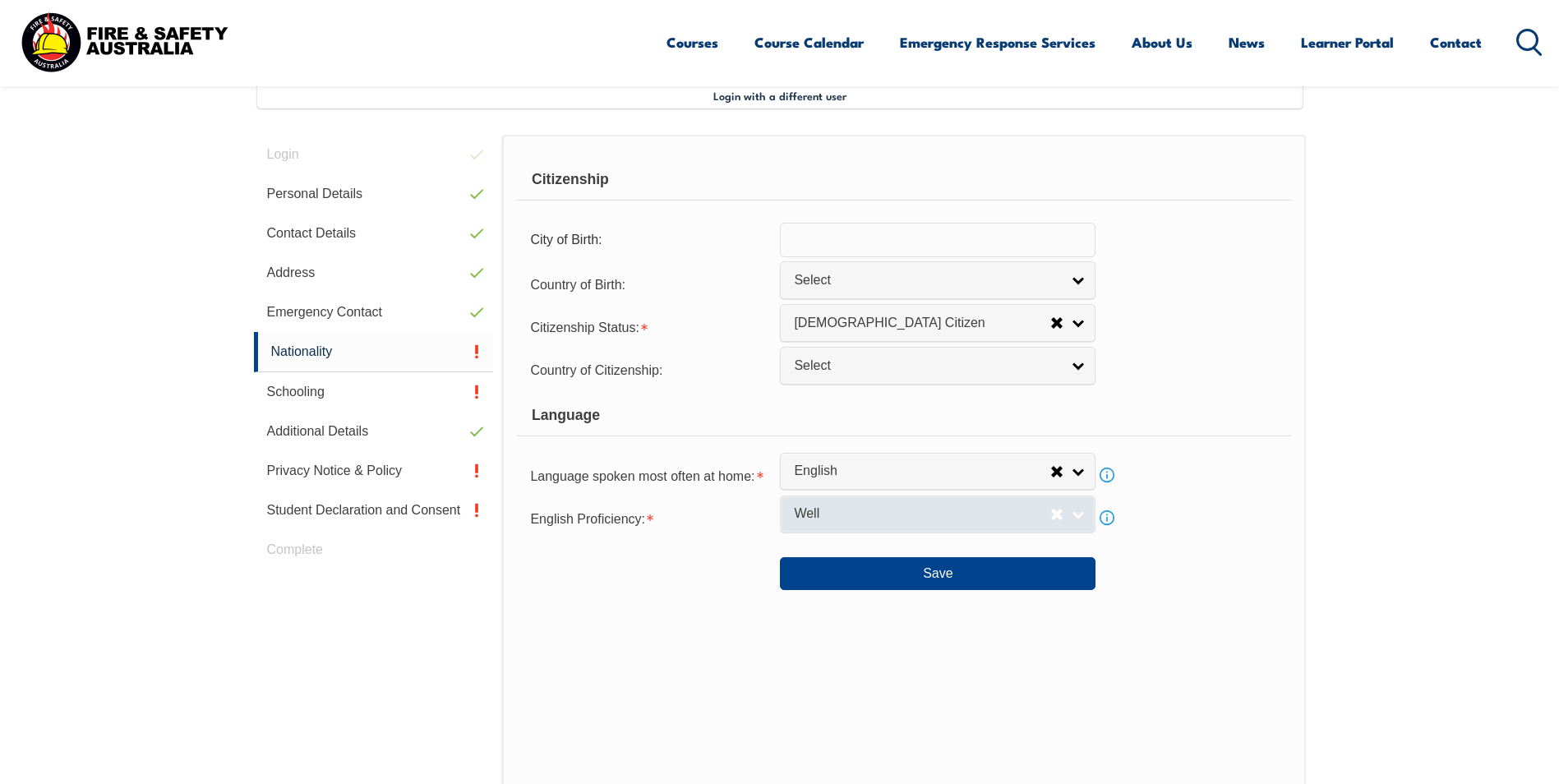
click at [1077, 512] on link "Well" at bounding box center [937, 513] width 316 height 37
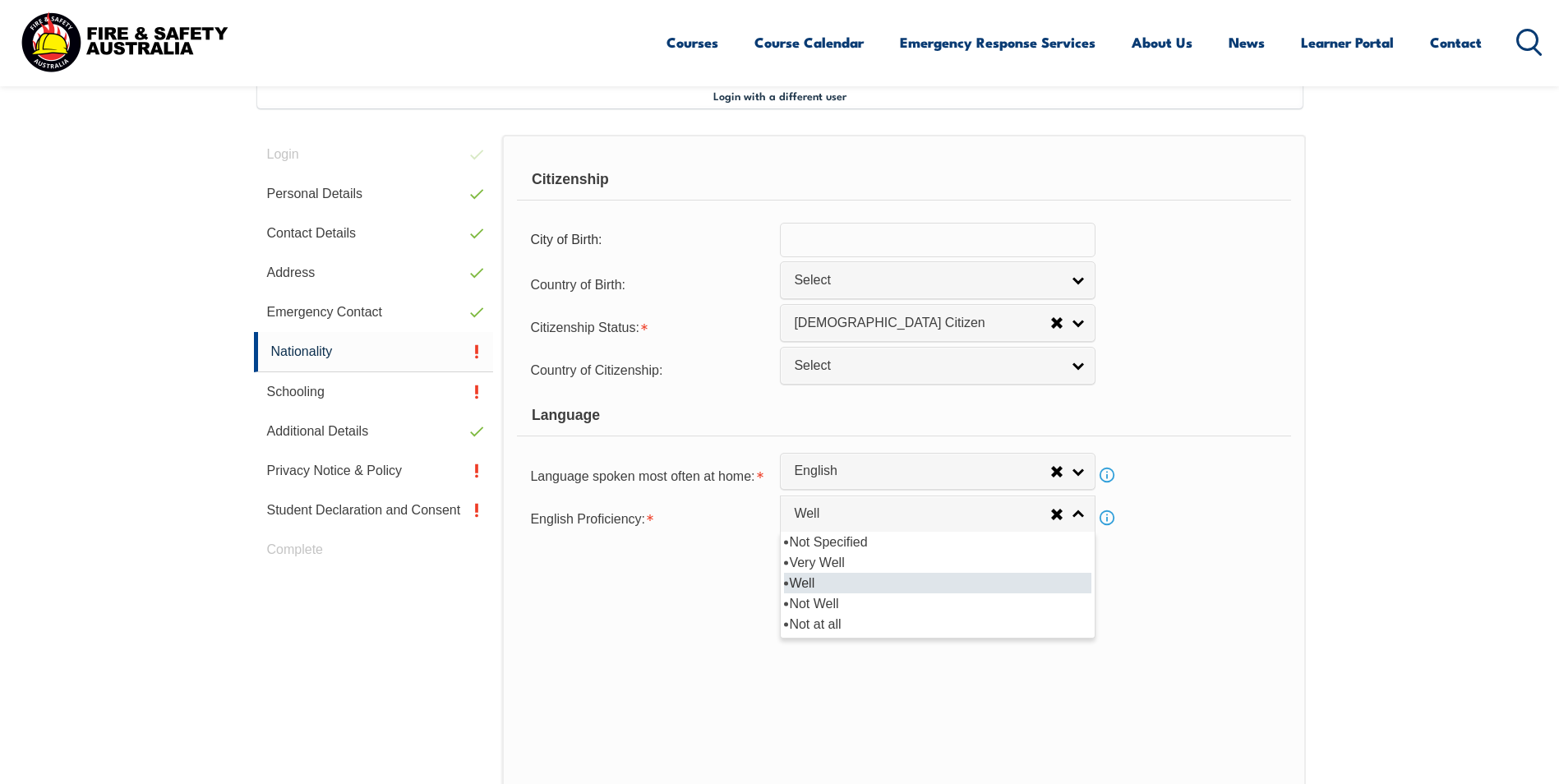
click at [806, 592] on li "Well" at bounding box center [937, 583] width 307 height 21
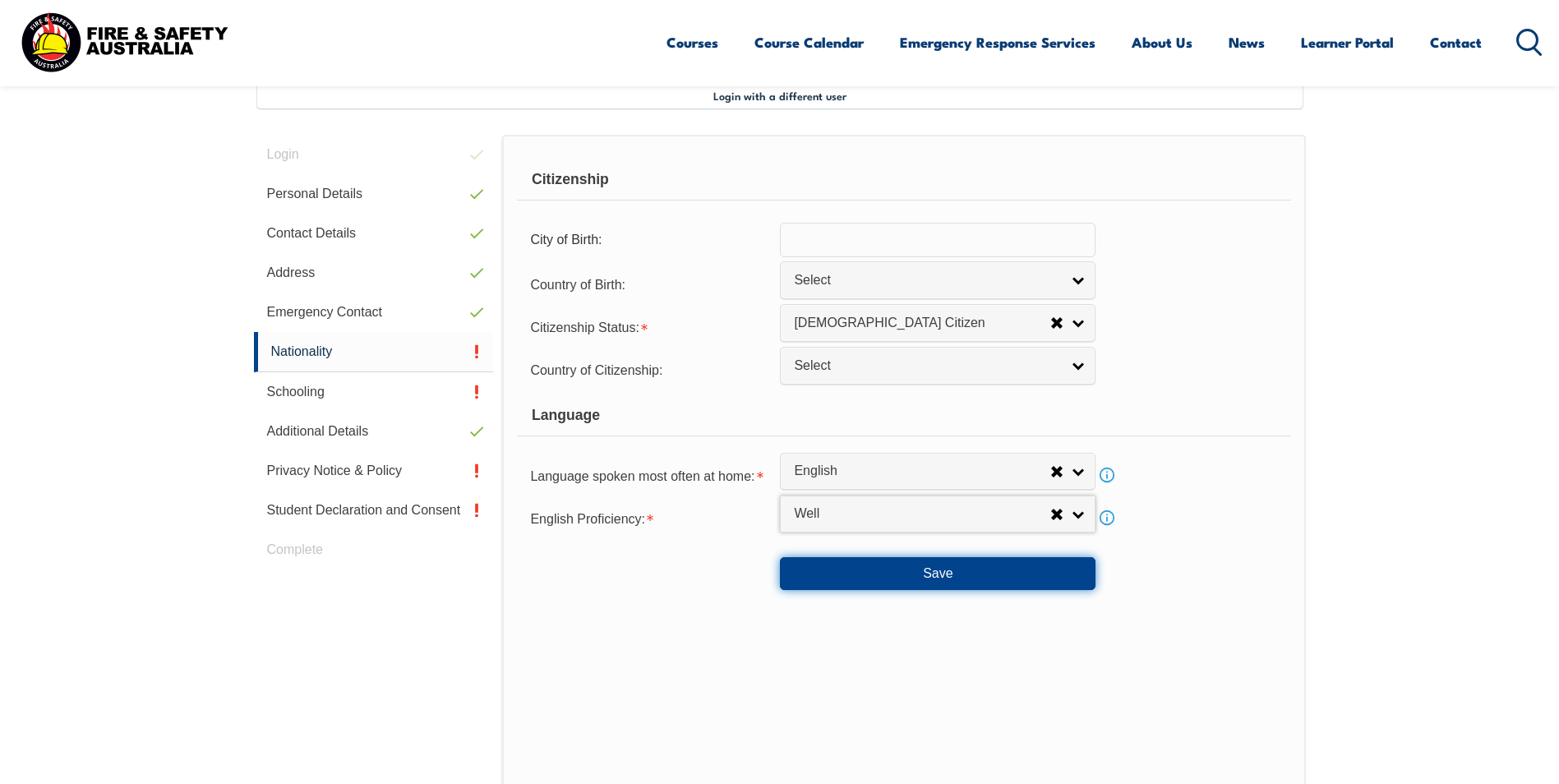
click at [981, 579] on button "Save" at bounding box center [937, 573] width 316 height 33
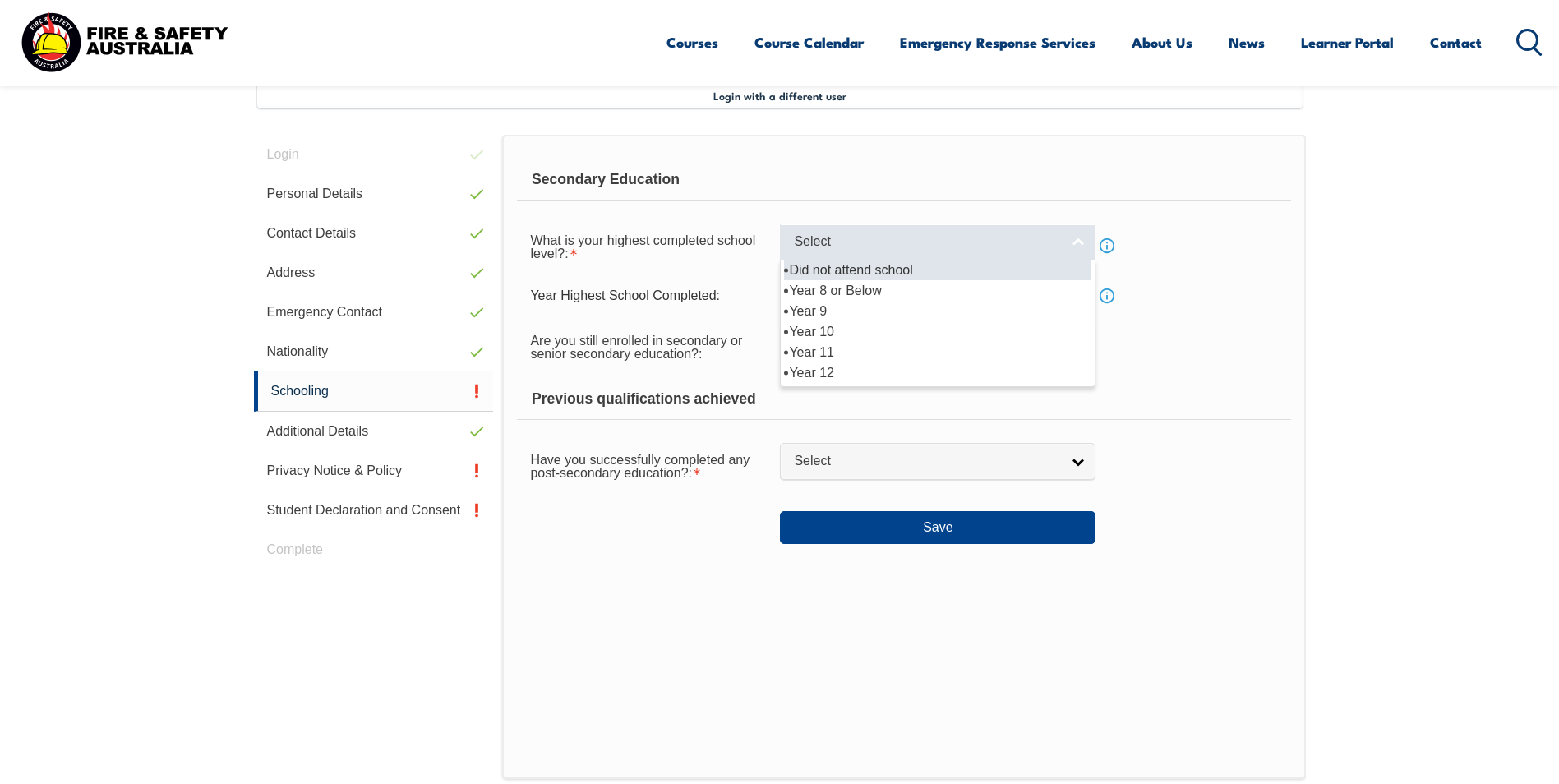
click at [1079, 241] on link "Select" at bounding box center [937, 242] width 316 height 37
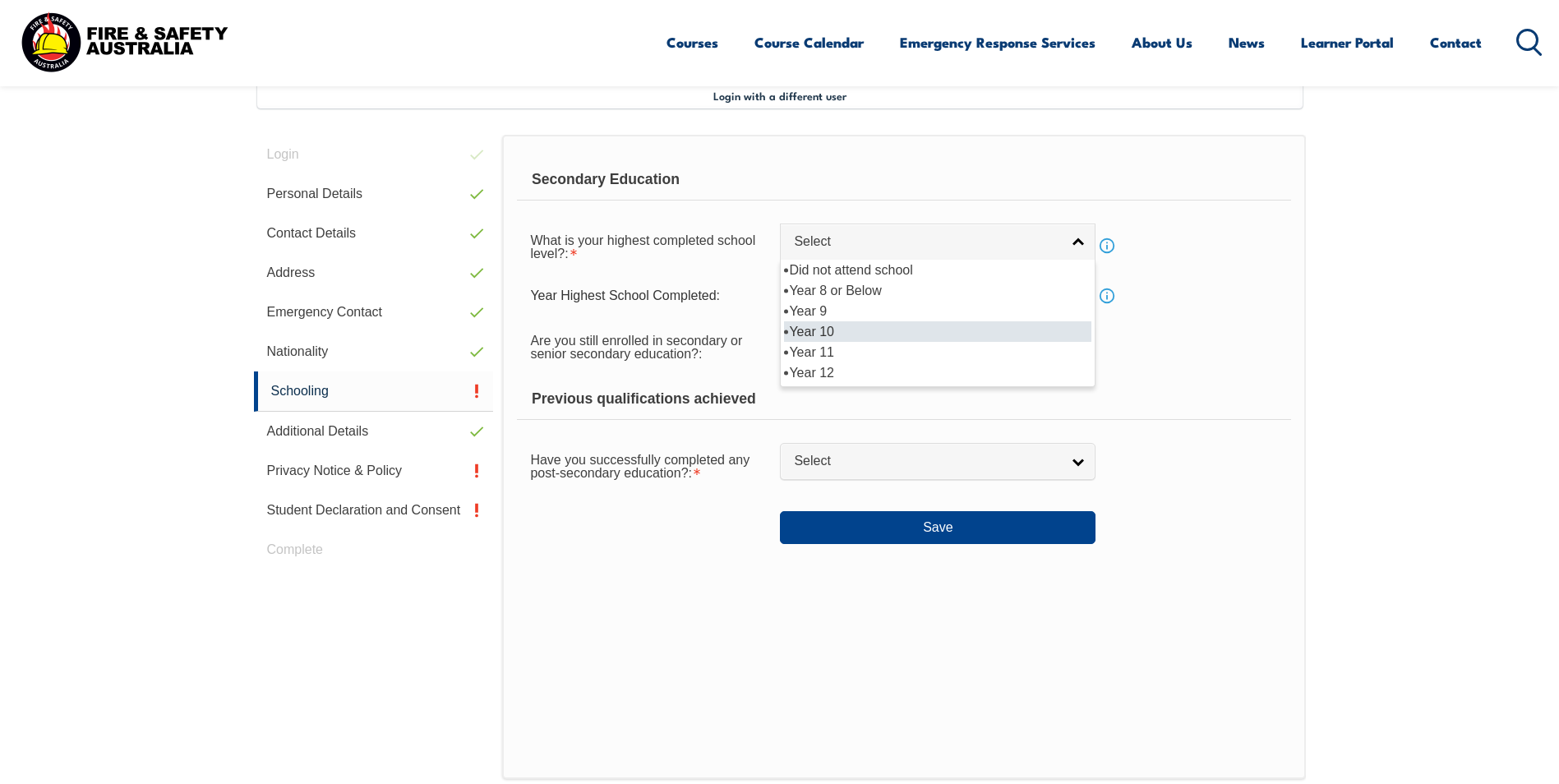
click at [829, 332] on li "Year 10" at bounding box center [937, 332] width 307 height 21
select select "10"
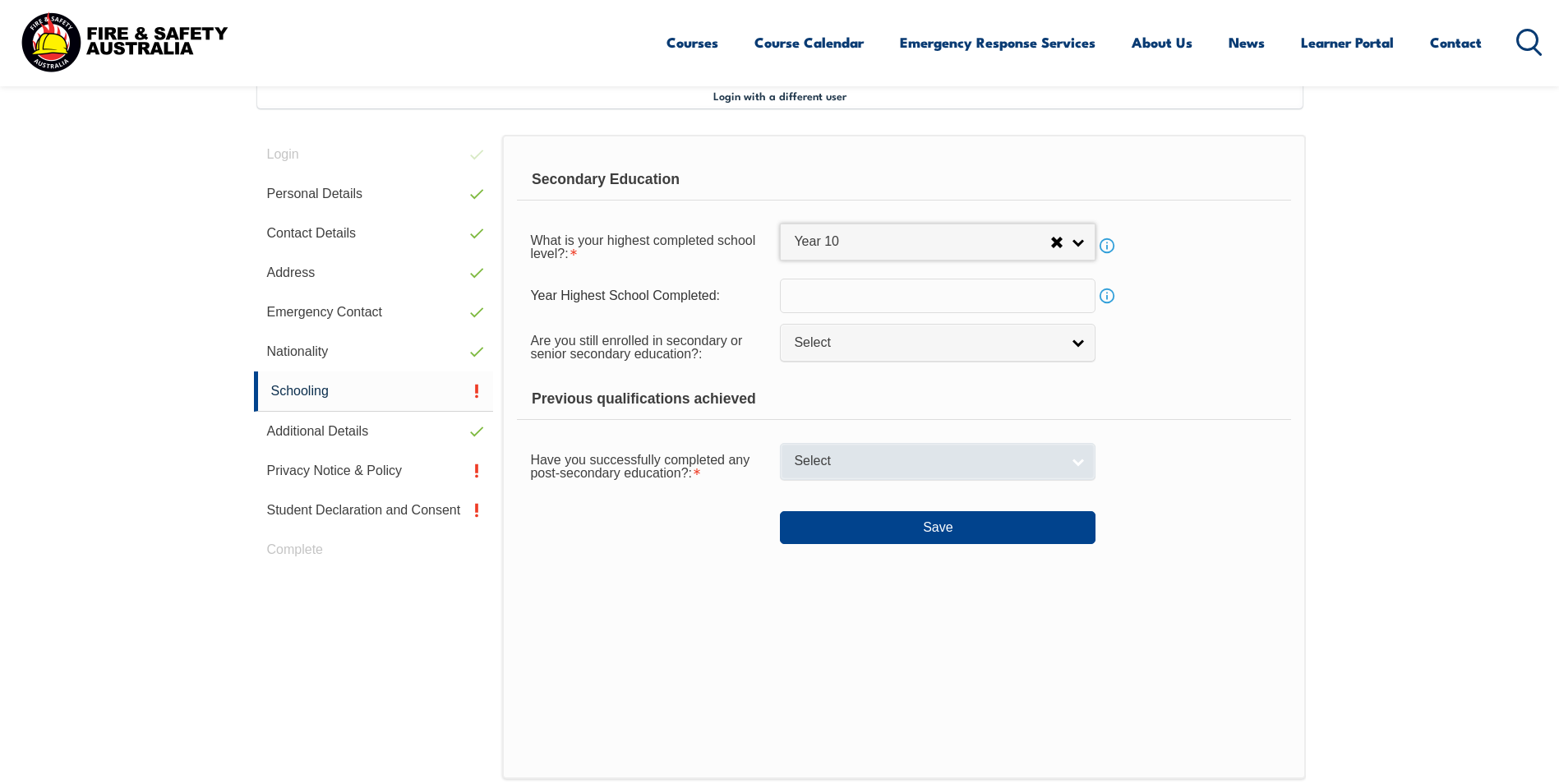
click at [1078, 462] on link "Select" at bounding box center [937, 461] width 316 height 37
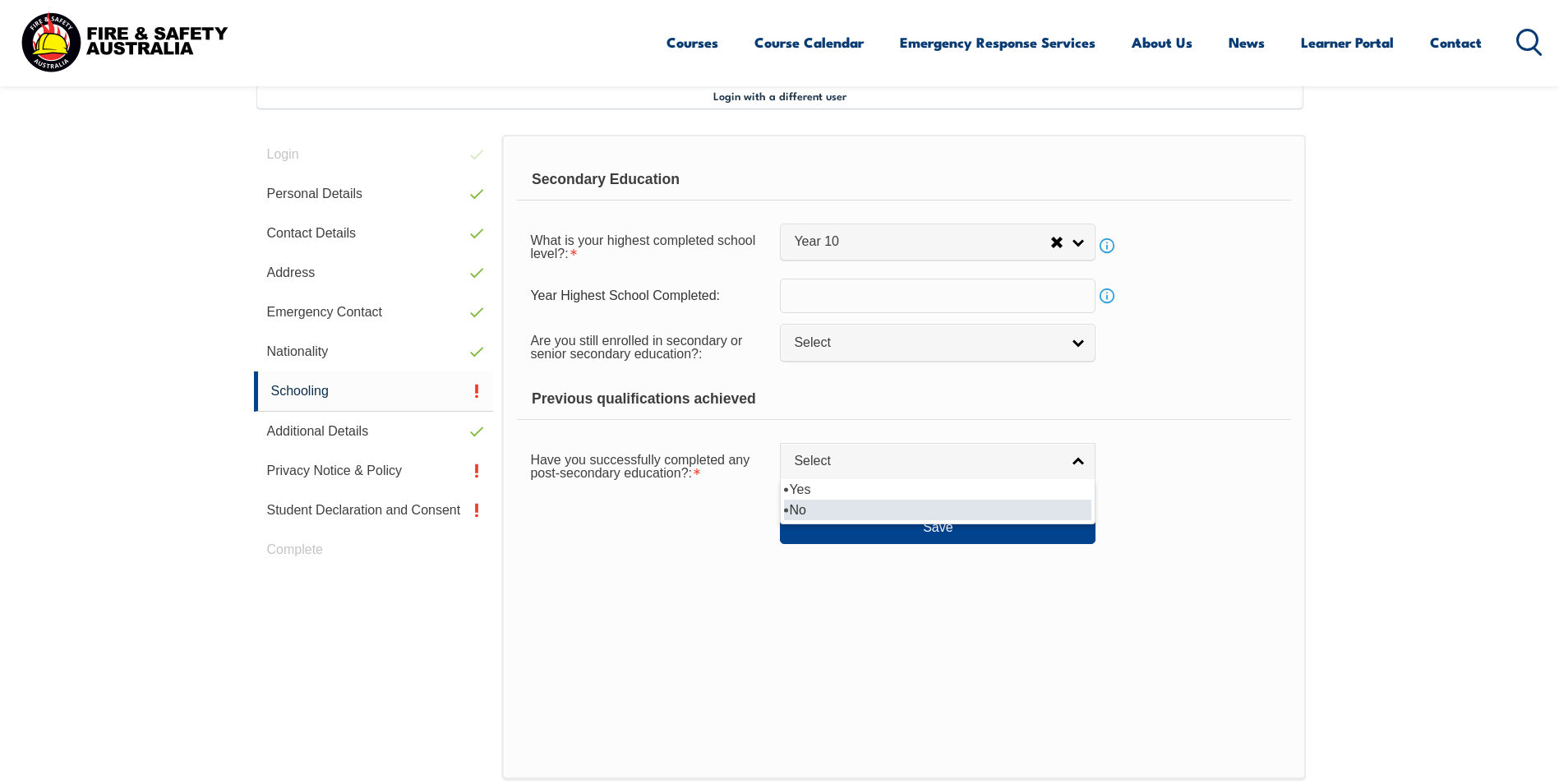
click at [803, 507] on li "No" at bounding box center [937, 510] width 307 height 21
click at [1079, 464] on link "No" at bounding box center [937, 461] width 316 height 37
click at [806, 491] on li "Yes" at bounding box center [937, 489] width 307 height 21
select select "true"
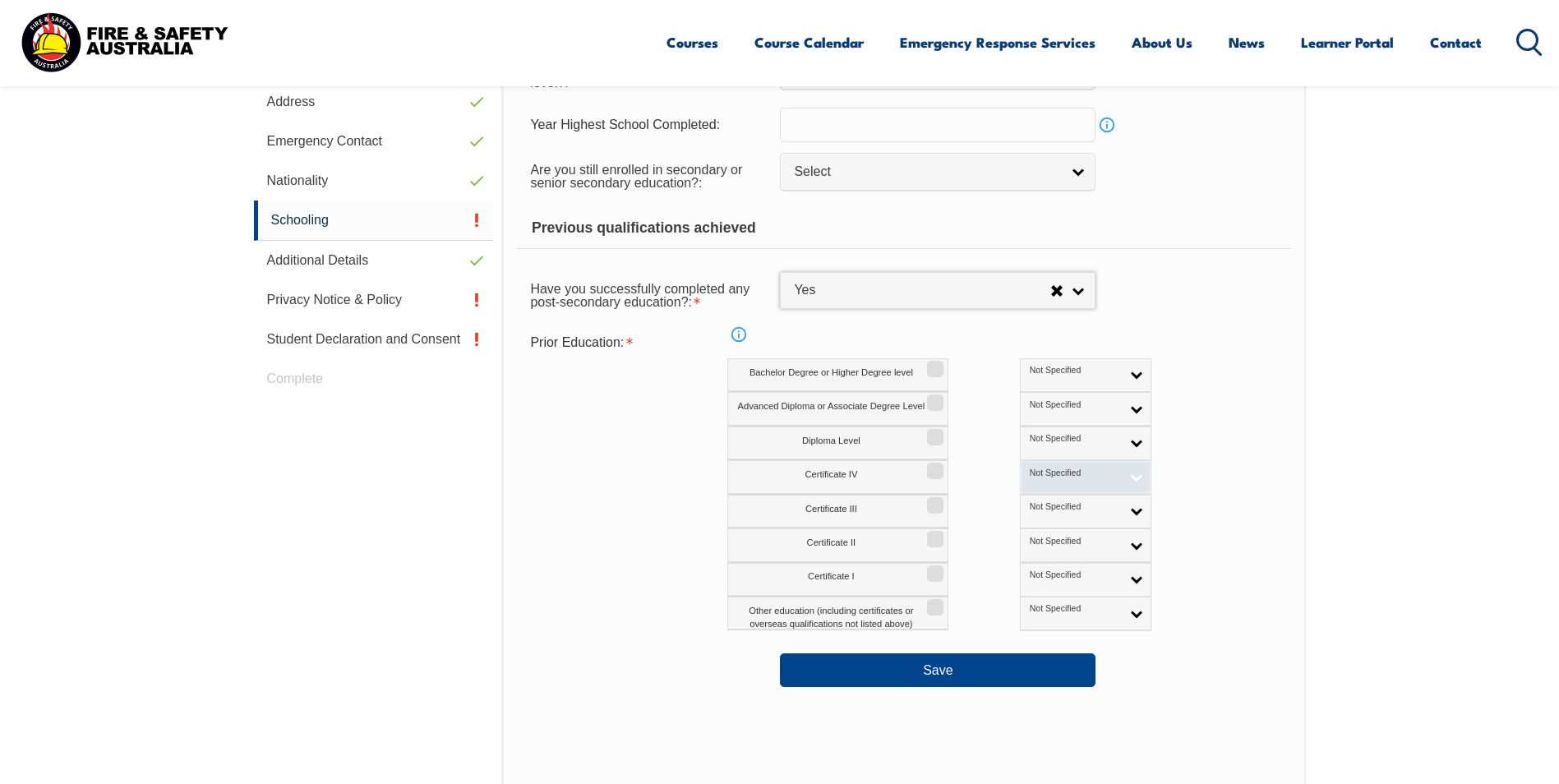
scroll to position [694, 0]
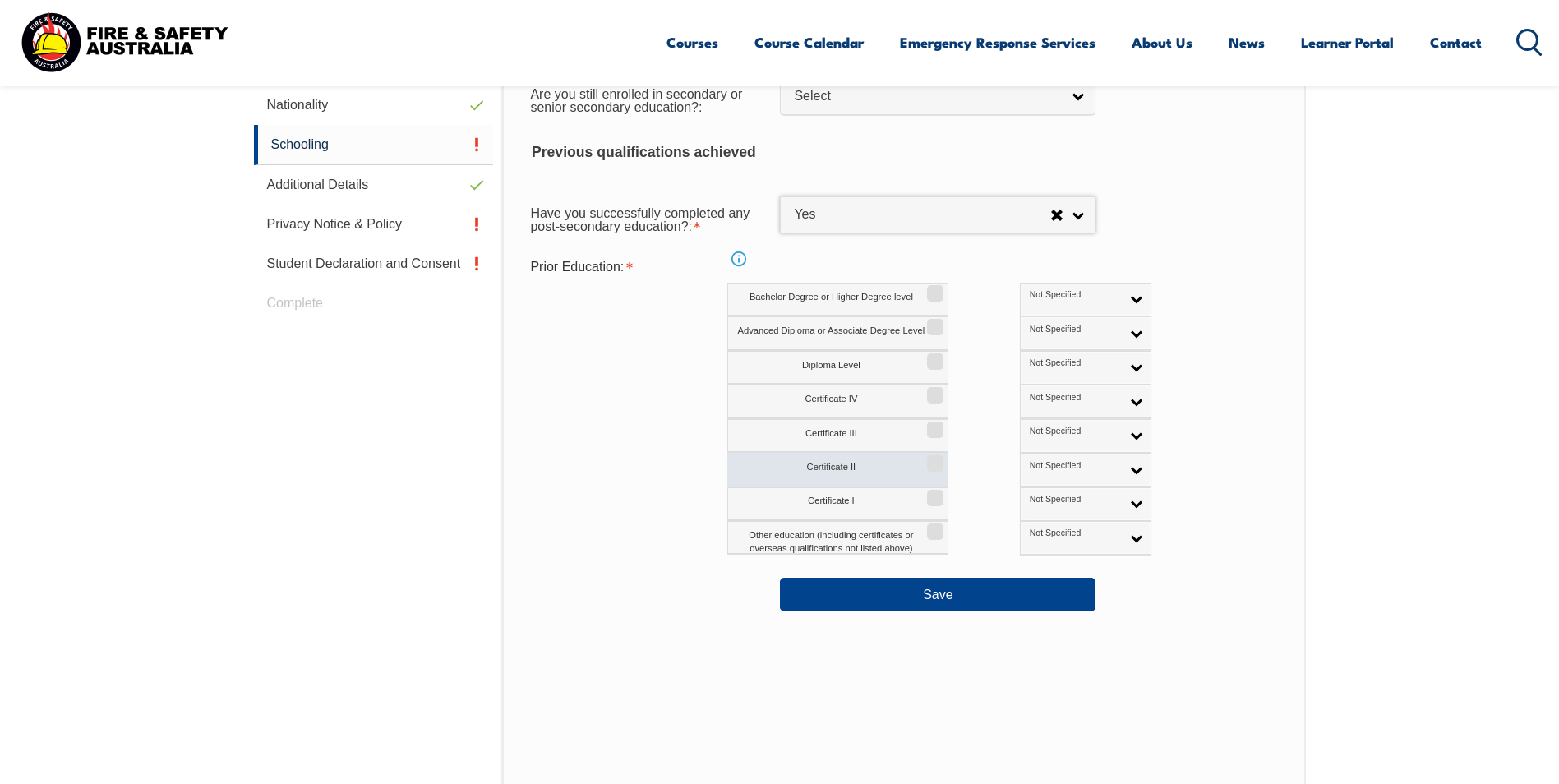
click at [937, 458] on input "Certificate II" at bounding box center [932, 457] width 9 height 2
click at [932, 458] on input "Certificate II" at bounding box center [932, 457] width 9 height 2
checkbox input "false"
click at [1080, 212] on link "Yes" at bounding box center [937, 214] width 316 height 37
click at [791, 261] on li "No" at bounding box center [937, 263] width 307 height 21
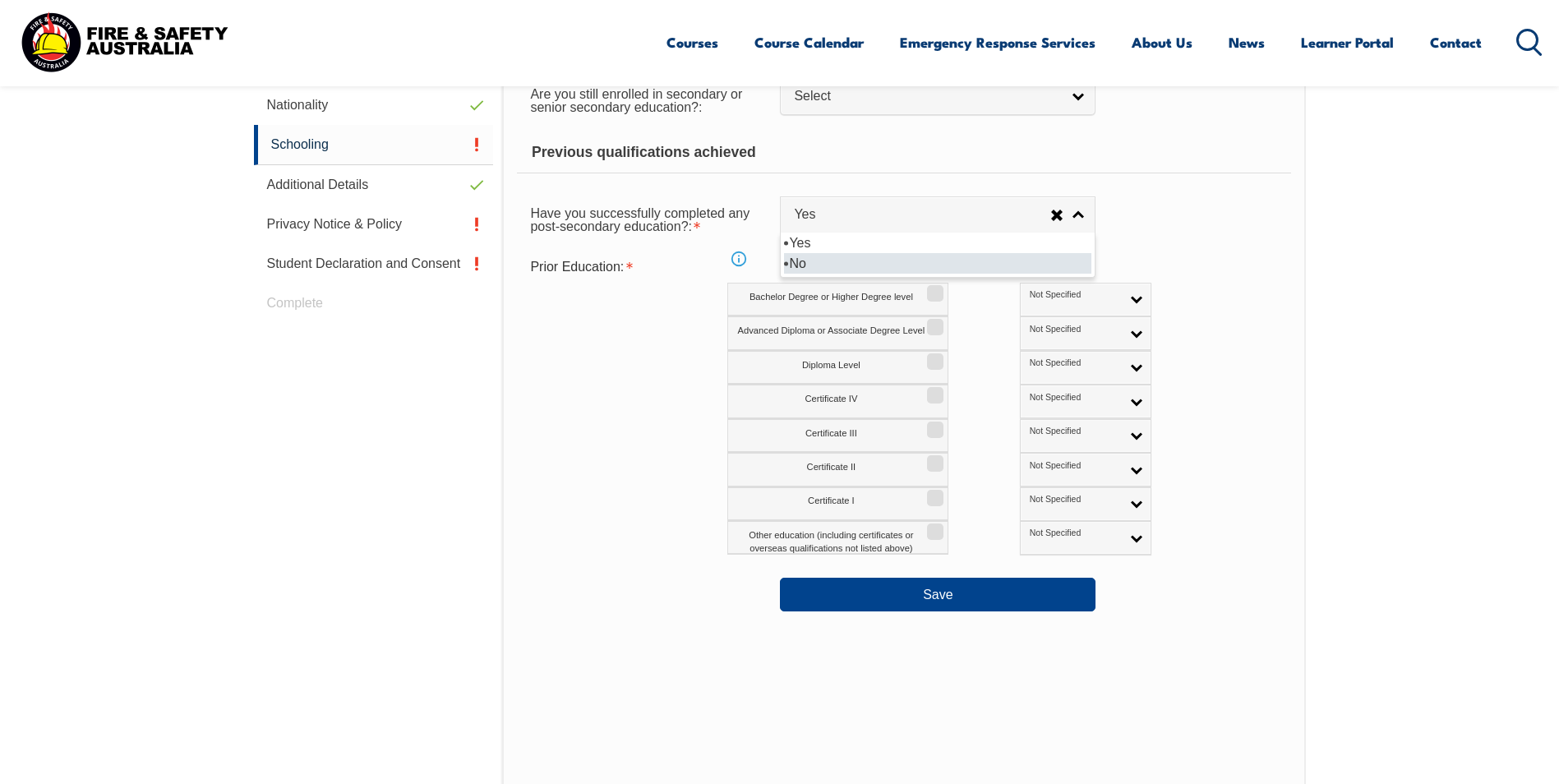
select select "false"
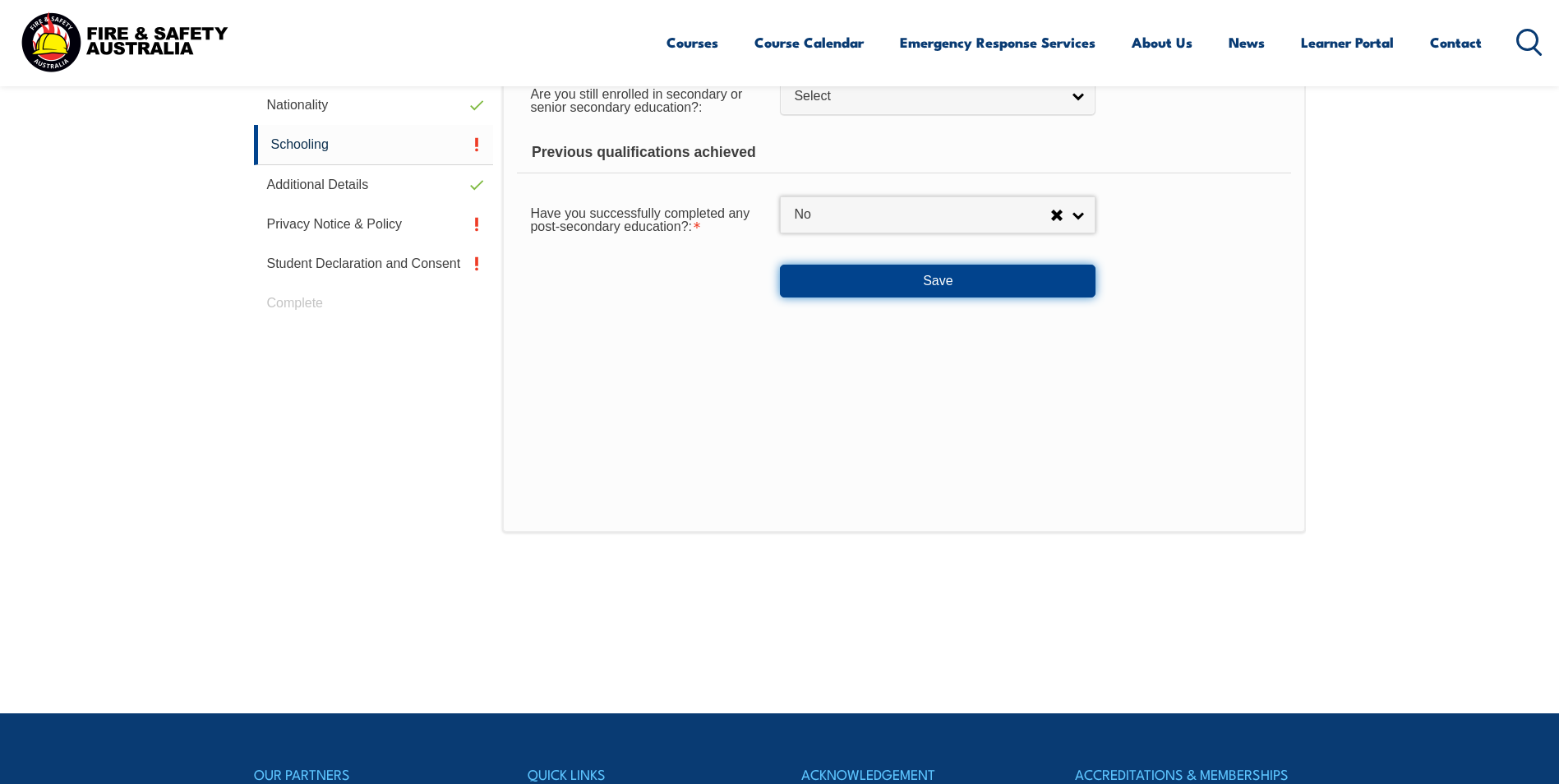
click at [936, 278] on button "Save" at bounding box center [937, 281] width 316 height 33
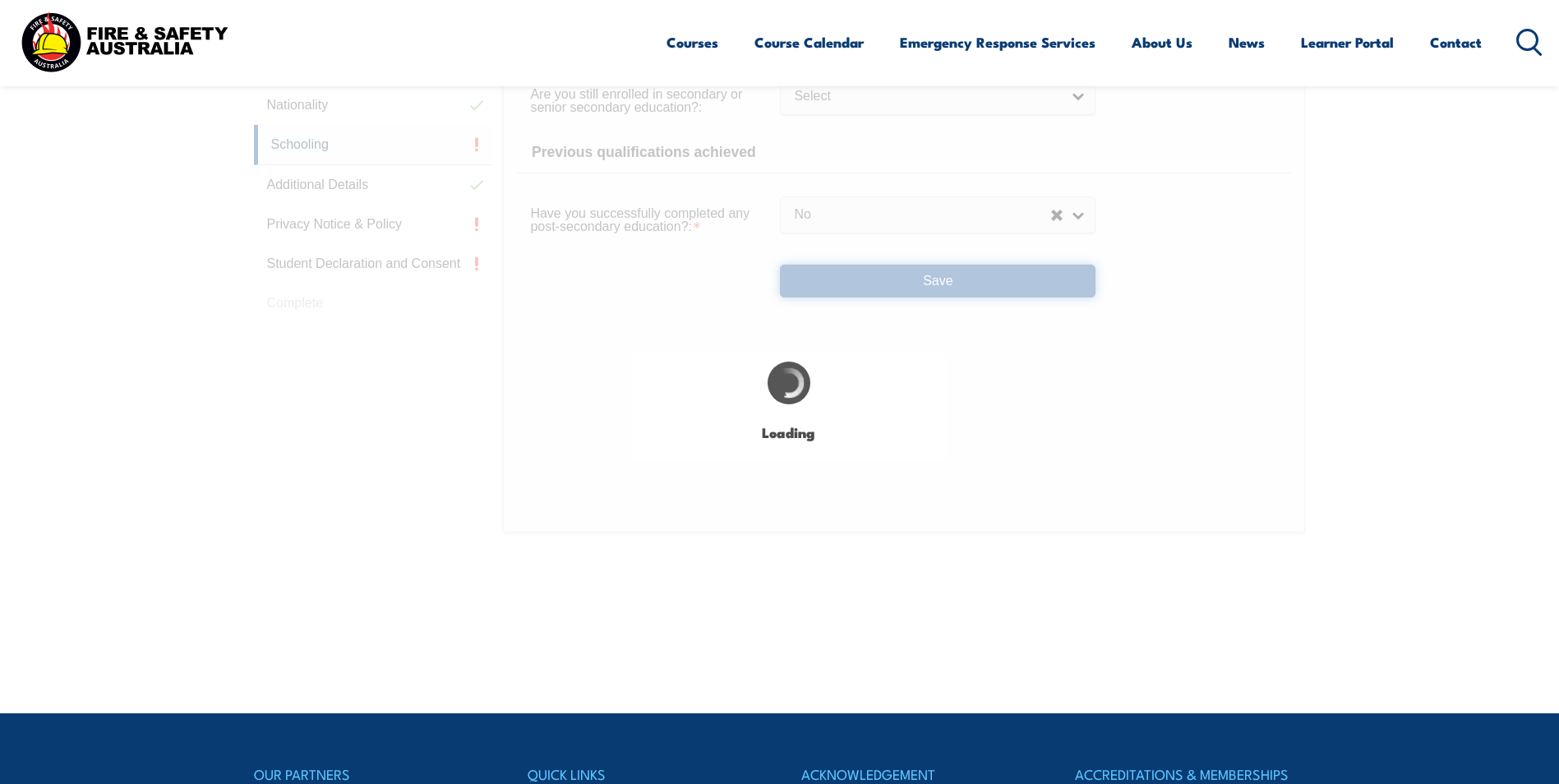
select select "false"
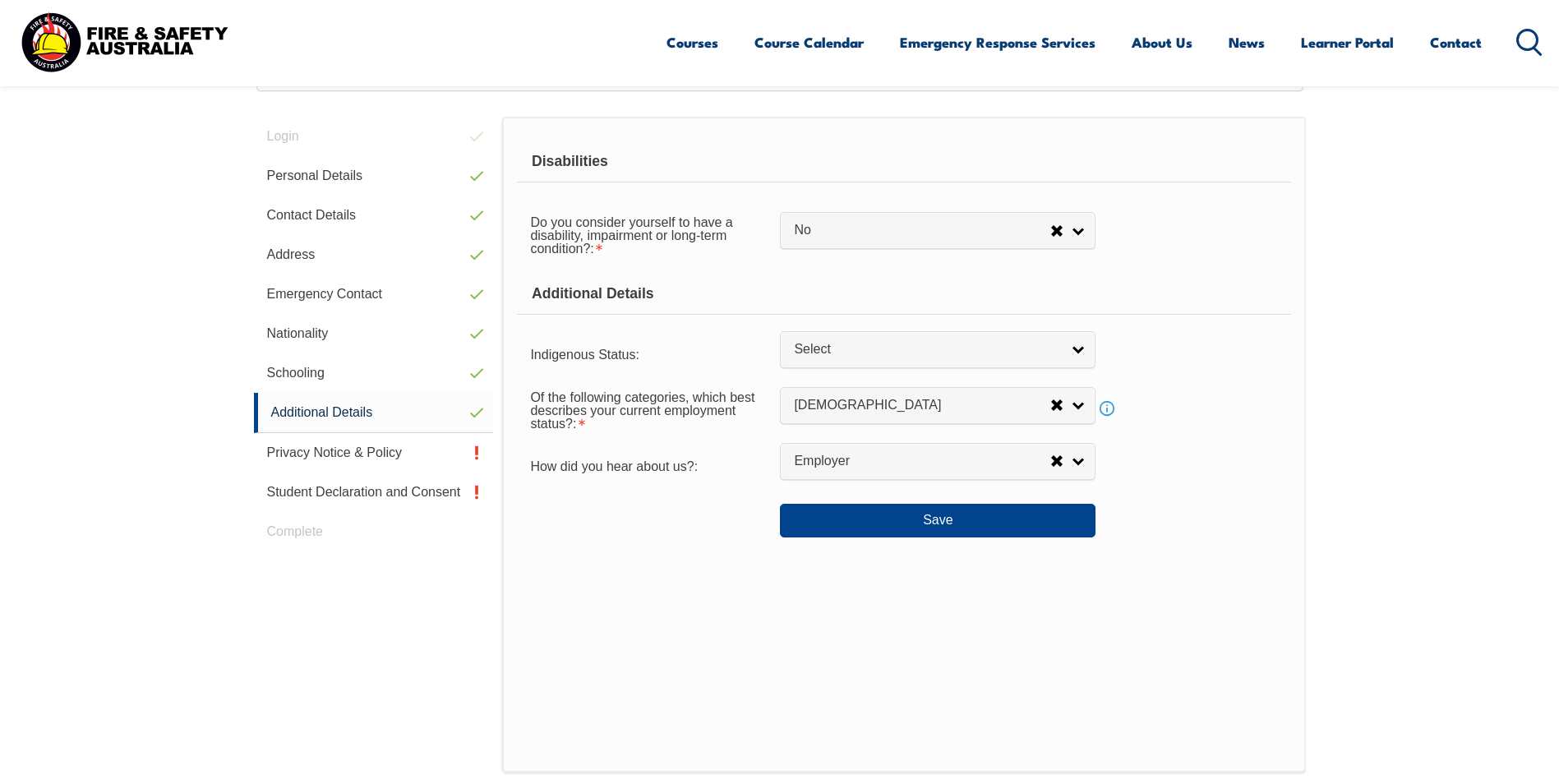
scroll to position [448, 0]
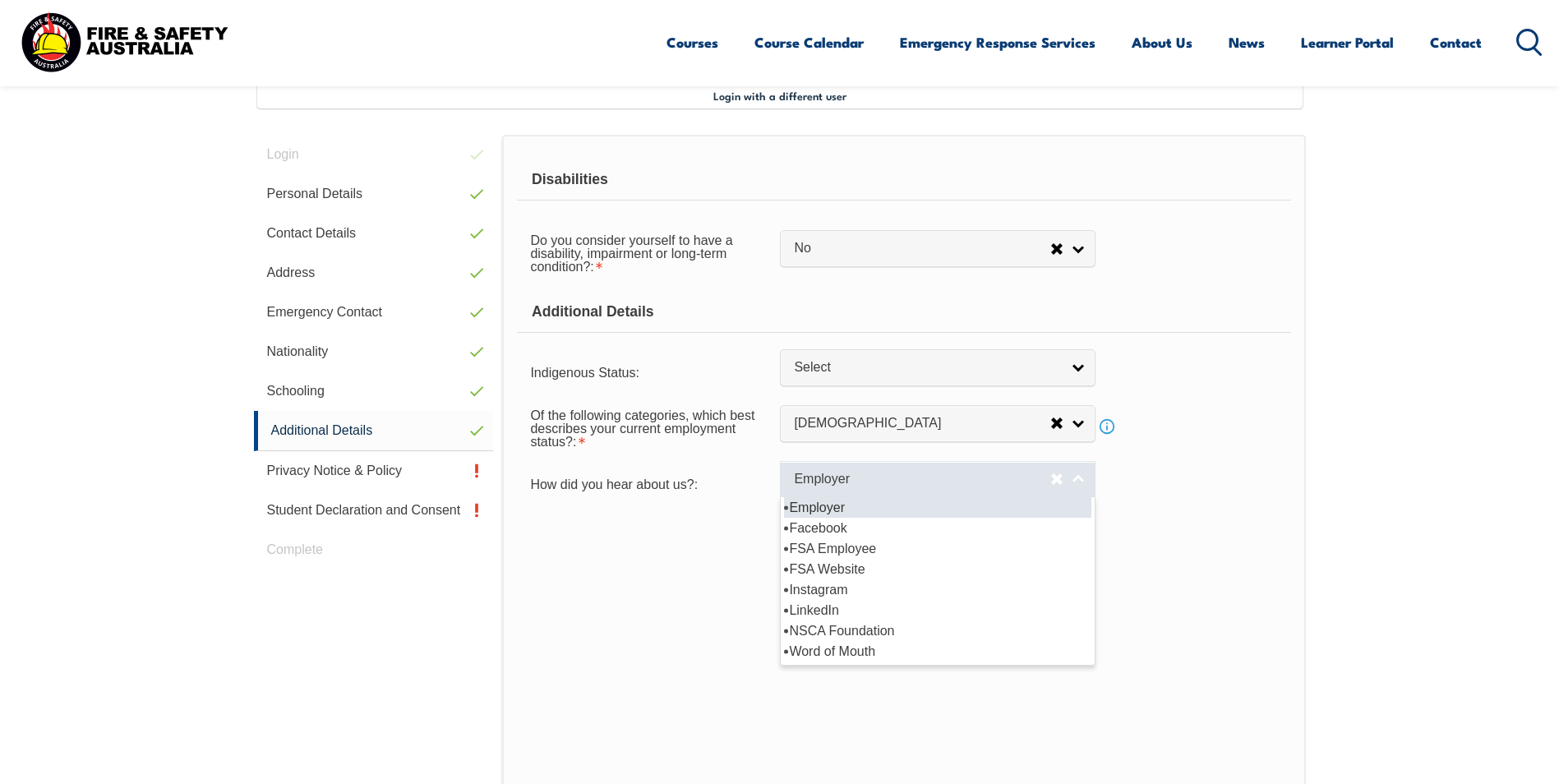
click at [1080, 485] on link "Employer" at bounding box center [937, 479] width 316 height 37
click at [1230, 479] on div "How did you hear about us?: Employer Facebook FSA Employee FSA Website Instagra…" at bounding box center [903, 482] width 773 height 33
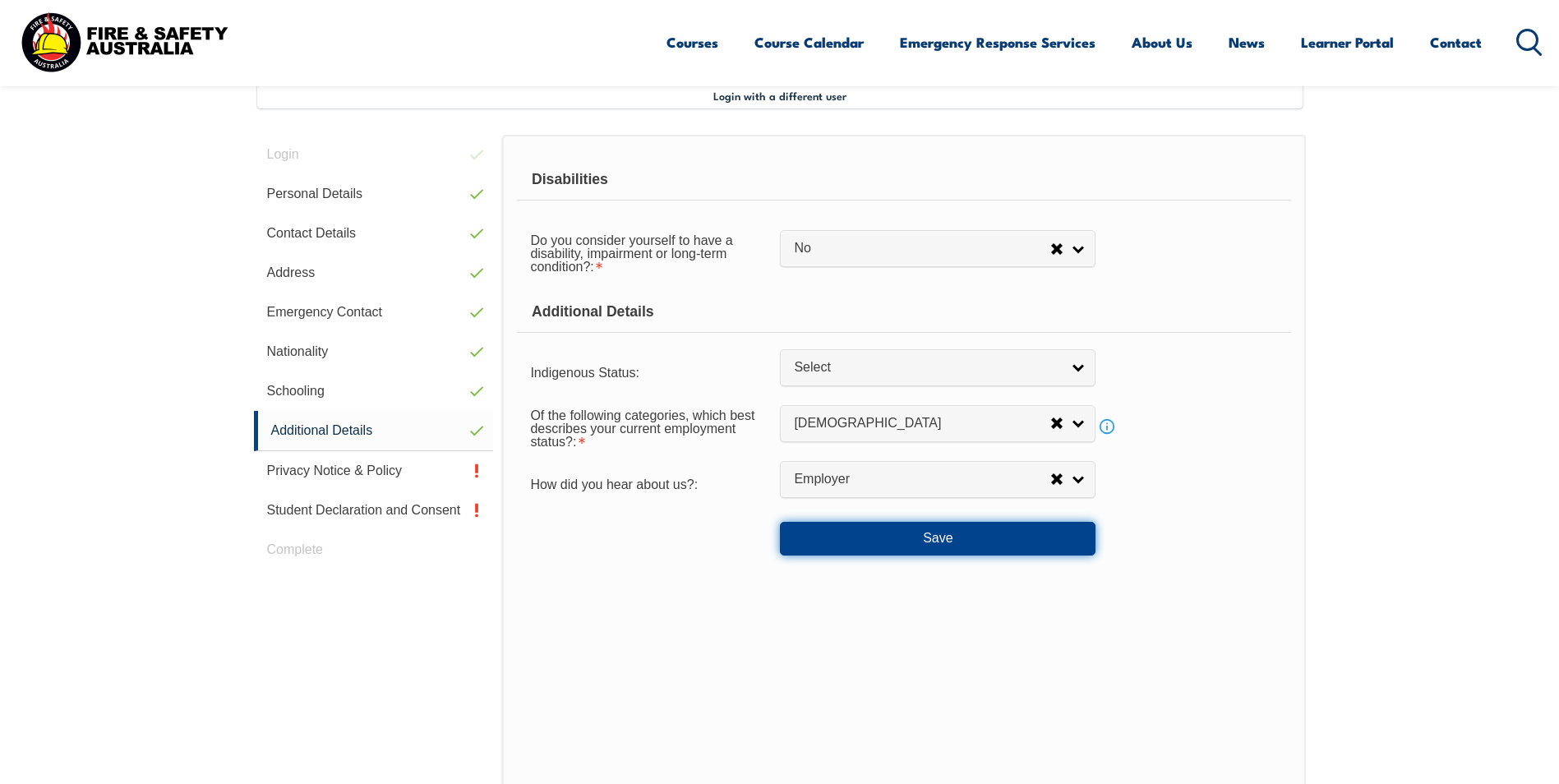
click at [941, 540] on button "Save" at bounding box center [937, 538] width 316 height 33
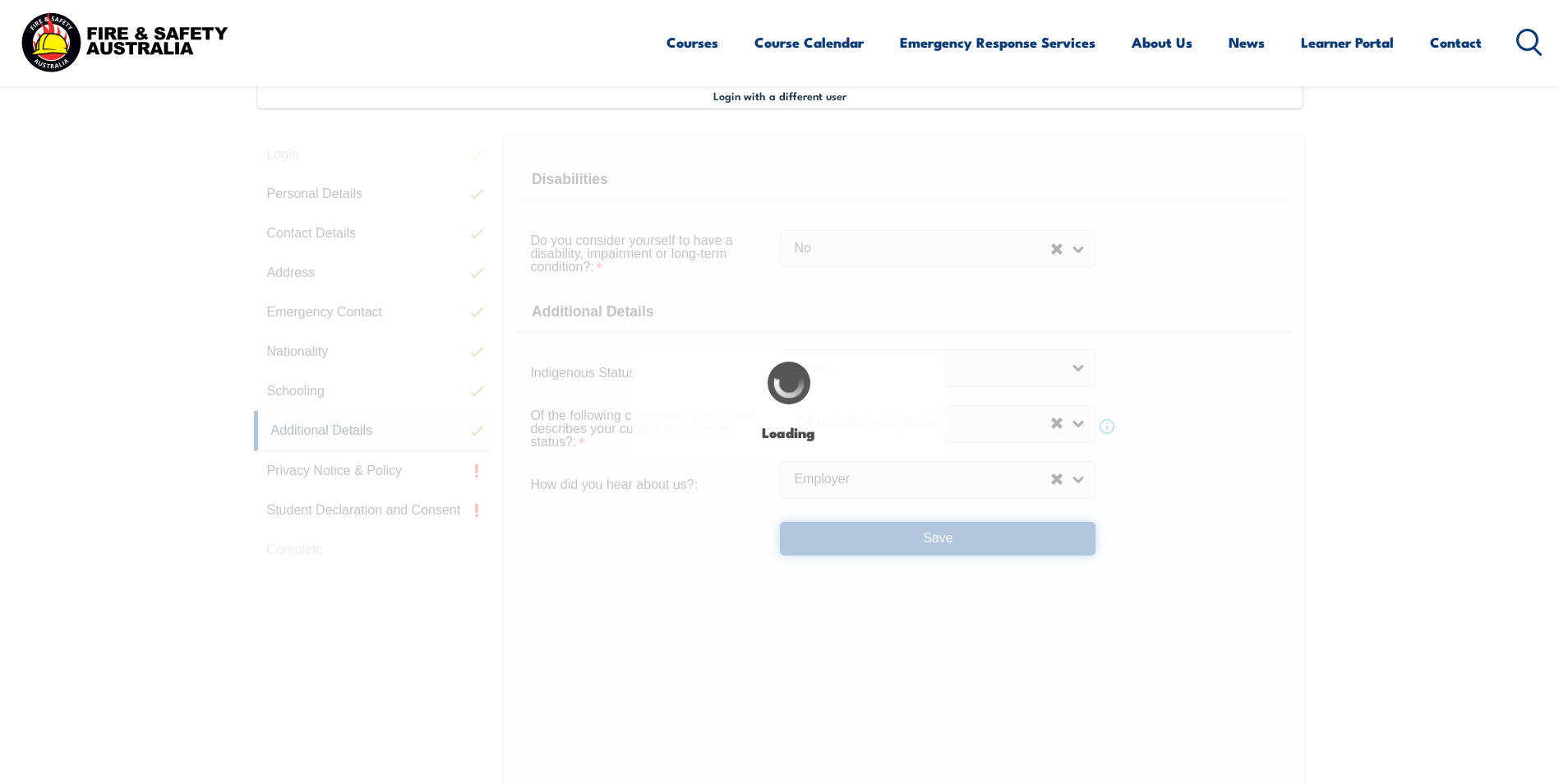
select select "false"
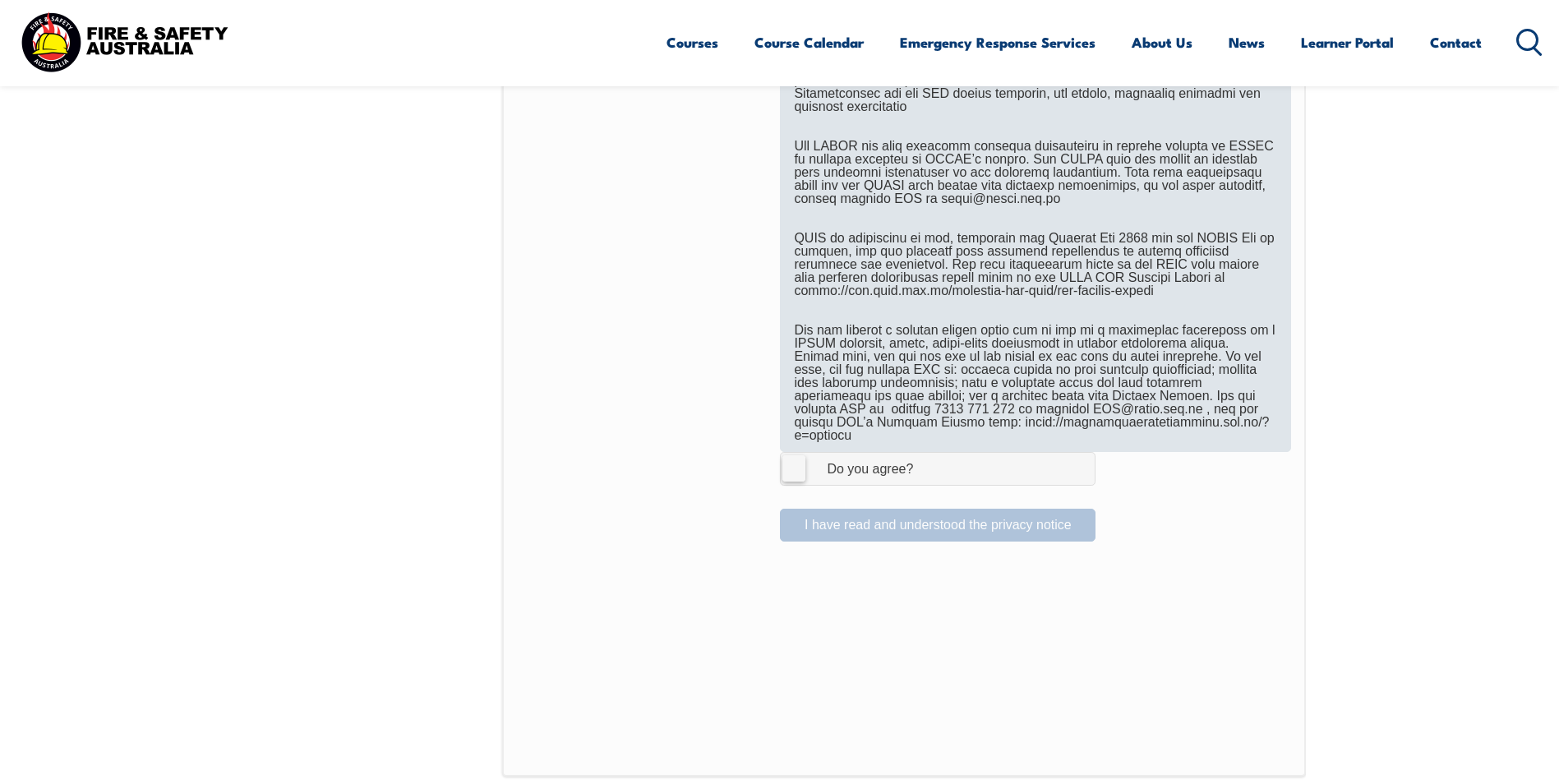
scroll to position [940, 0]
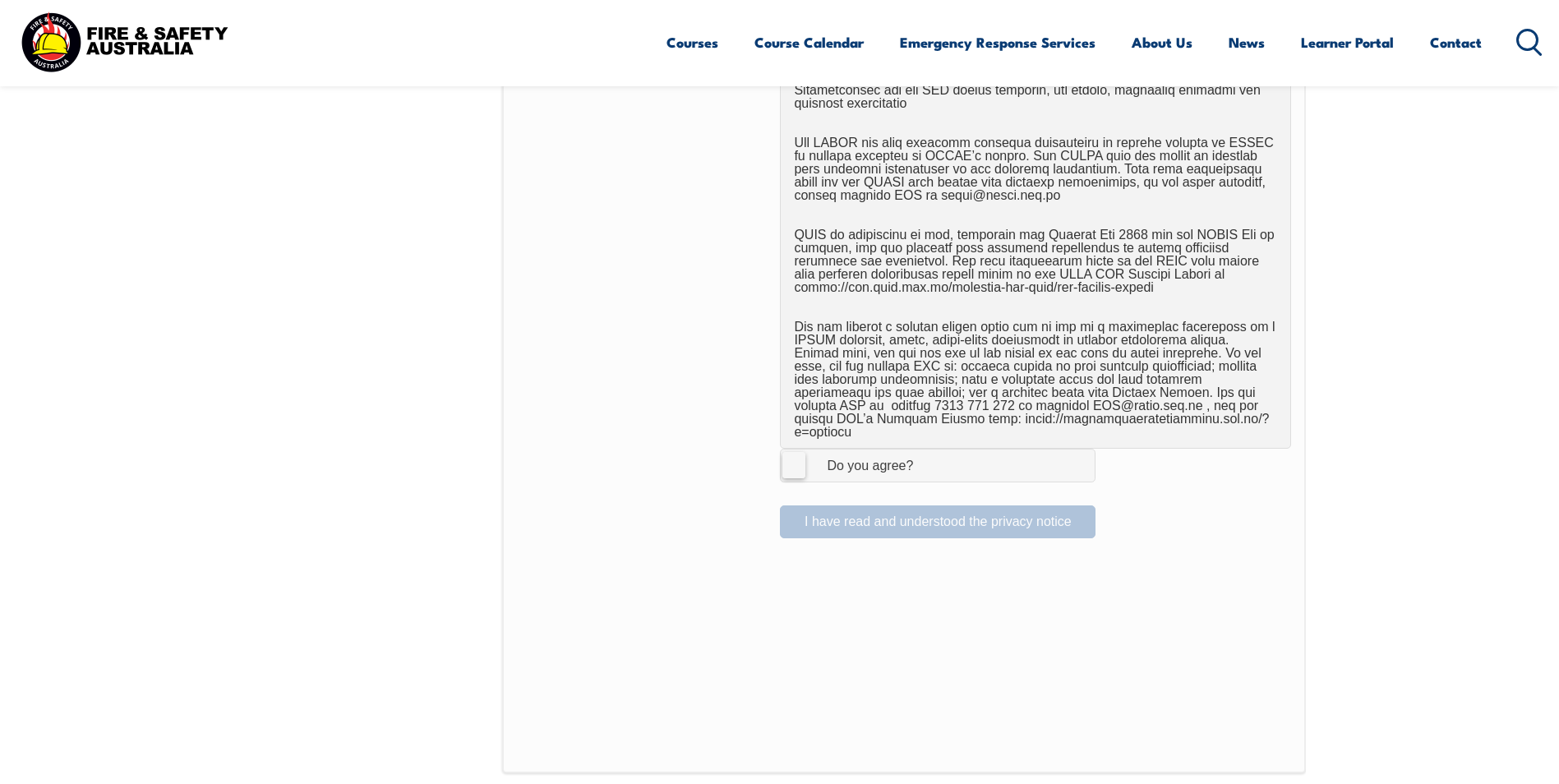
click at [797, 450] on label "I Agree Do you agree?" at bounding box center [937, 465] width 316 height 33
click at [926, 450] on input "I Agree Do you agree?" at bounding box center [940, 465] width 28 height 31
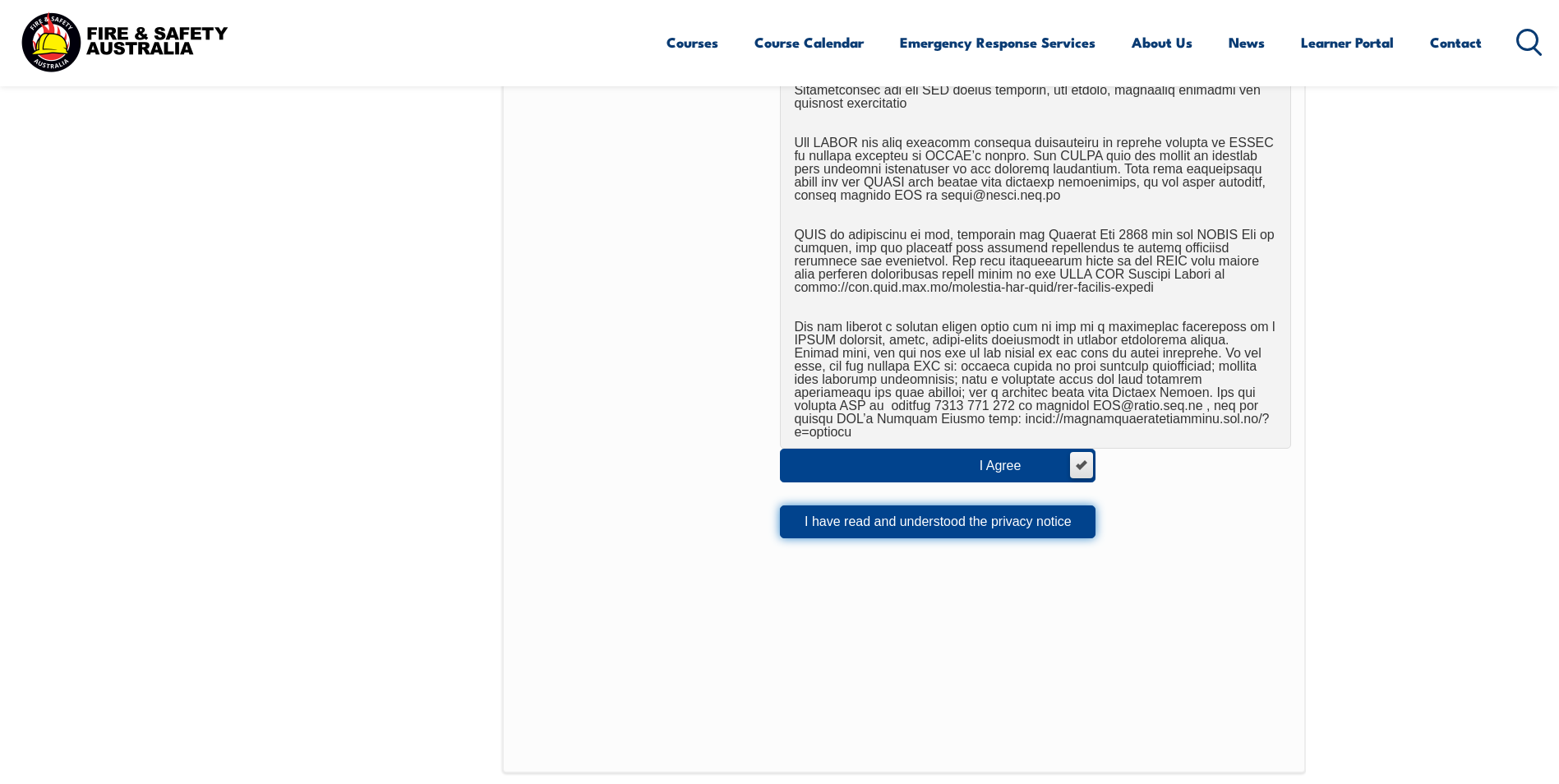
click at [983, 507] on button "I have read and understood the privacy notice" at bounding box center [937, 522] width 316 height 33
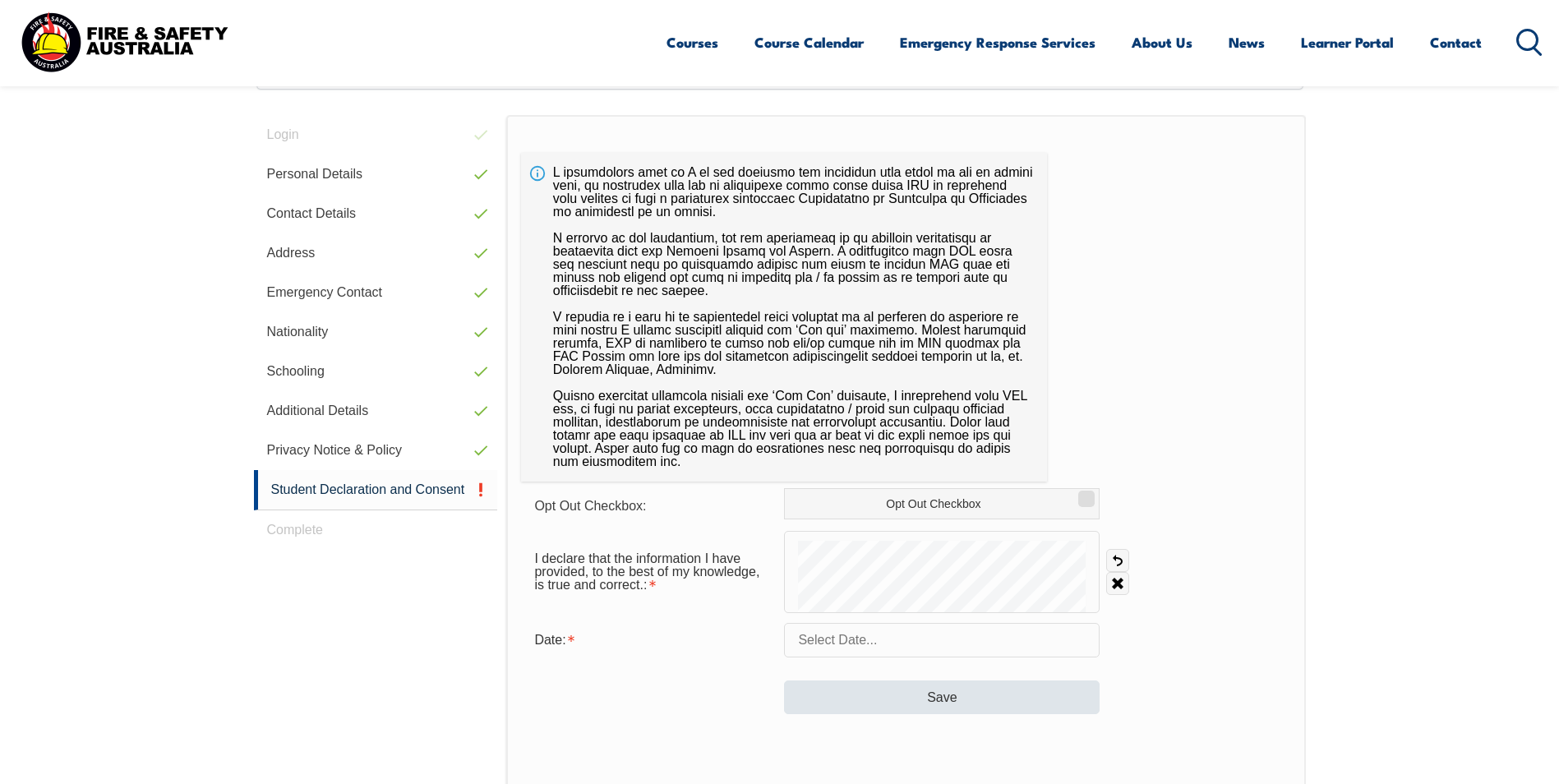
scroll to position [448, 0]
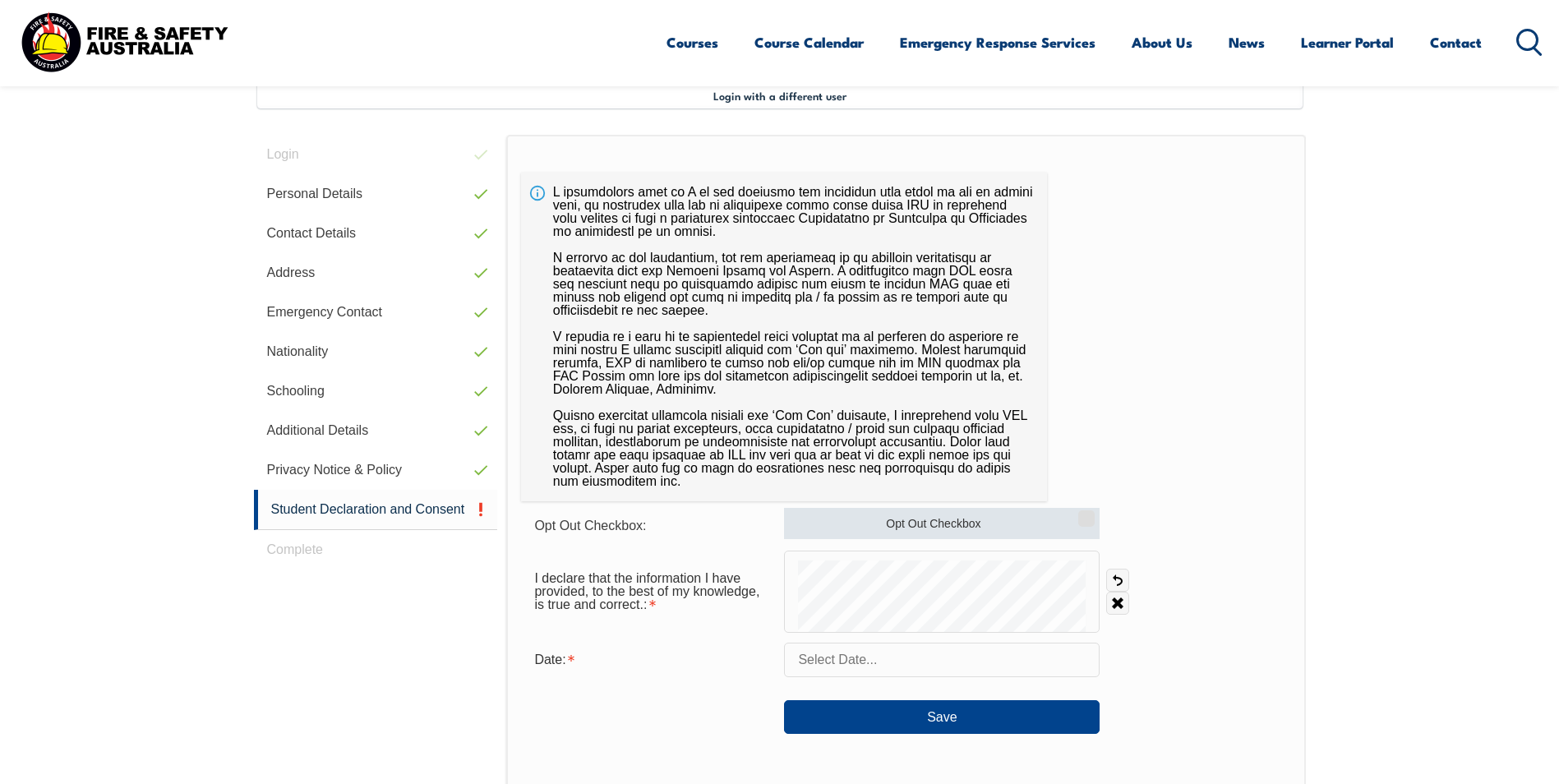
click at [1080, 513] on input "Opt Out Checkbox" at bounding box center [1083, 512] width 9 height 2
checkbox input "true"
click at [815, 658] on input "text" at bounding box center [942, 659] width 316 height 34
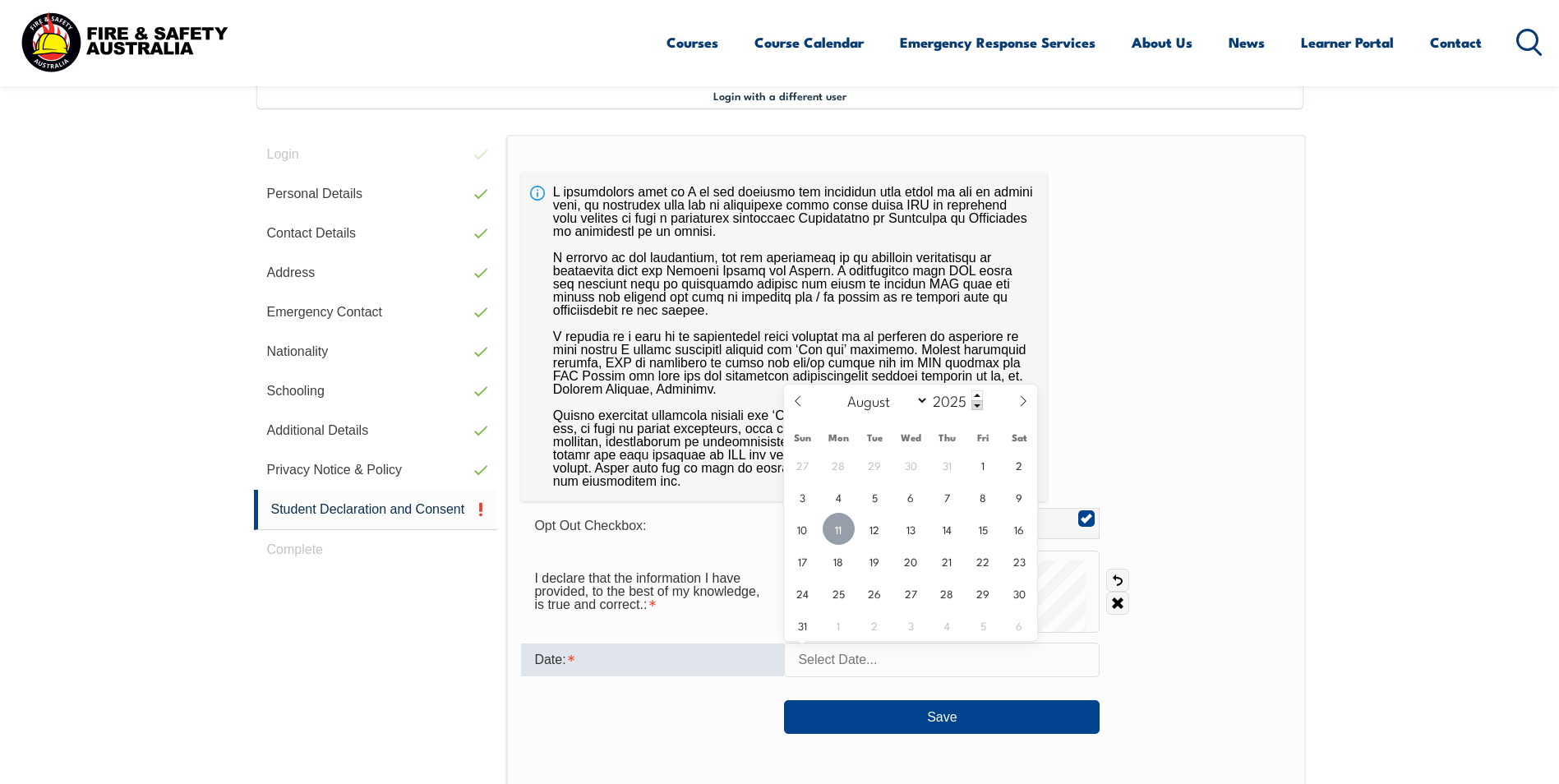
click at [839, 535] on span "11" at bounding box center [838, 528] width 32 height 32
type input "[DATE]"
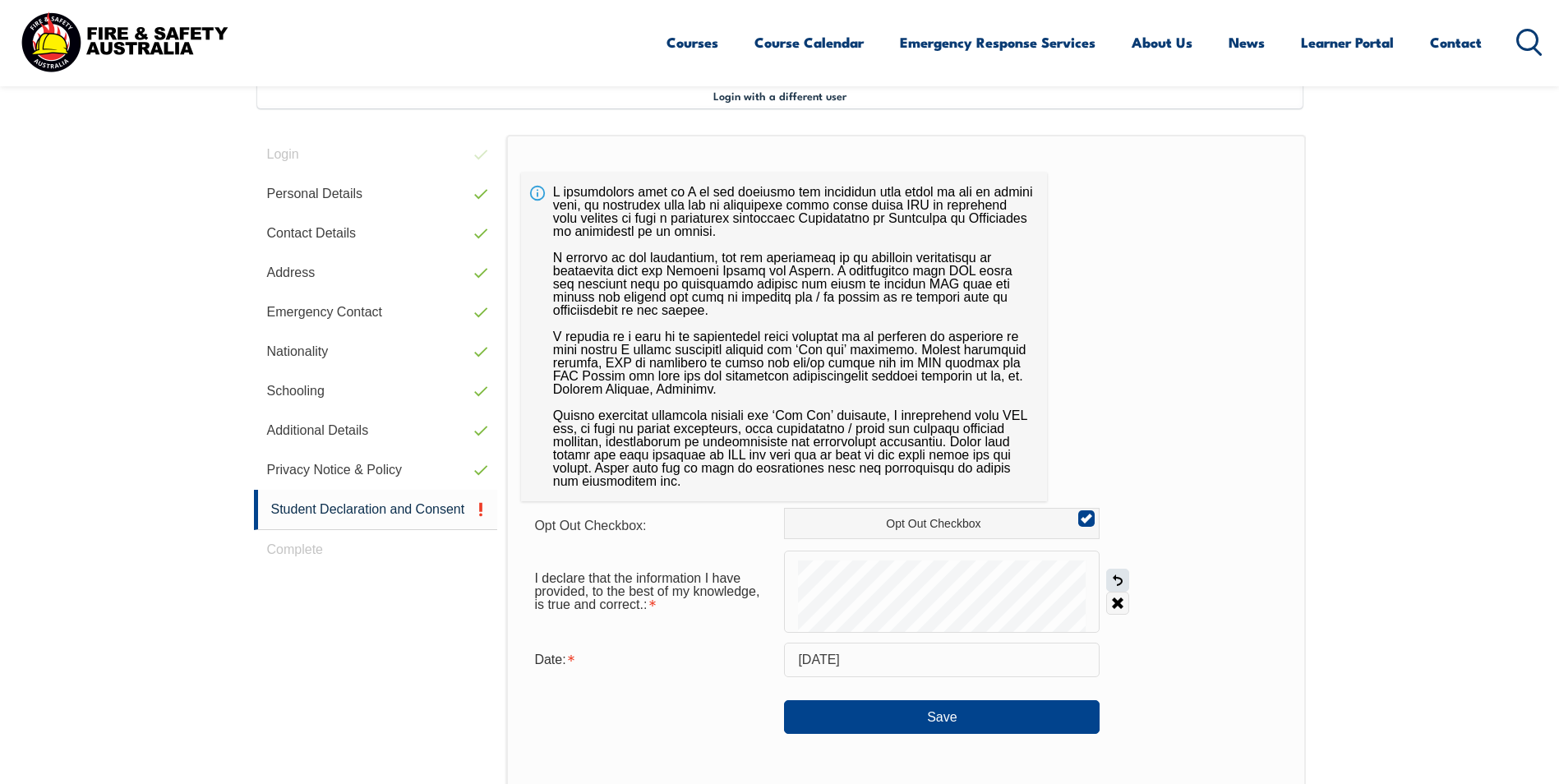
click at [1117, 578] on link "Undo" at bounding box center [1117, 579] width 23 height 23
click at [895, 718] on button "Save" at bounding box center [942, 716] width 316 height 33
